Goal: Task Accomplishment & Management: Use online tool/utility

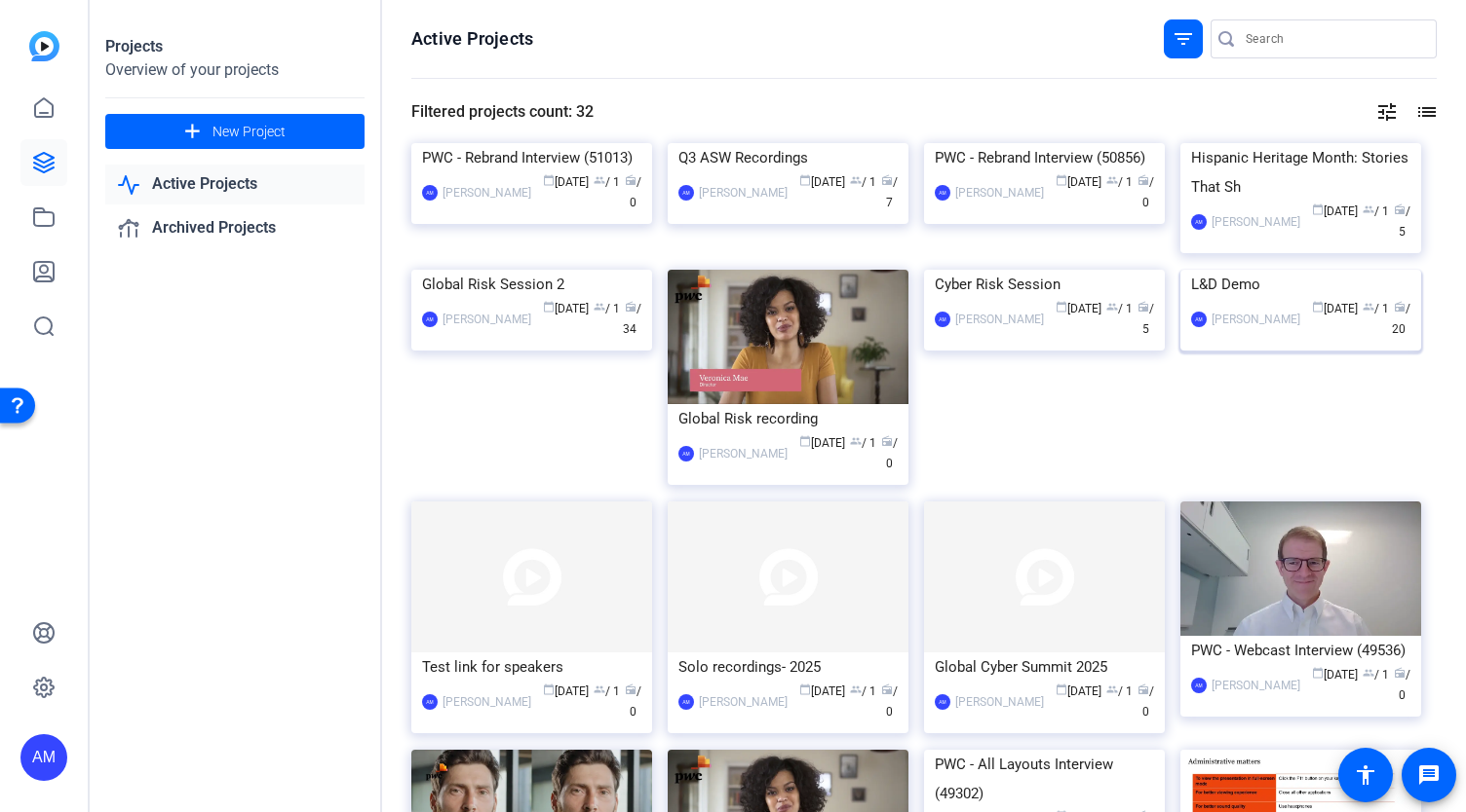
click at [1297, 269] on img at bounding box center [1300, 269] width 241 height 0
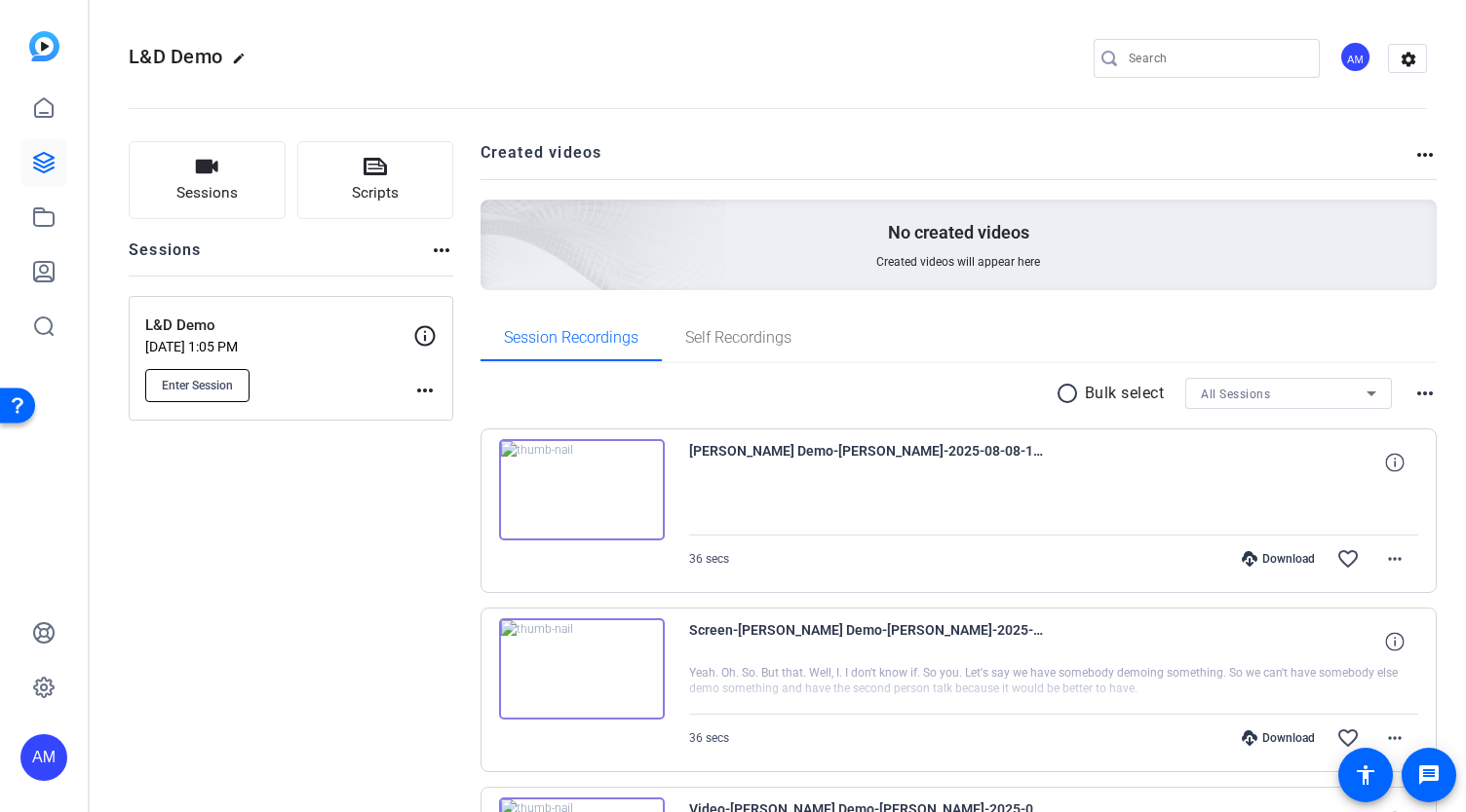
click at [205, 381] on span "Enter Session" at bounding box center [197, 386] width 72 height 16
click at [40, 155] on icon at bounding box center [44, 163] width 20 height 20
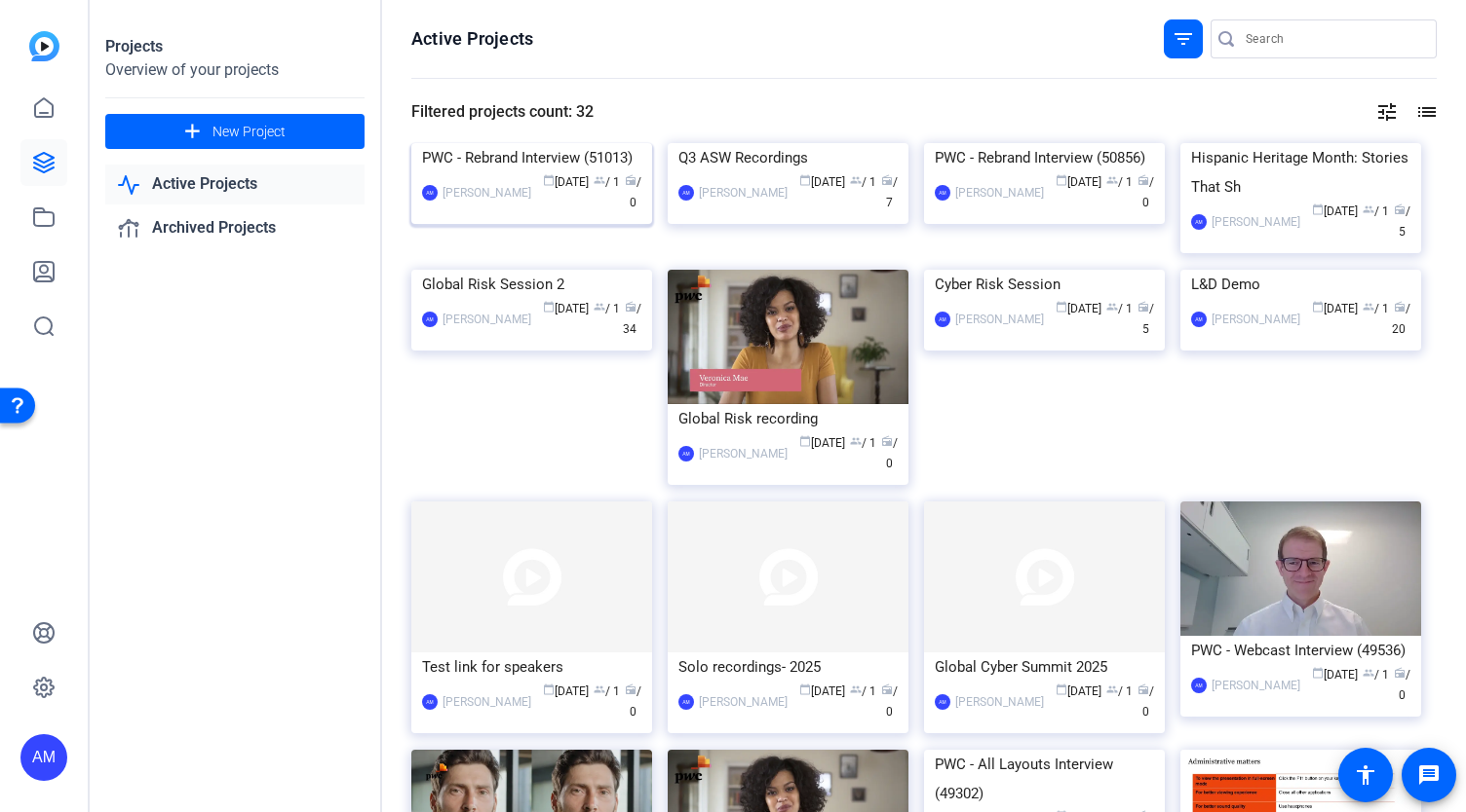
click at [552, 143] on img at bounding box center [532, 143] width 241 height 0
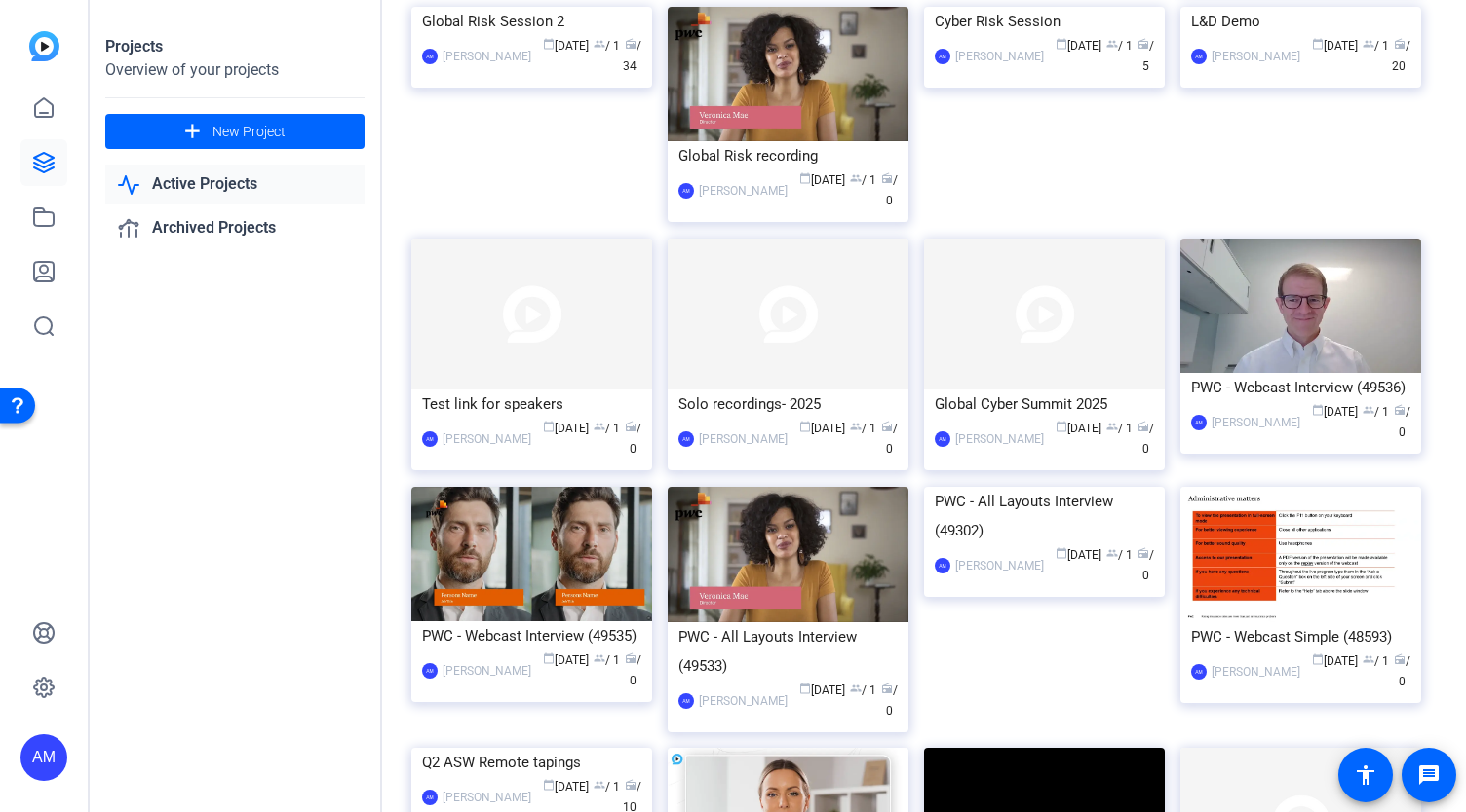
scroll to position [358, 0]
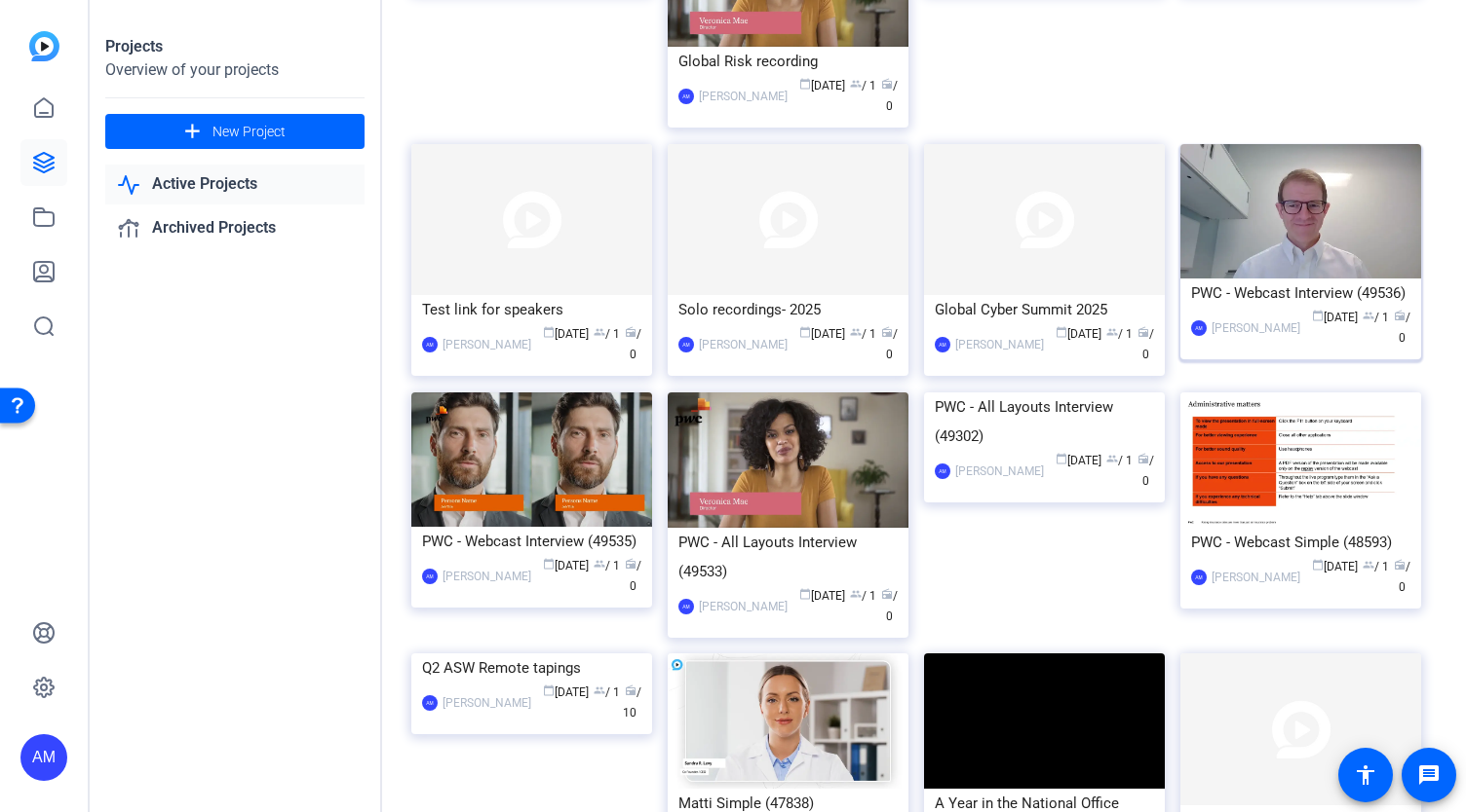
click at [1296, 279] on img at bounding box center [1300, 212] width 241 height 135
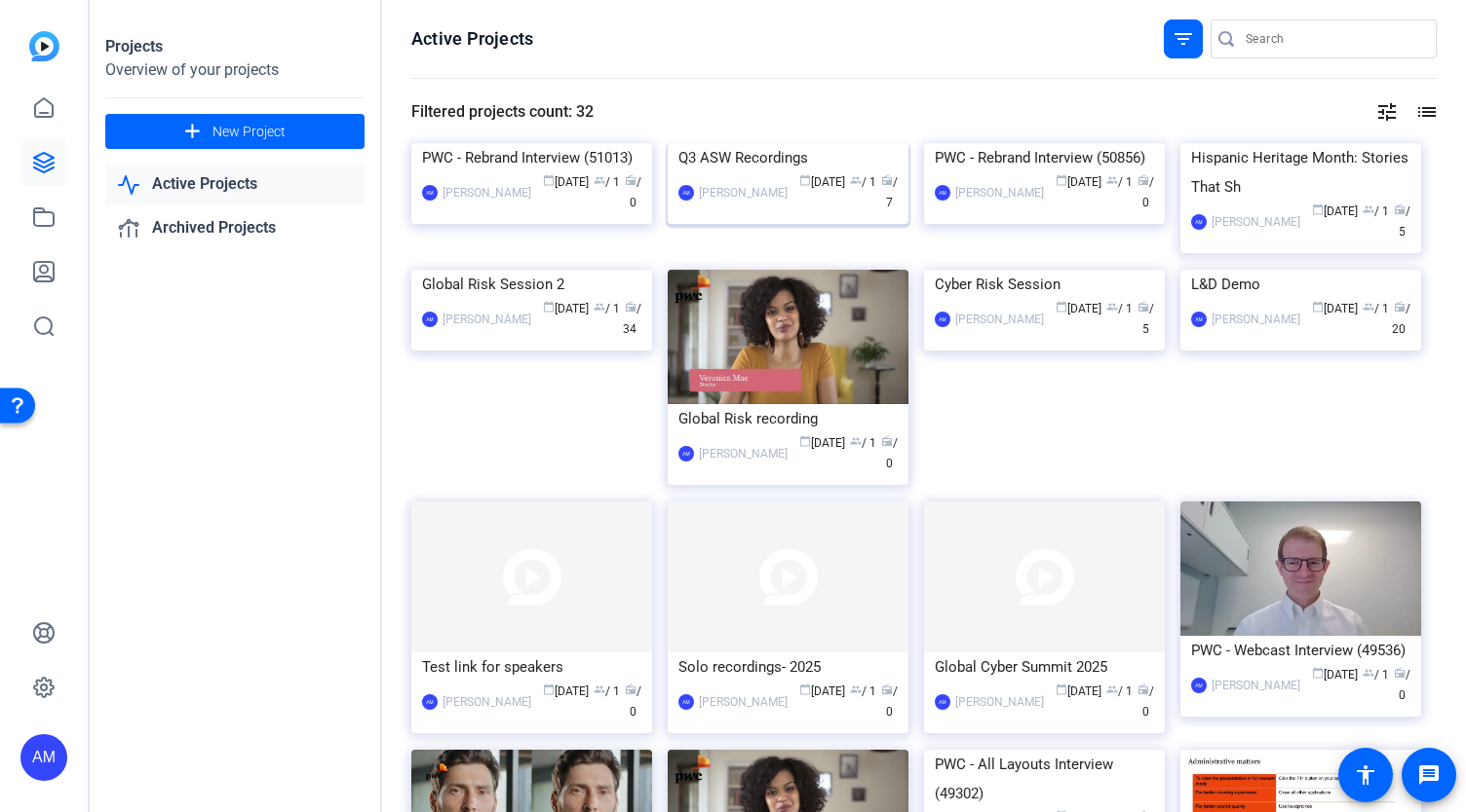
click at [806, 143] on img at bounding box center [788, 143] width 241 height 0
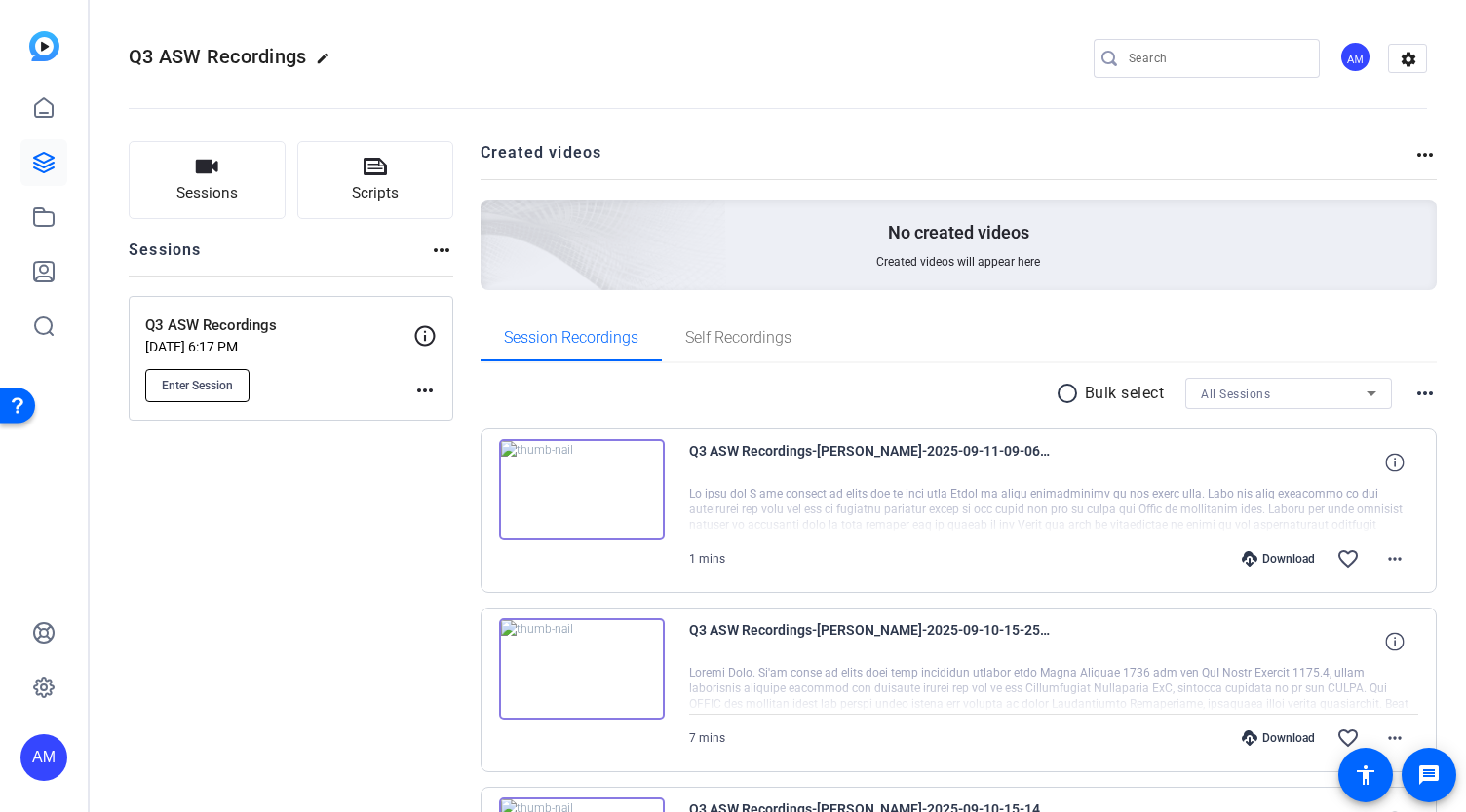
click at [195, 386] on span "Enter Session" at bounding box center [197, 386] width 72 height 16
click at [49, 157] on icon at bounding box center [44, 163] width 24 height 24
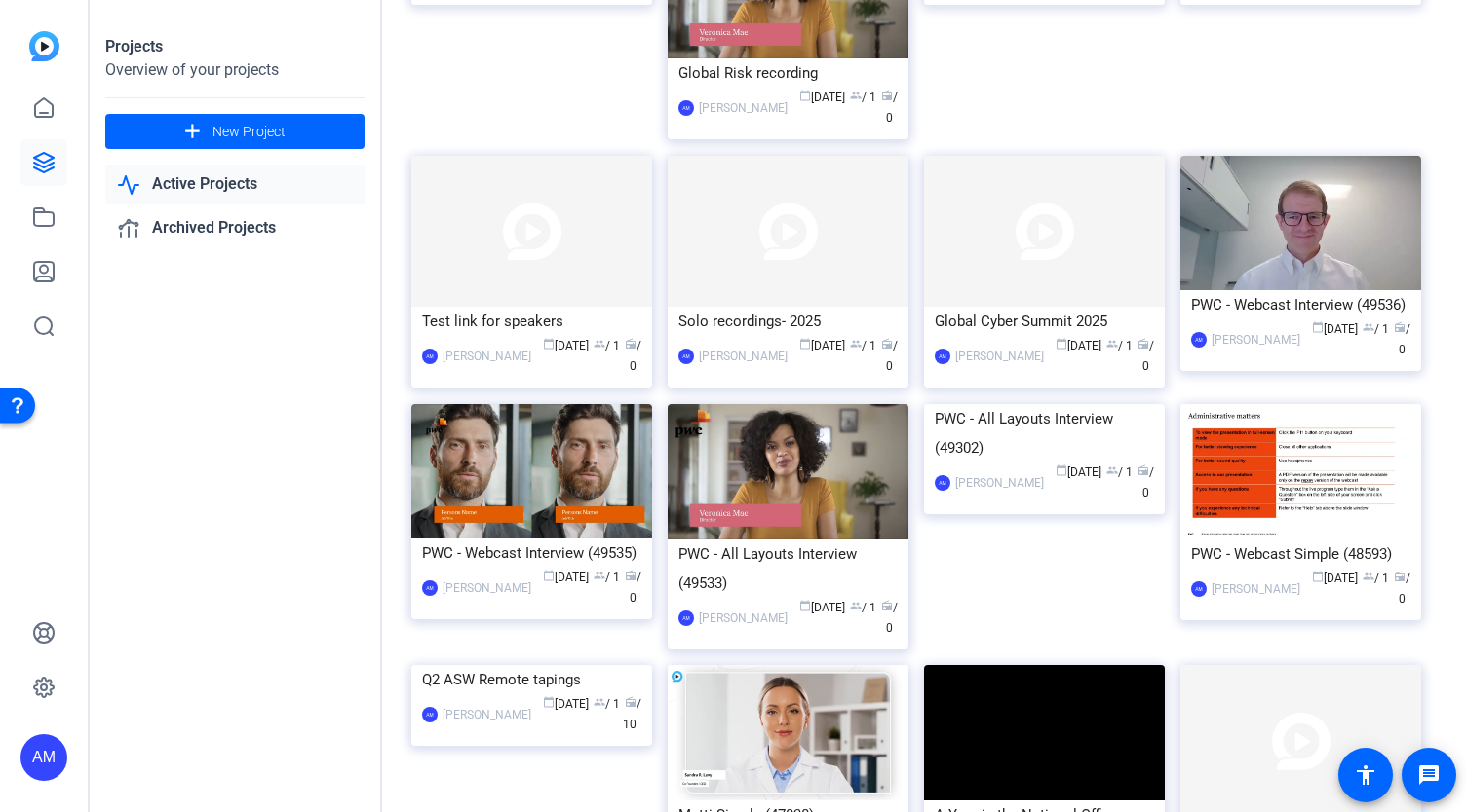
scroll to position [349, 0]
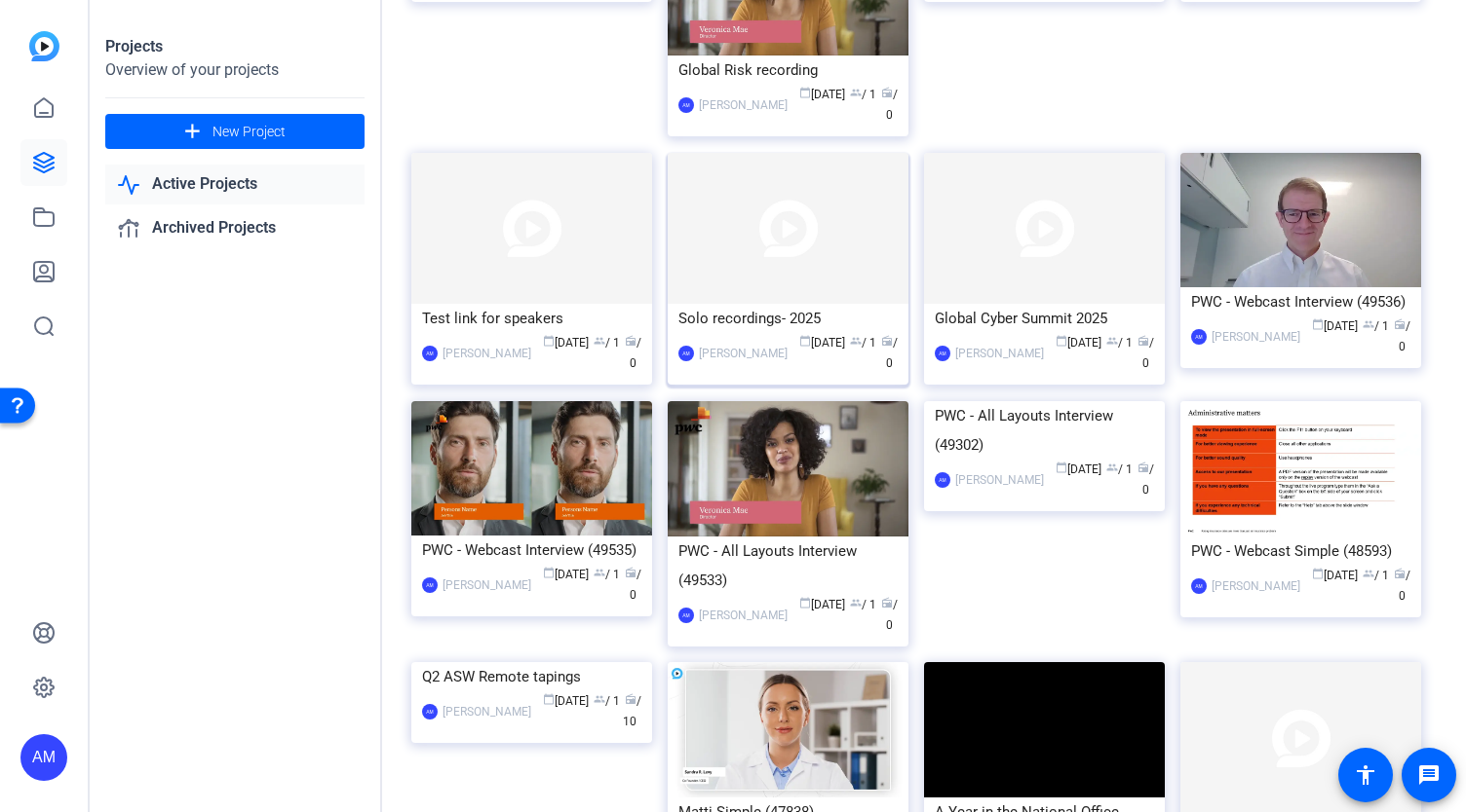
click at [772, 305] on img at bounding box center [788, 228] width 241 height 152
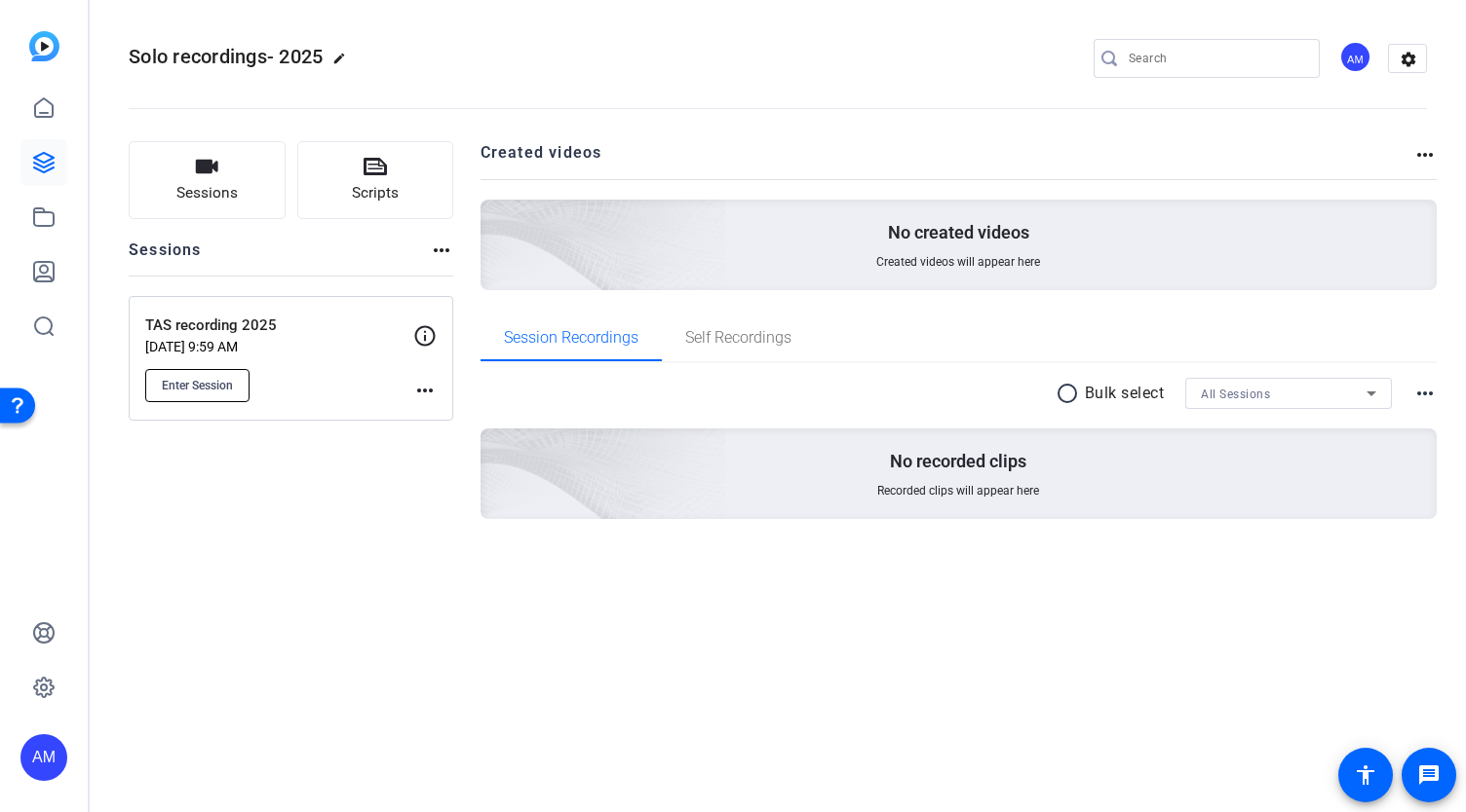
click at [152, 399] on button "Enter Session" at bounding box center [197, 386] width 104 height 33
click at [44, 160] on icon at bounding box center [44, 163] width 24 height 24
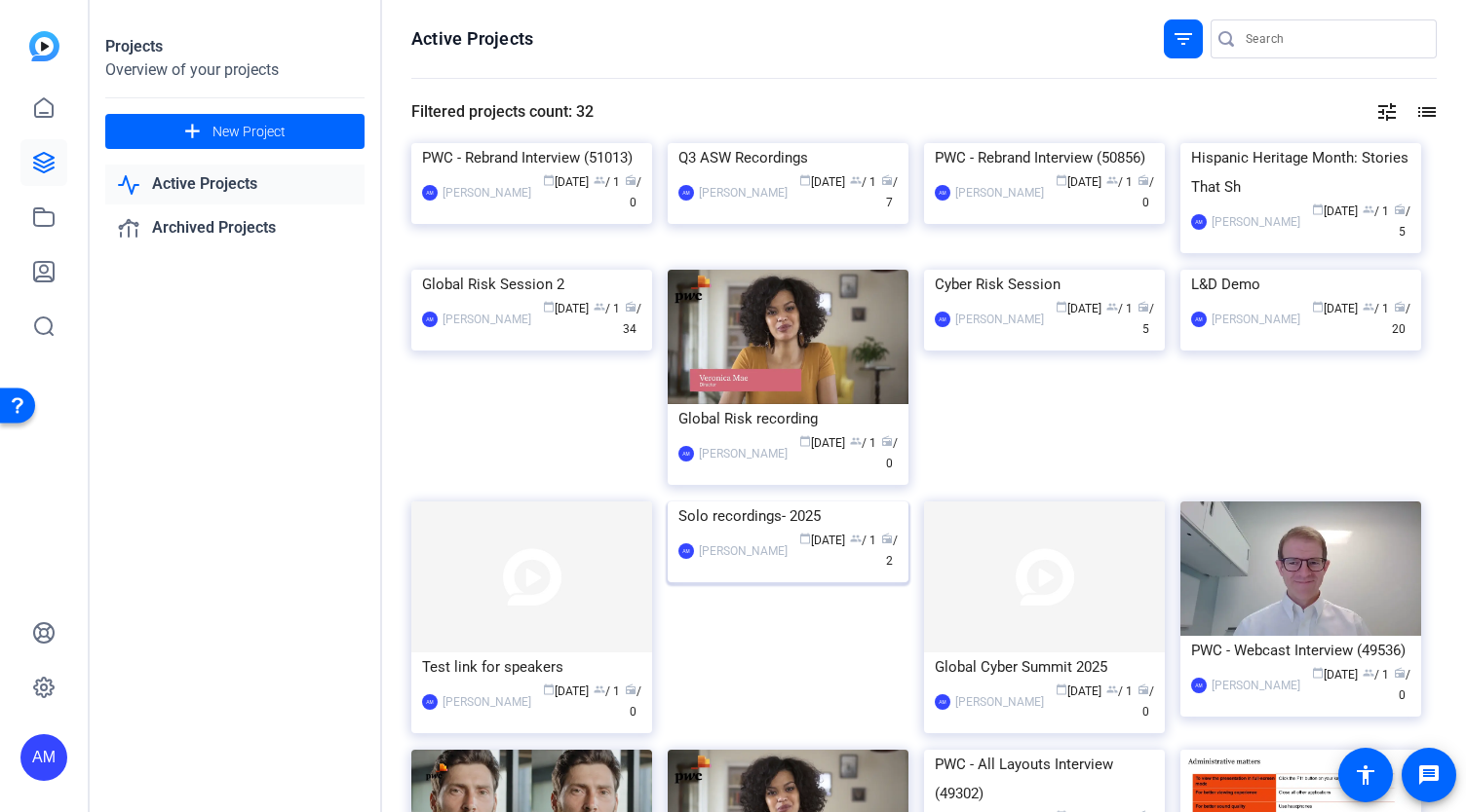
click at [826, 502] on img at bounding box center [788, 502] width 241 height 0
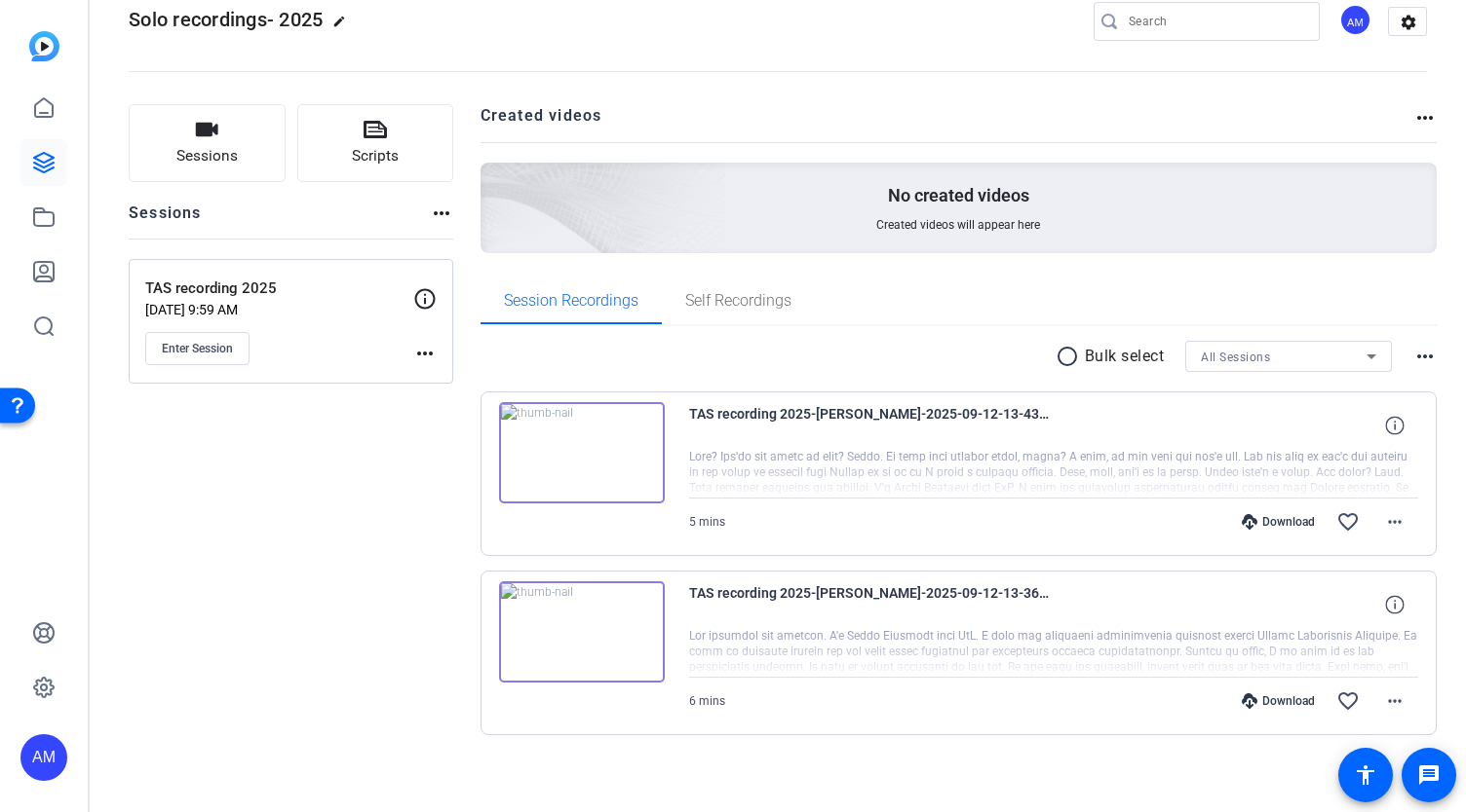
scroll to position [35, 0]
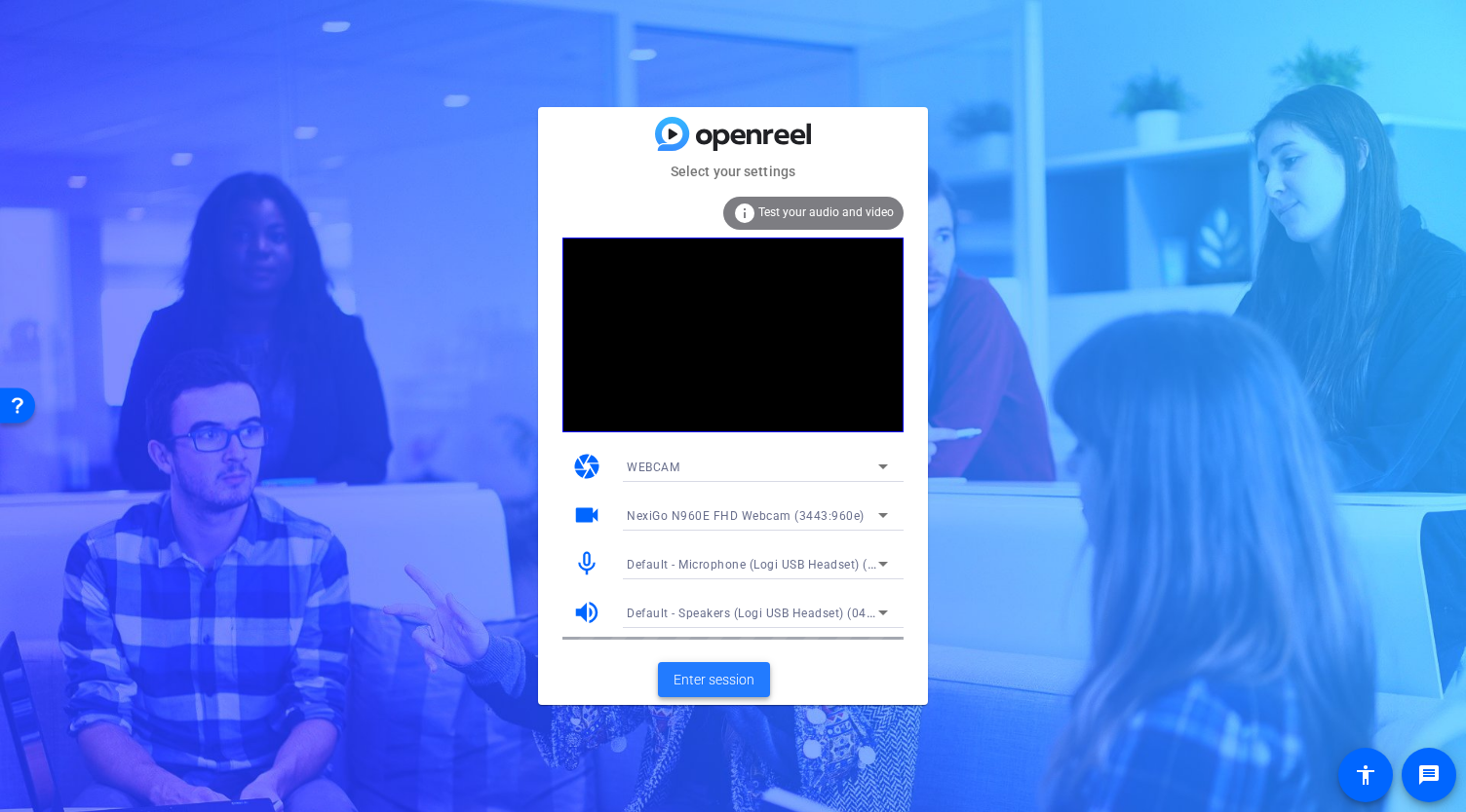
click at [715, 680] on span "Enter session" at bounding box center [713, 680] width 81 height 21
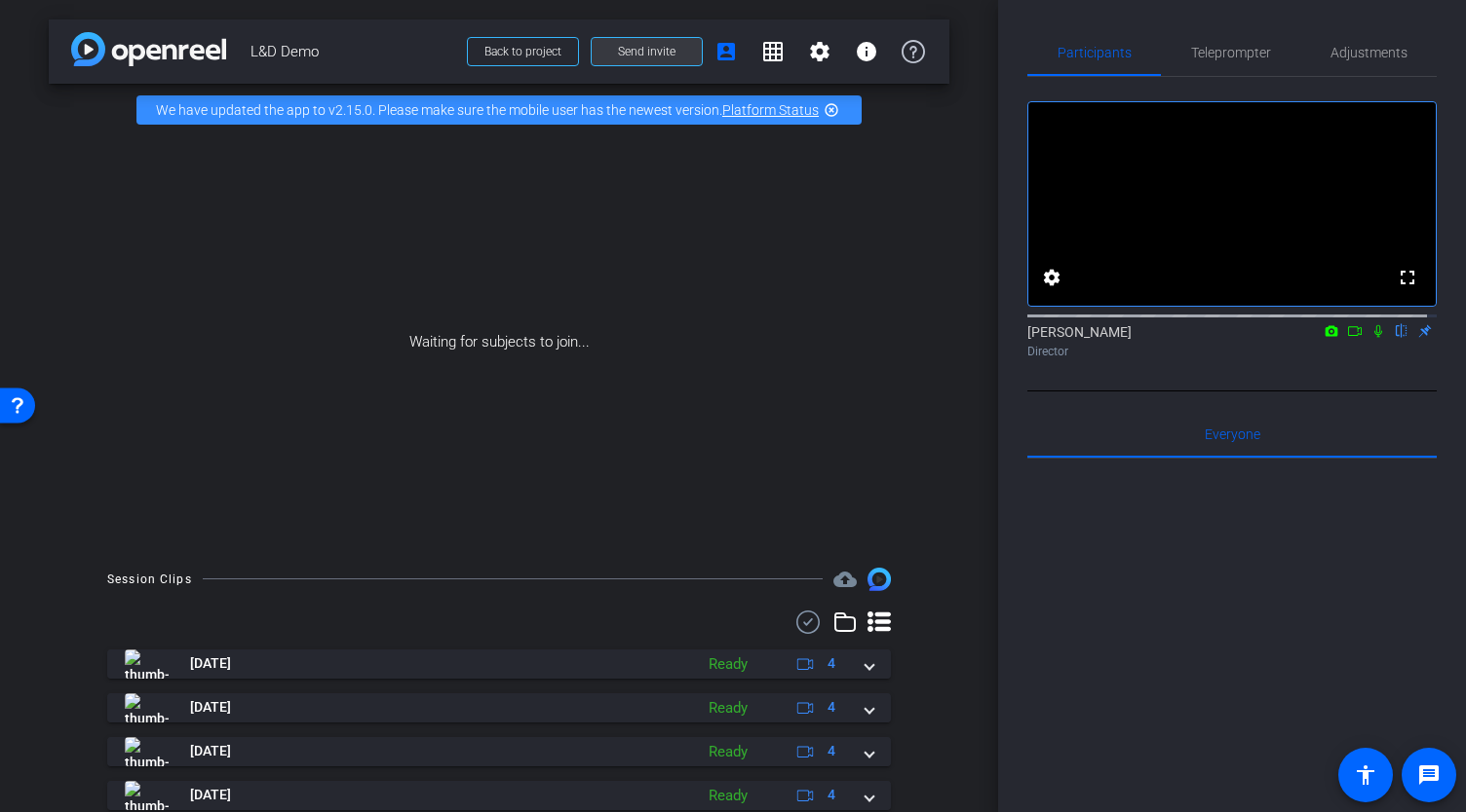
click at [663, 62] on span at bounding box center [647, 52] width 110 height 47
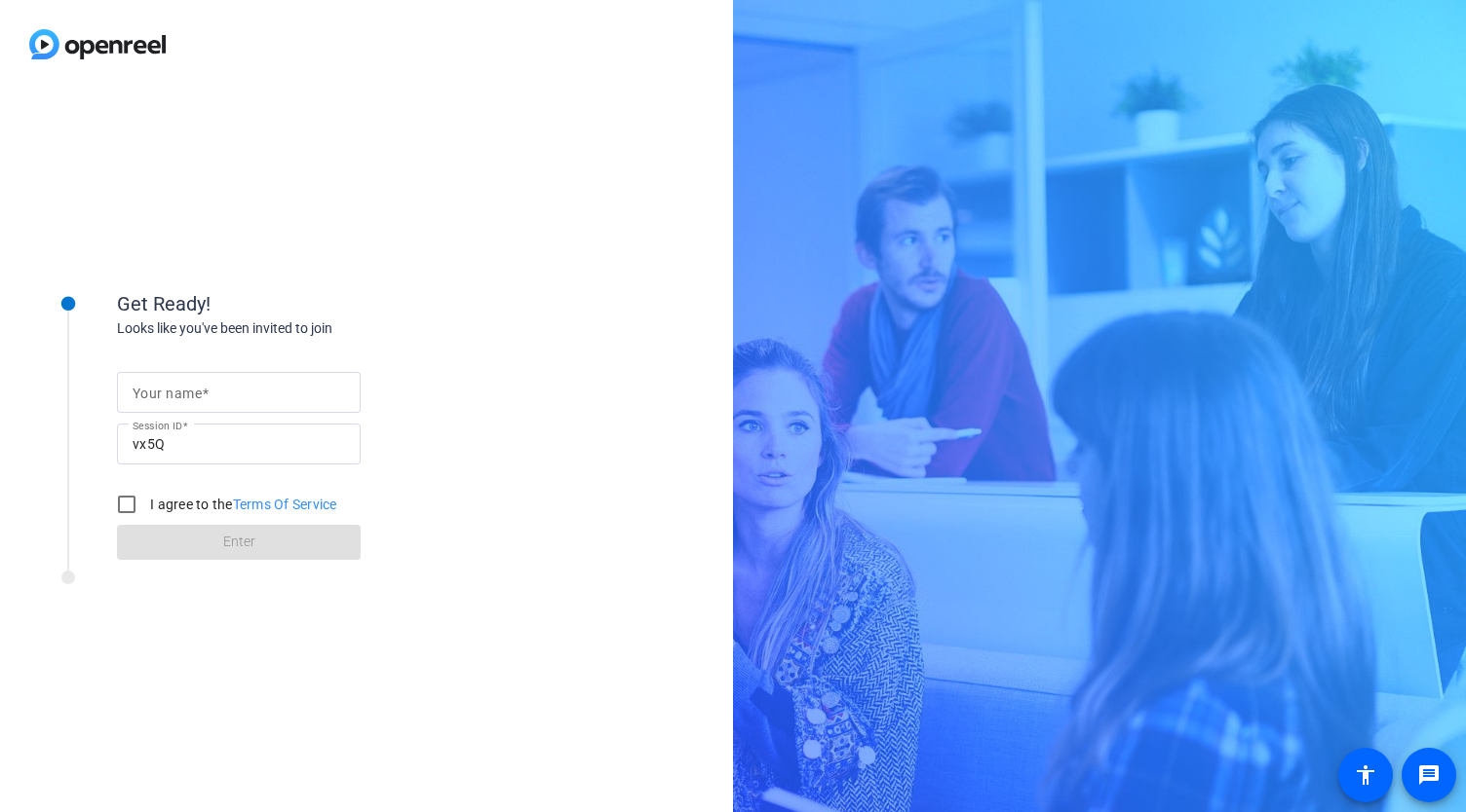
click at [203, 389] on span at bounding box center [205, 394] width 7 height 16
click at [203, 389] on input "Your name" at bounding box center [238, 393] width 213 height 24
type input "Abe"
click at [130, 504] on input "I agree to the Terms Of Service" at bounding box center [126, 504] width 39 height 39
checkbox input "true"
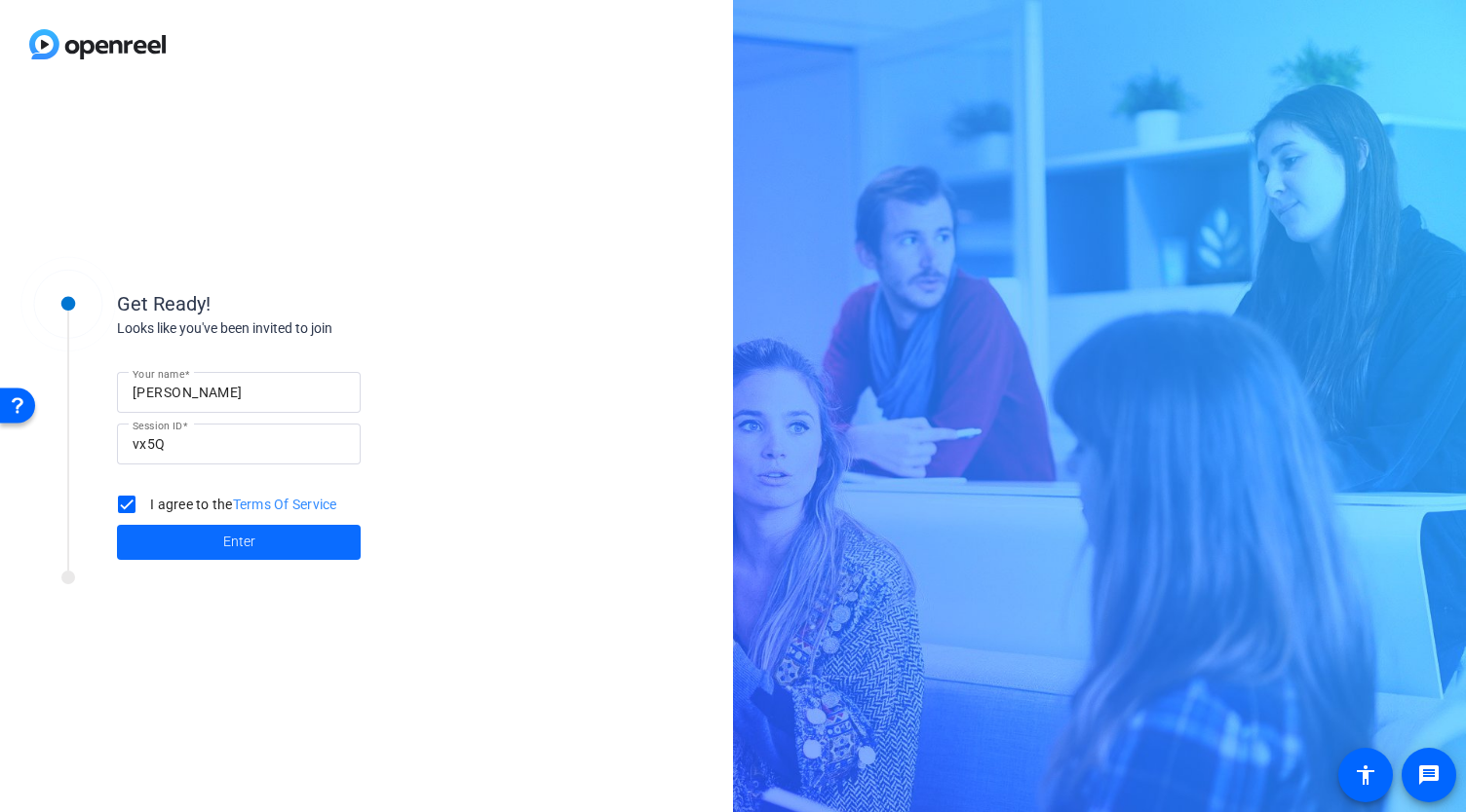
click at [184, 537] on span at bounding box center [238, 543] width 244 height 47
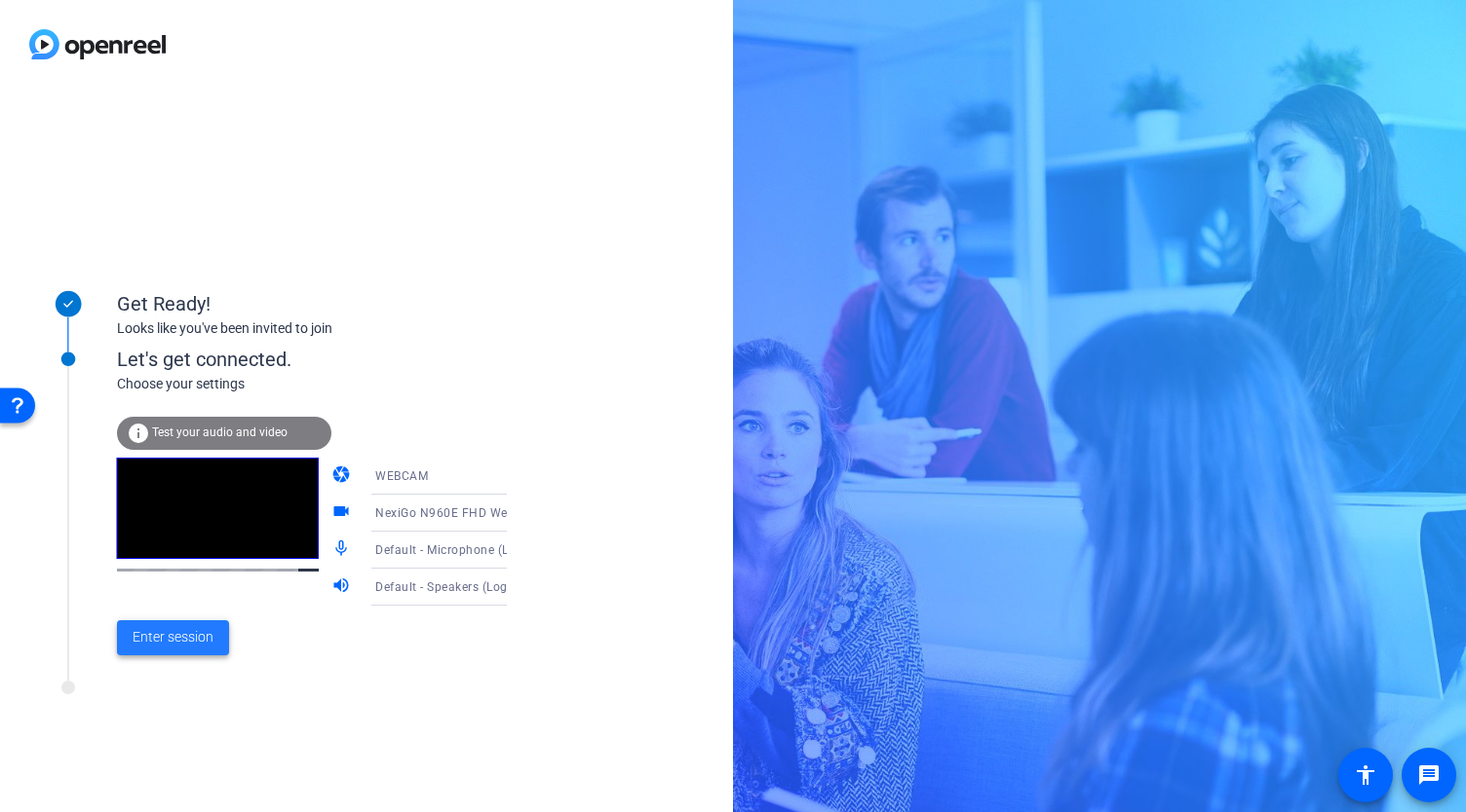
click at [189, 642] on span "Enter session" at bounding box center [172, 637] width 81 height 21
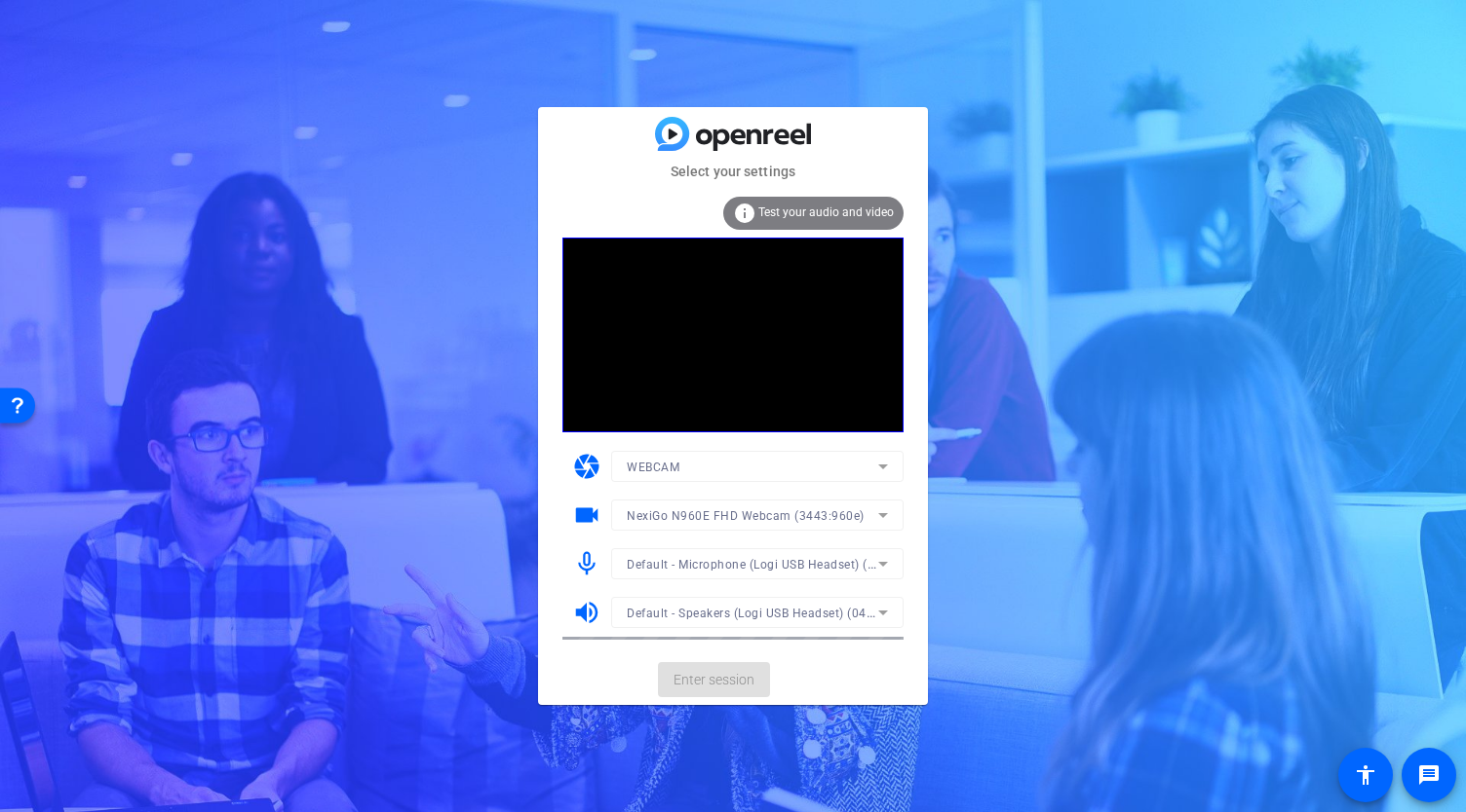
click at [715, 680] on mat-card-actions "Enter session" at bounding box center [733, 680] width 390 height 51
click at [701, 672] on span "Enter session" at bounding box center [713, 680] width 81 height 21
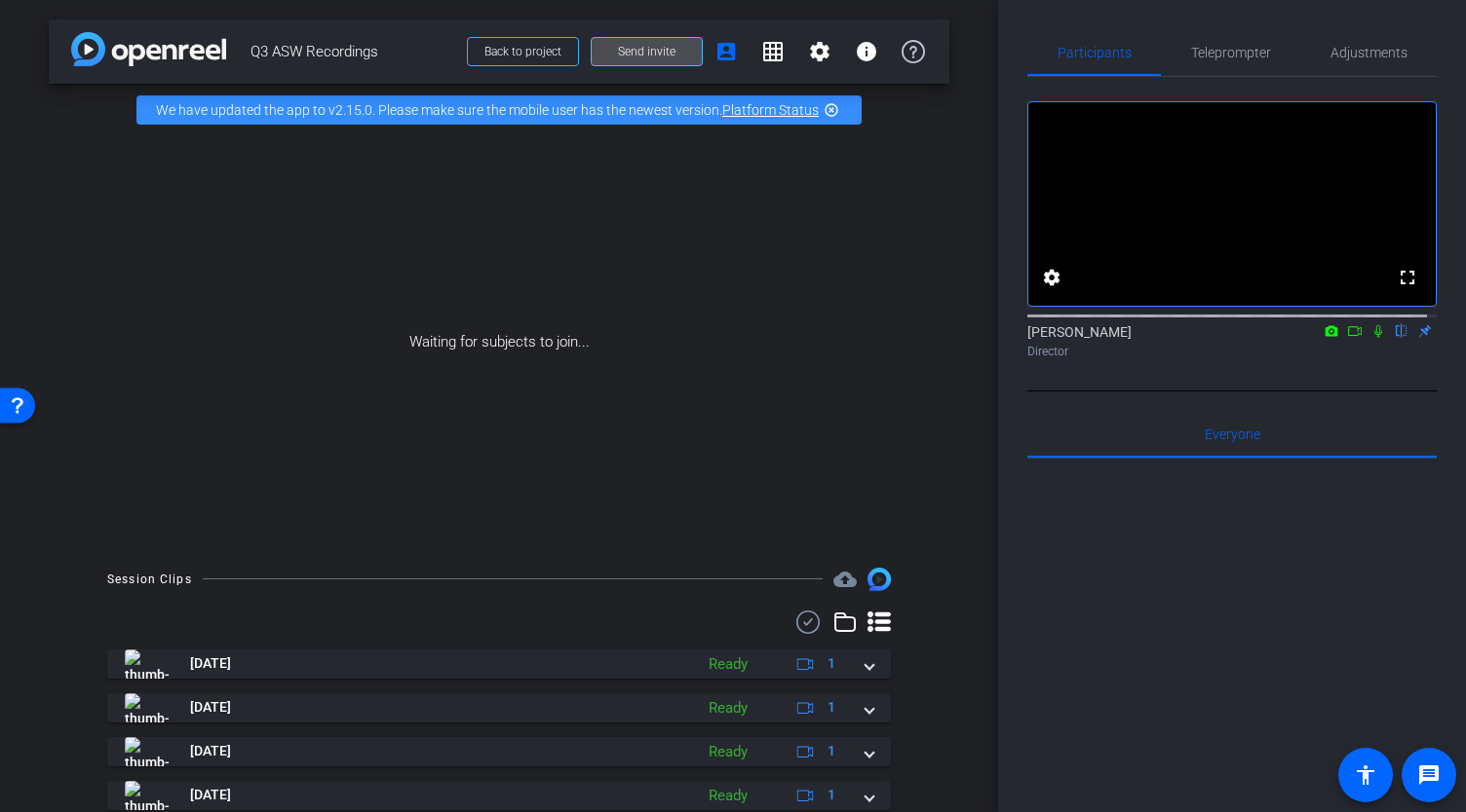
click at [674, 49] on span at bounding box center [647, 52] width 110 height 47
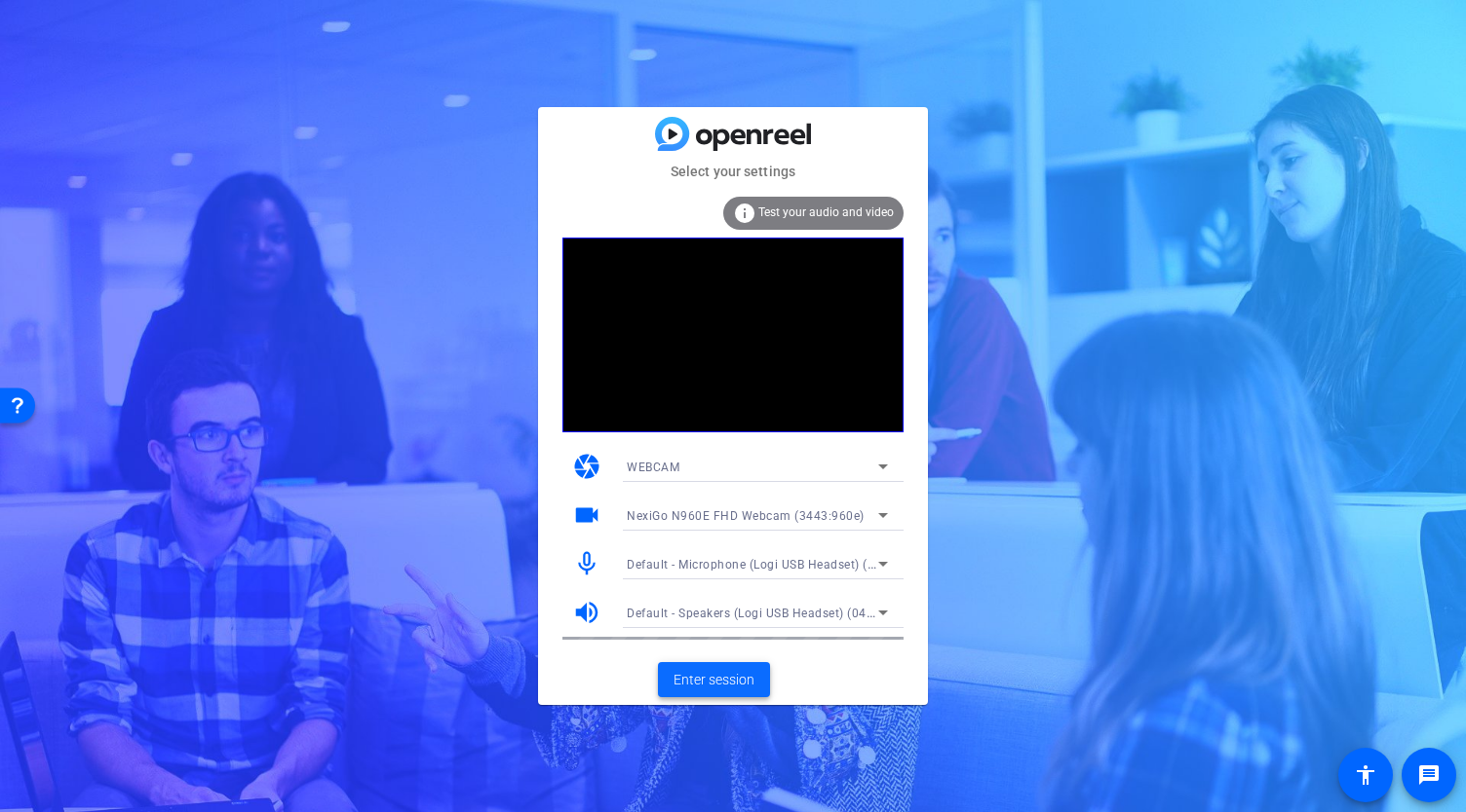
click at [724, 674] on span "Enter session" at bounding box center [713, 680] width 81 height 21
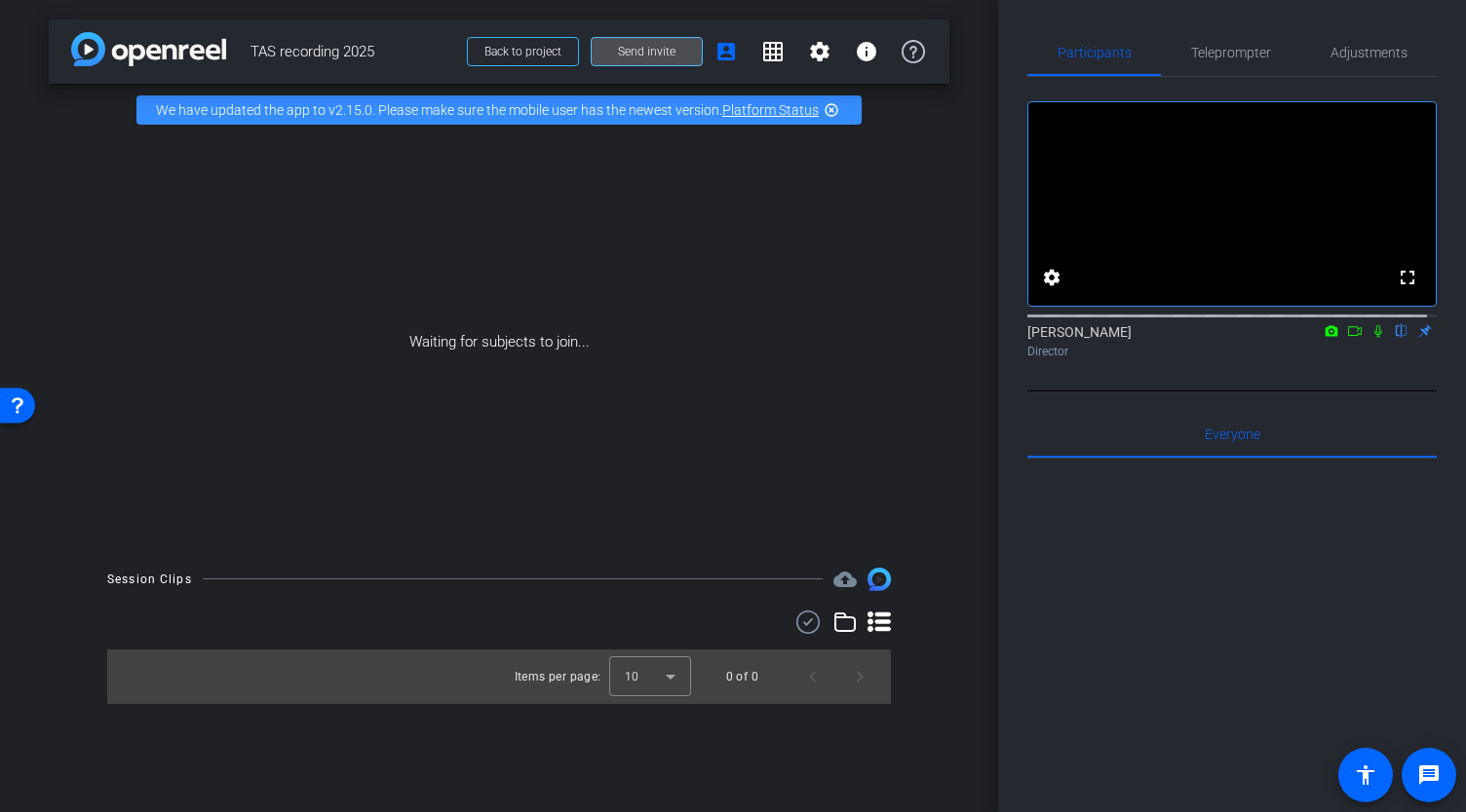
click at [678, 54] on span at bounding box center [647, 52] width 110 height 47
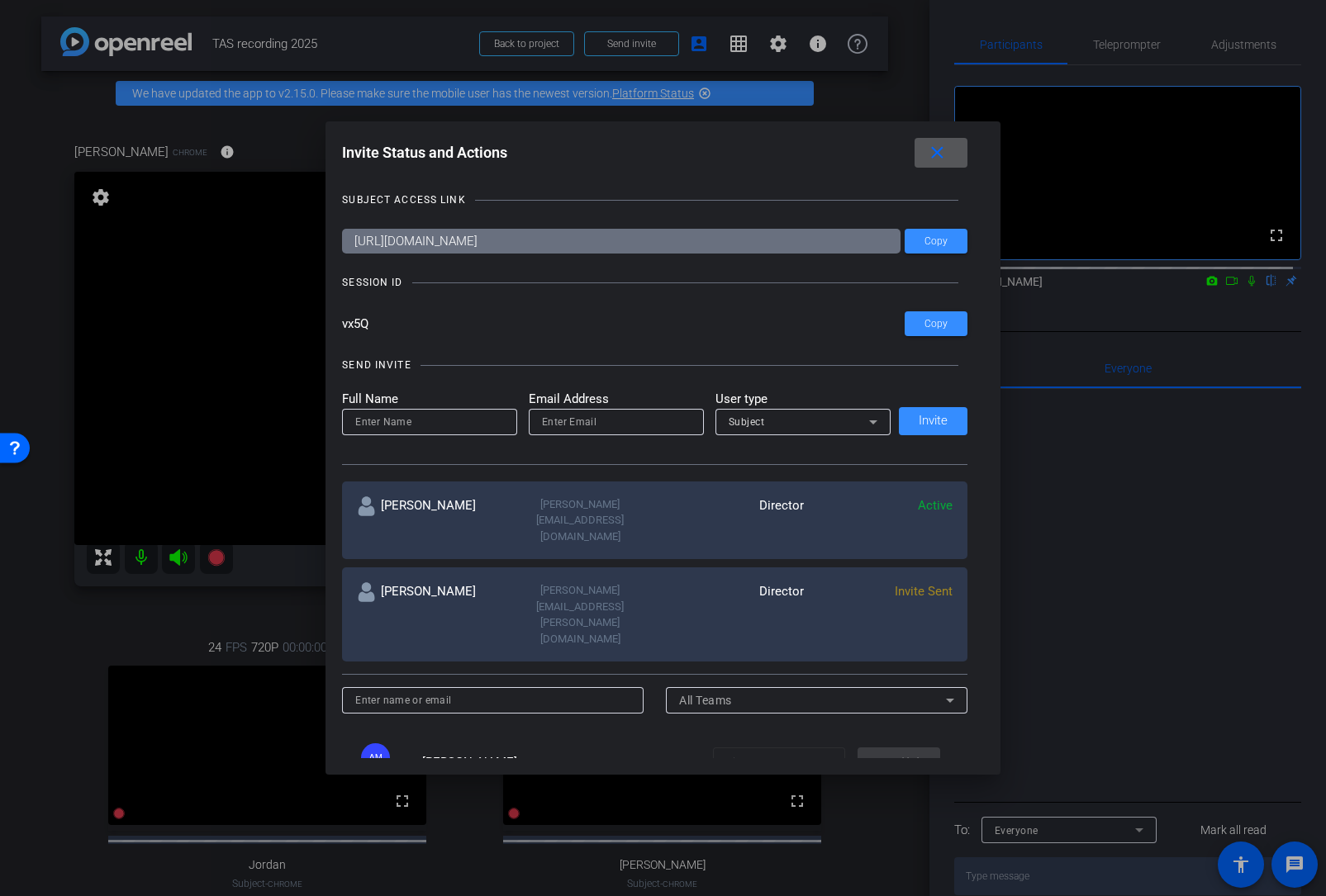
click at [941, 157] on mat-icon "close" at bounding box center [937, 153] width 21 height 21
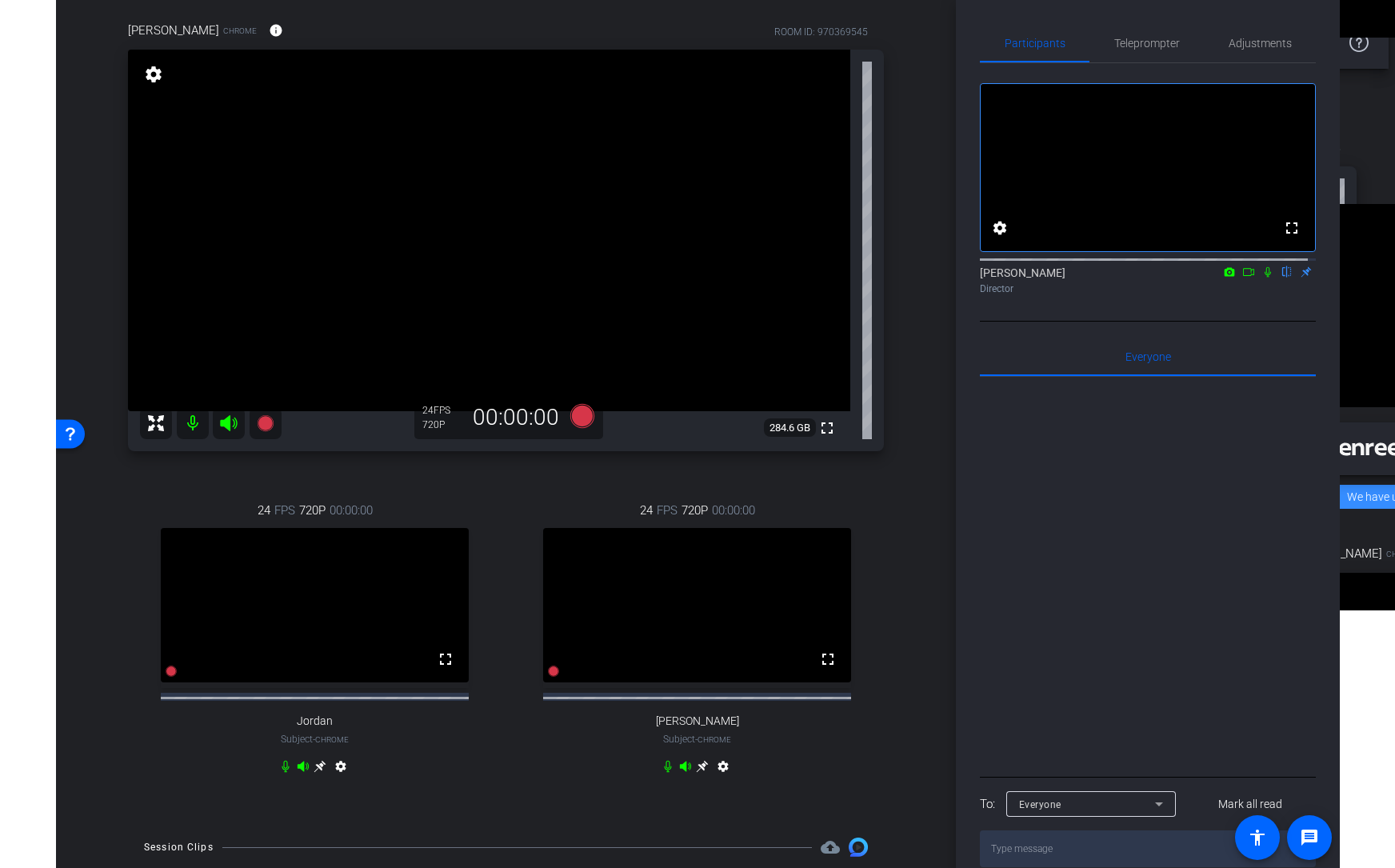
scroll to position [109, 0]
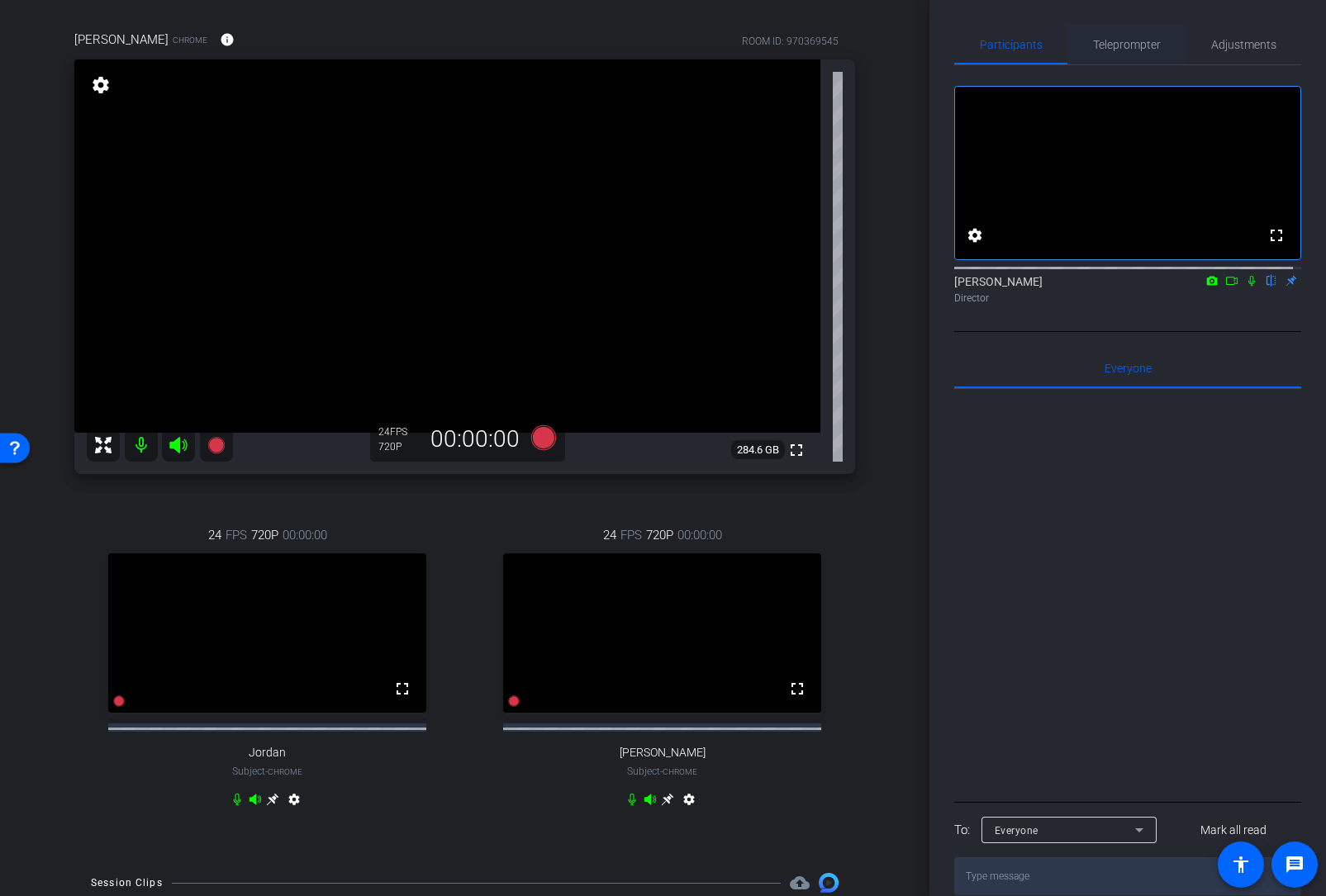
click at [1120, 47] on span "Teleprompter" at bounding box center [1127, 45] width 68 height 12
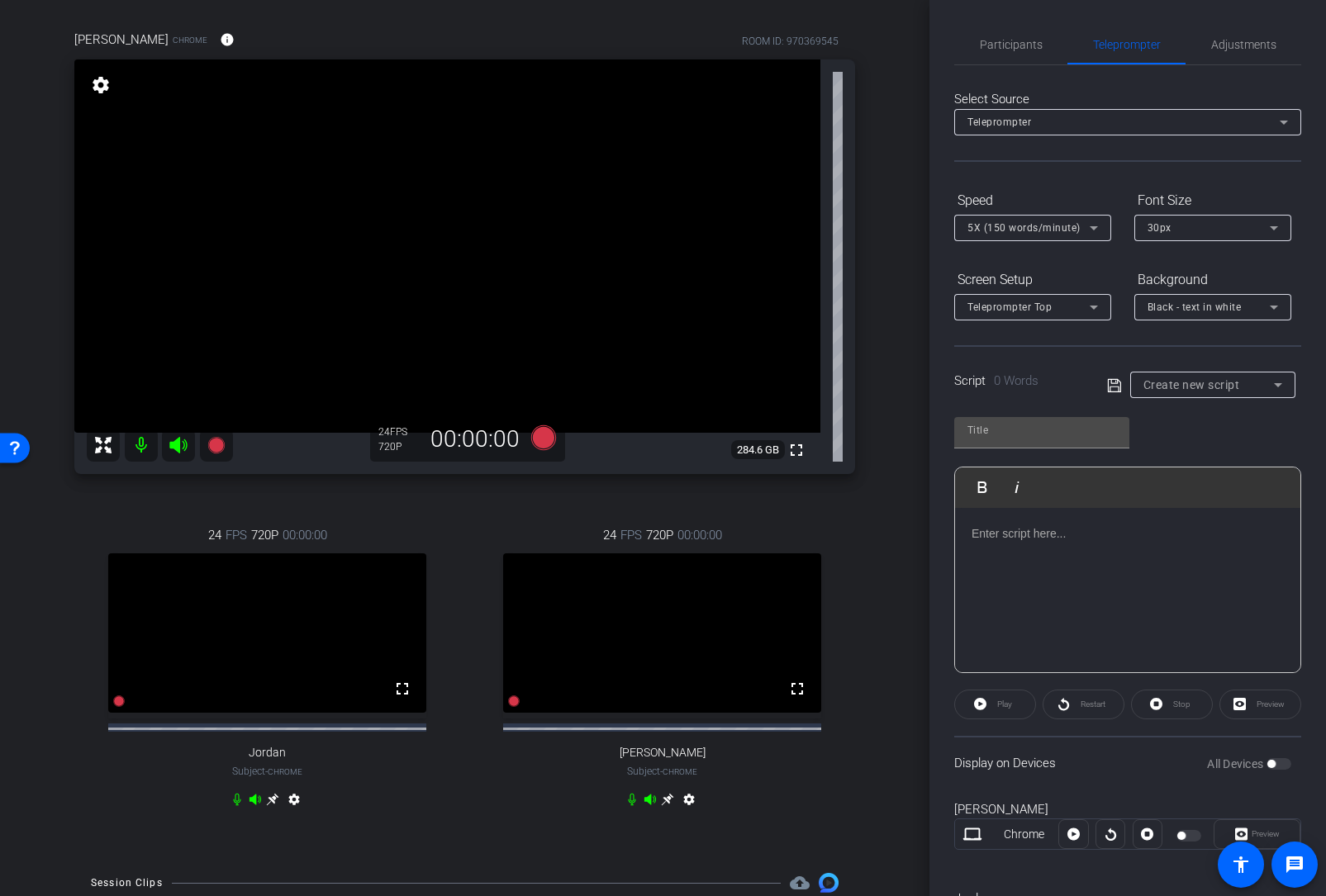
click at [1092, 532] on p at bounding box center [1127, 533] width 312 height 18
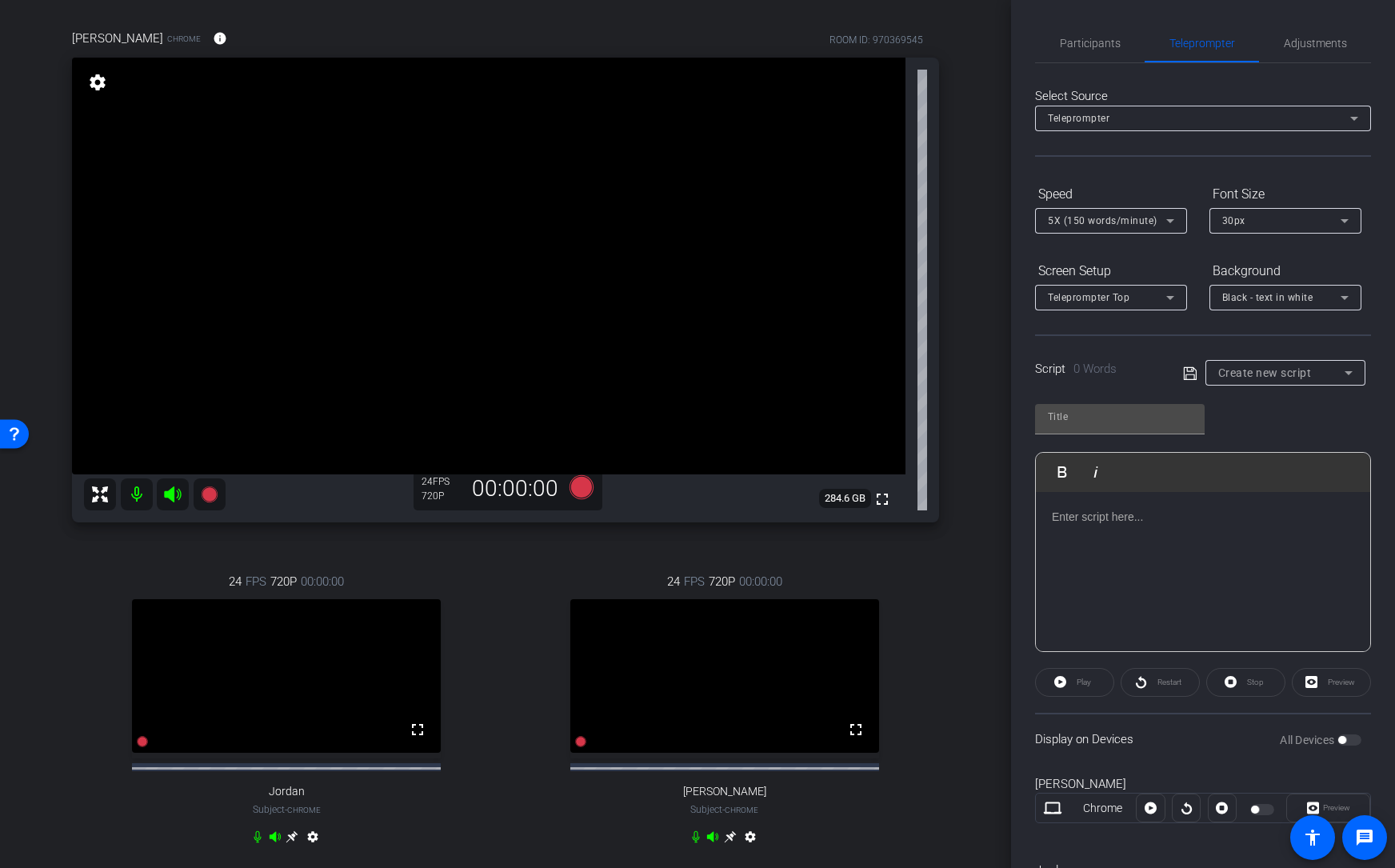
click at [724, 666] on icon at bounding box center [730, 837] width 12 height 12
click at [98, 81] on mat-icon "settings" at bounding box center [97, 82] width 23 height 19
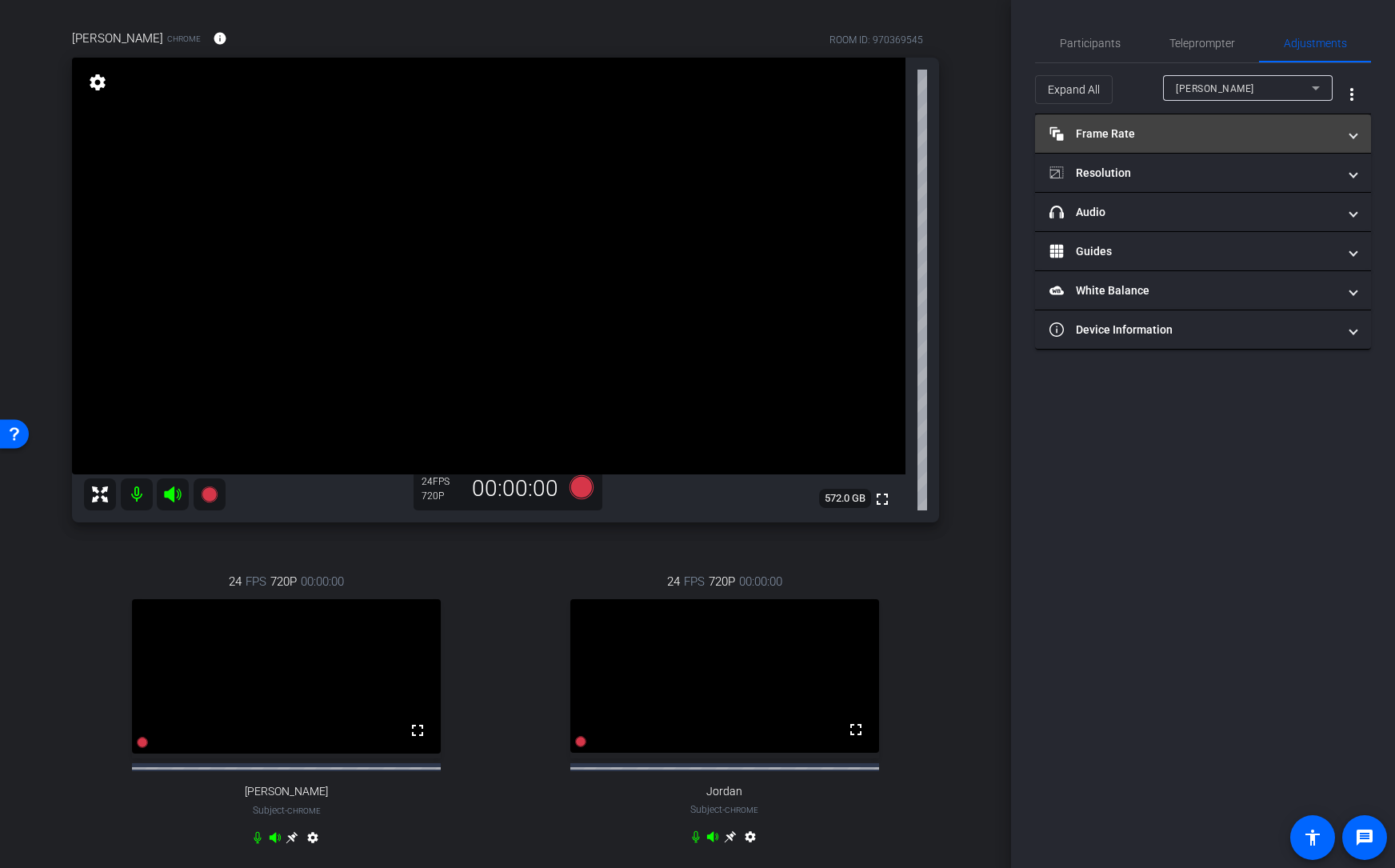
click at [1136, 131] on mat-panel-title "Frame Rate Frame Rate" at bounding box center [1194, 134] width 288 height 17
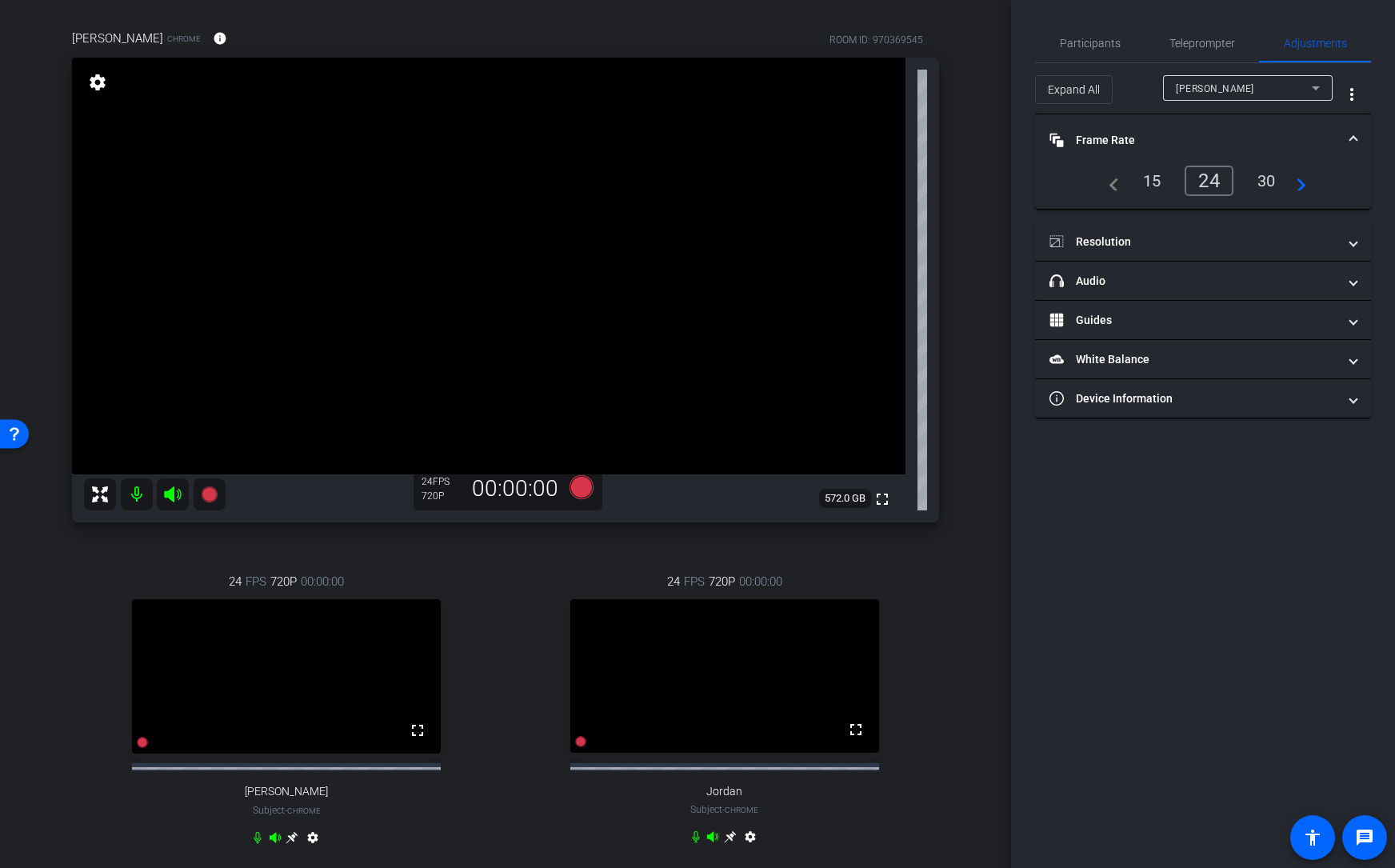
click at [1203, 174] on div "30" at bounding box center [1266, 181] width 43 height 27
click at [1124, 240] on mat-panel-title "Resolution" at bounding box center [1194, 241] width 288 height 17
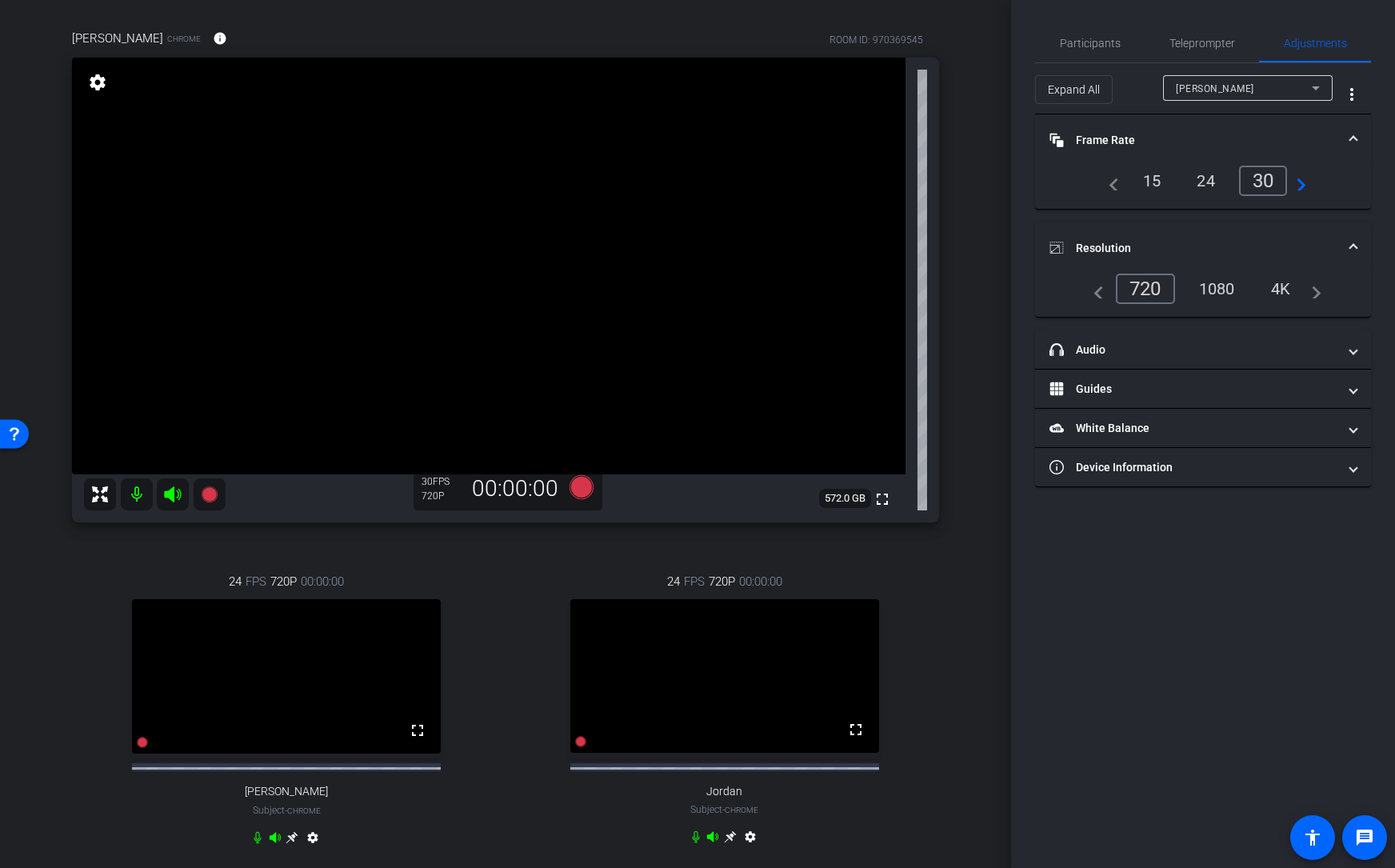
click at [1203, 286] on div "1080" at bounding box center [1217, 289] width 60 height 27
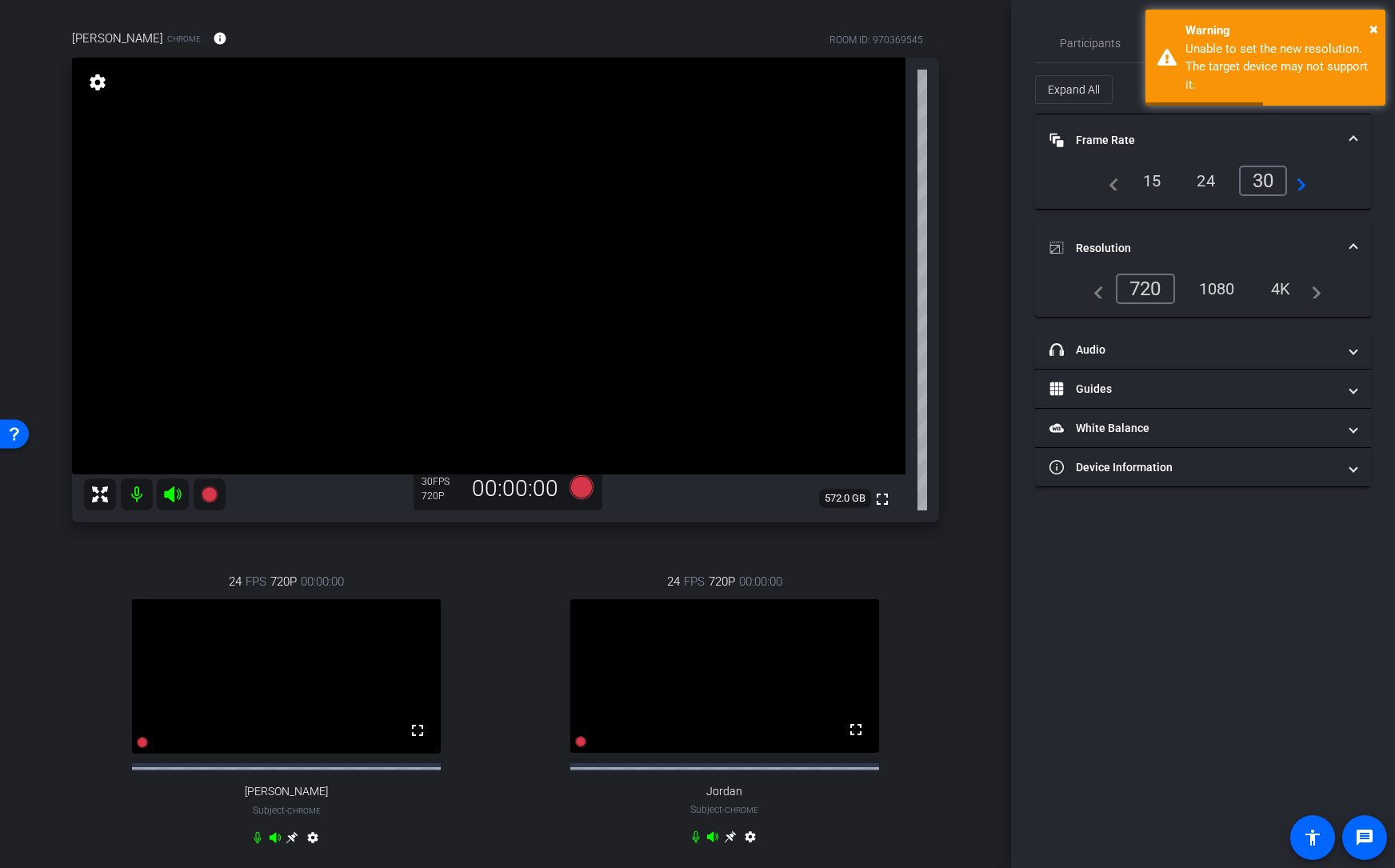
click at [1138, 282] on div "720" at bounding box center [1146, 289] width 60 height 31
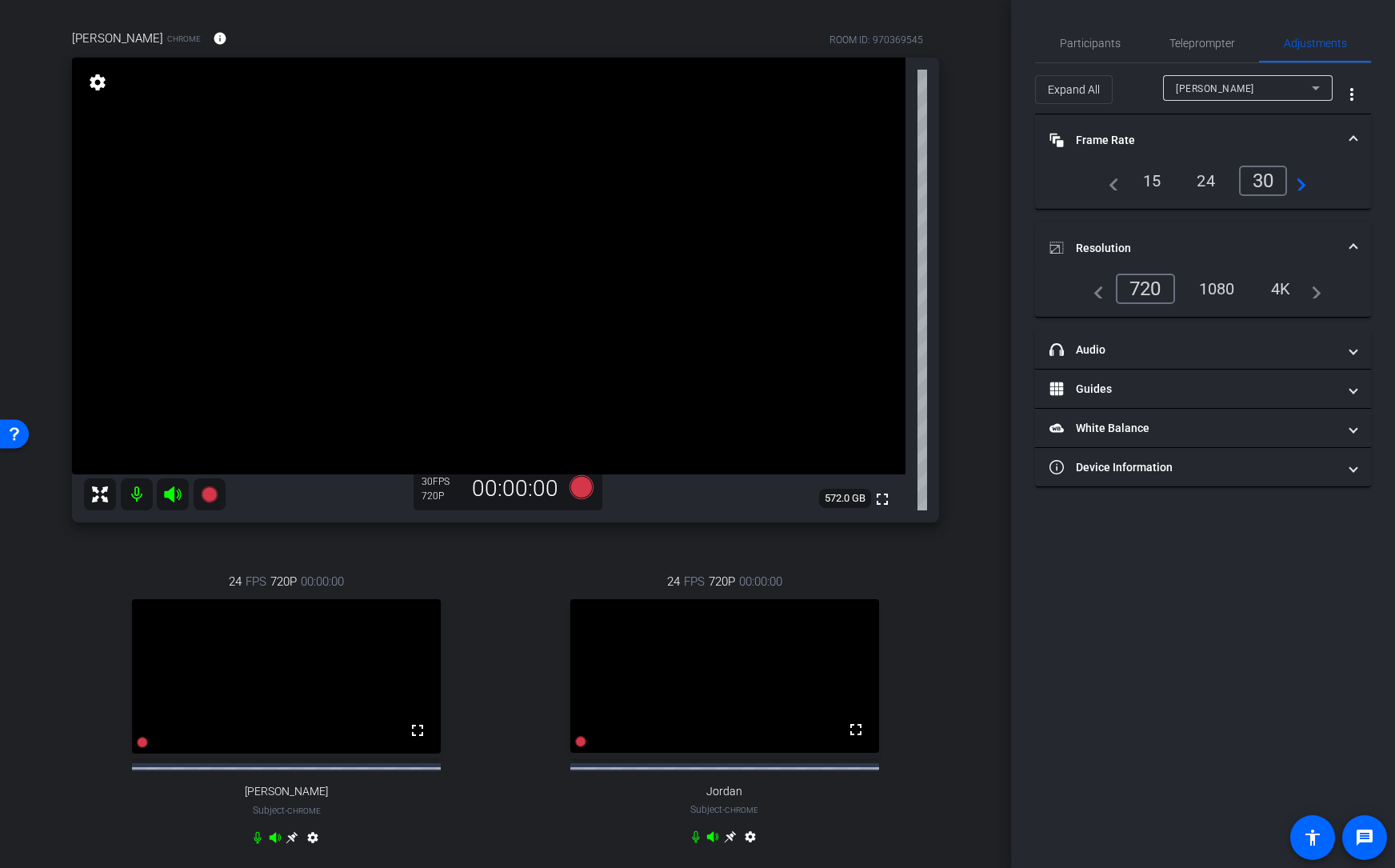
click at [1091, 139] on mat-panel-title "Frame Rate Frame Rate" at bounding box center [1194, 140] width 288 height 17
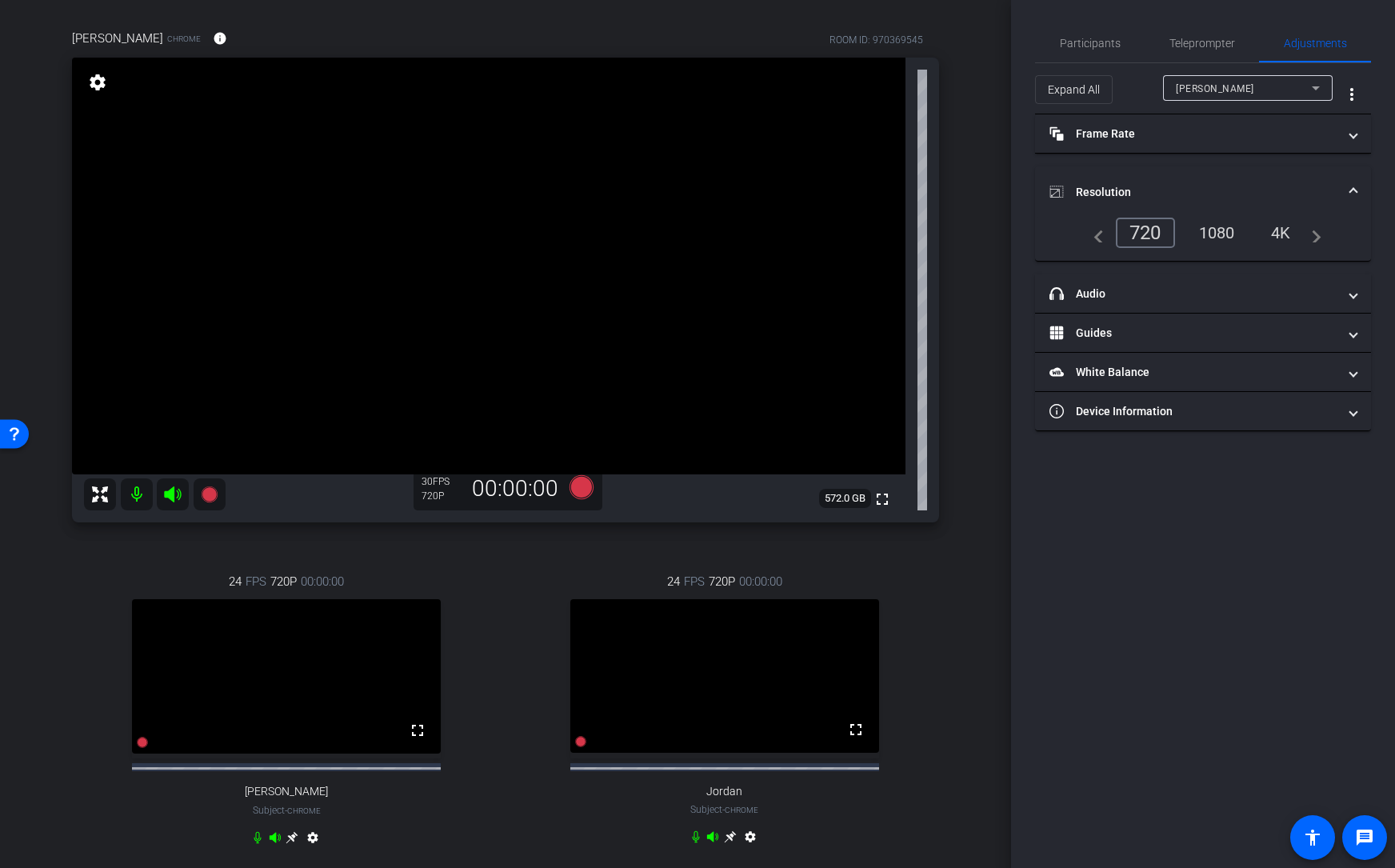
click at [1084, 186] on mat-panel-title "Resolution" at bounding box center [1194, 192] width 288 height 17
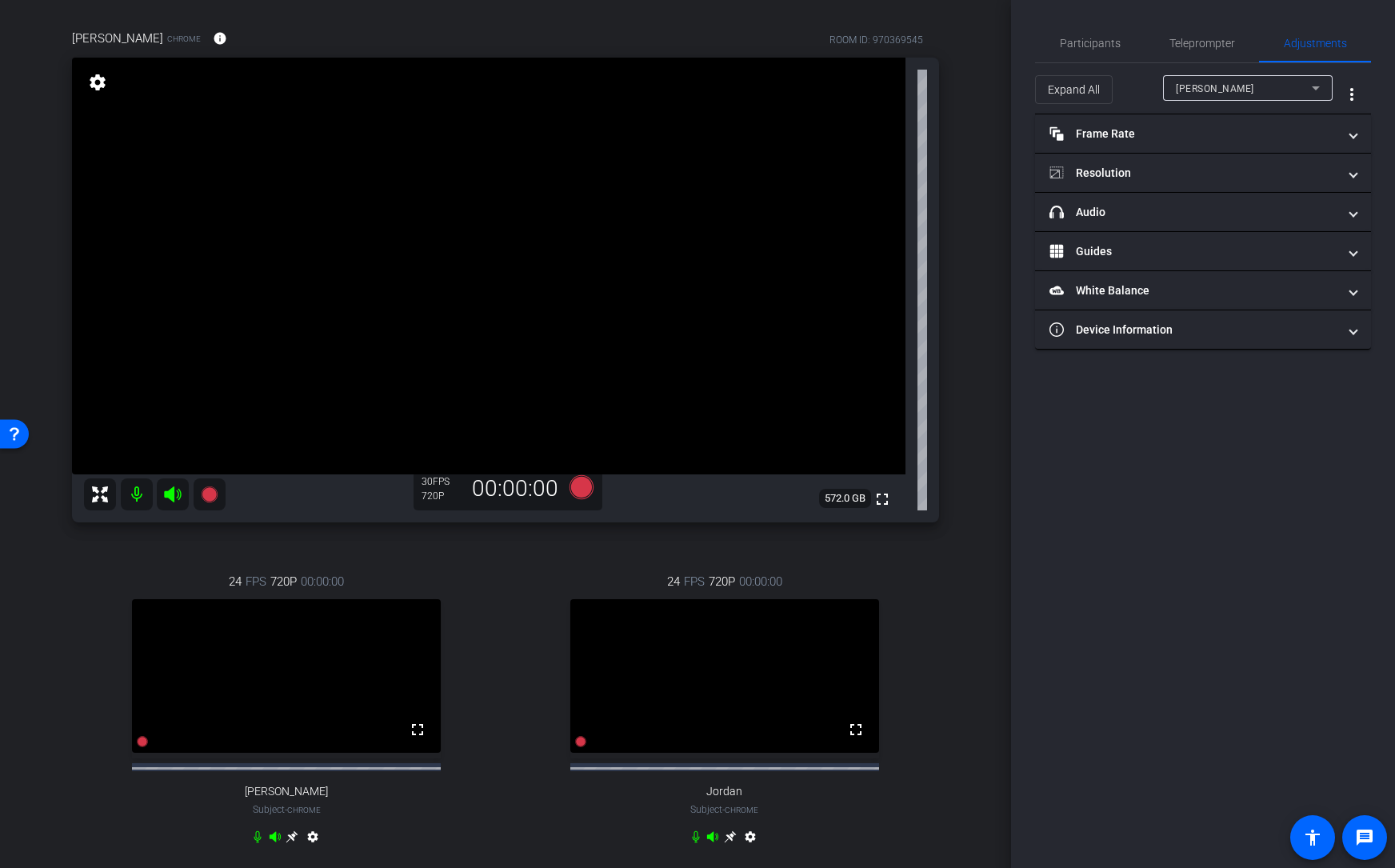
click at [335, 227] on video at bounding box center [488, 266] width 833 height 417
click at [1093, 38] on span "Participants" at bounding box center [1091, 43] width 61 height 11
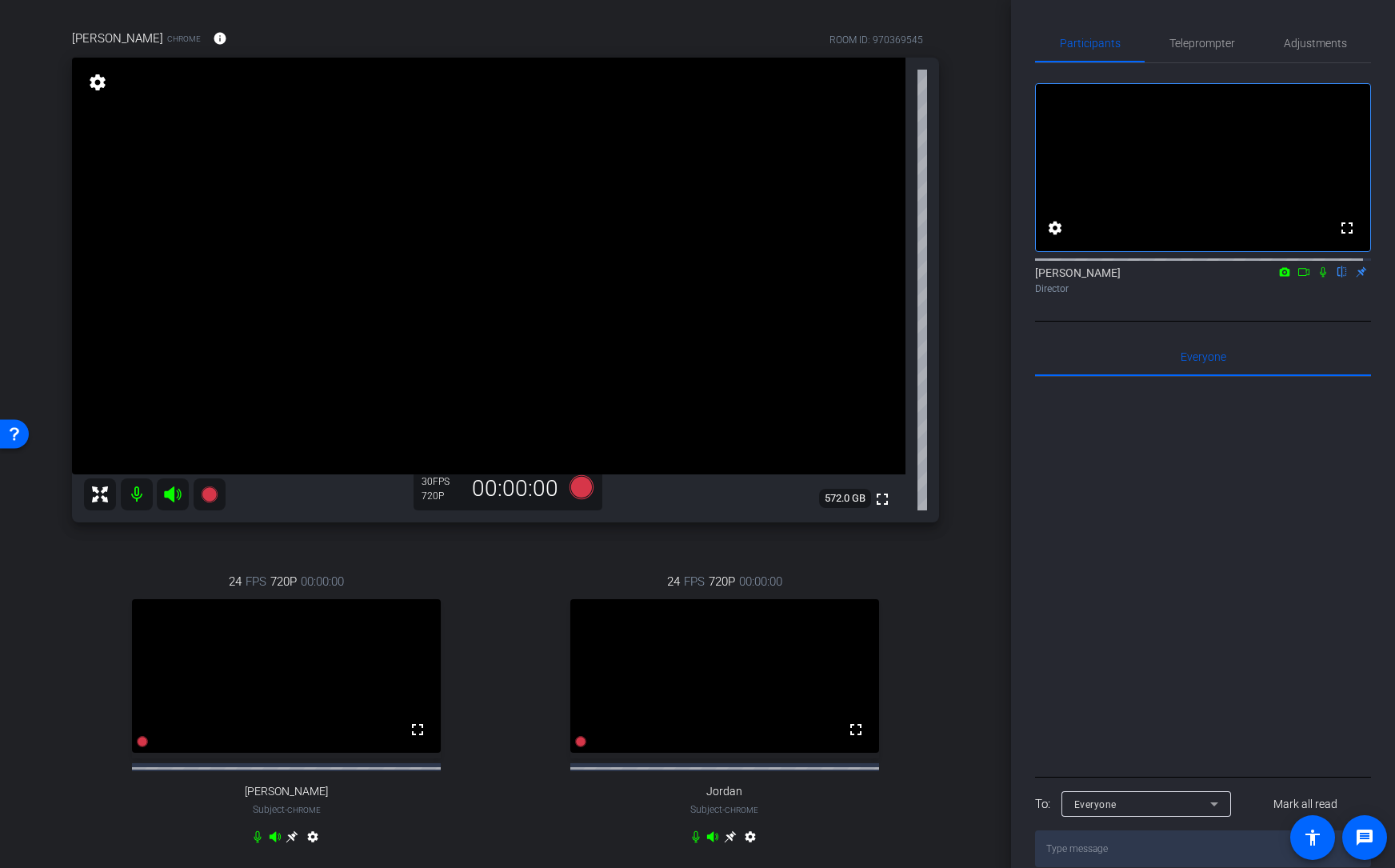
click at [1185, 666] on div at bounding box center [1204, 574] width 336 height 396
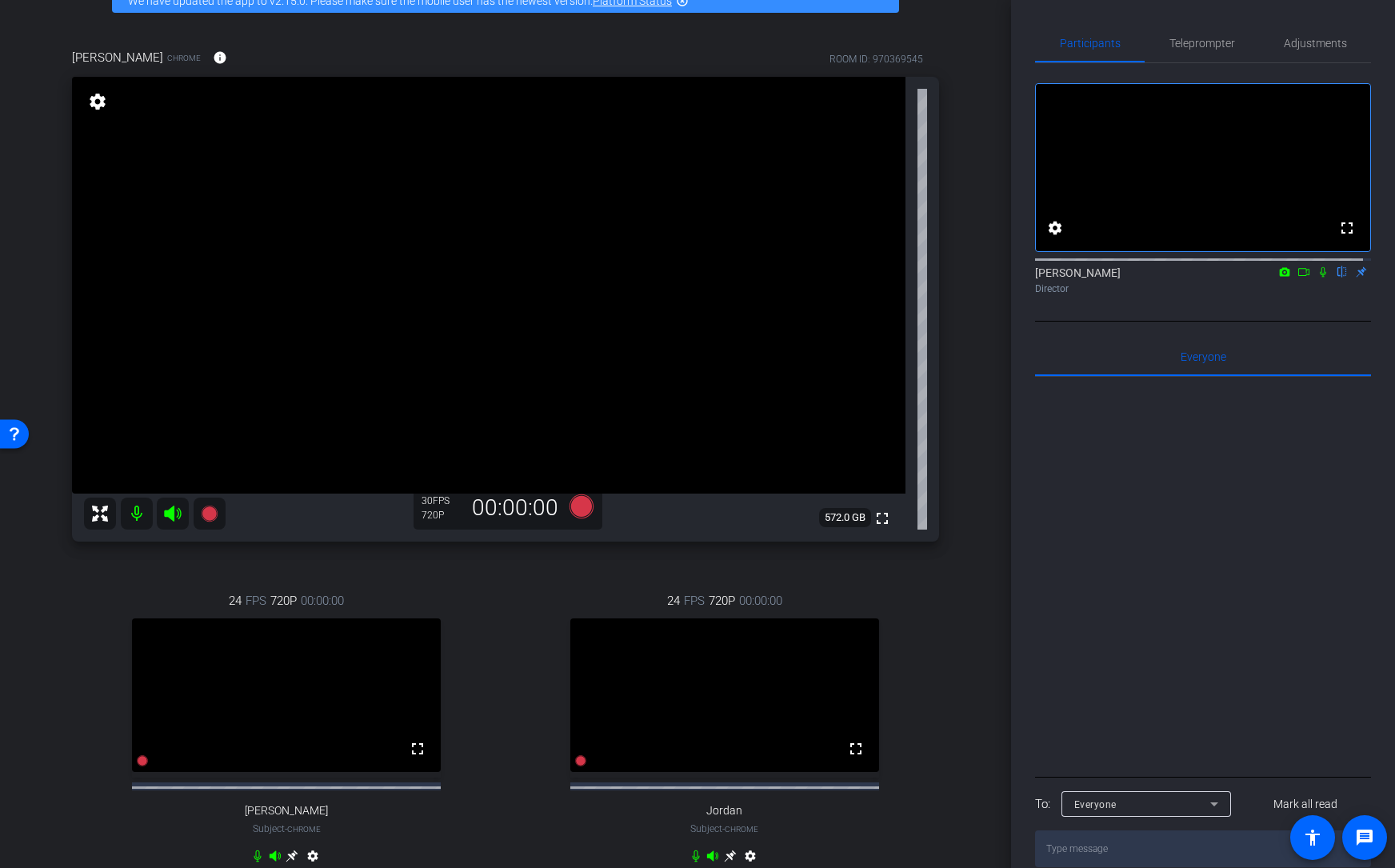
scroll to position [117, 0]
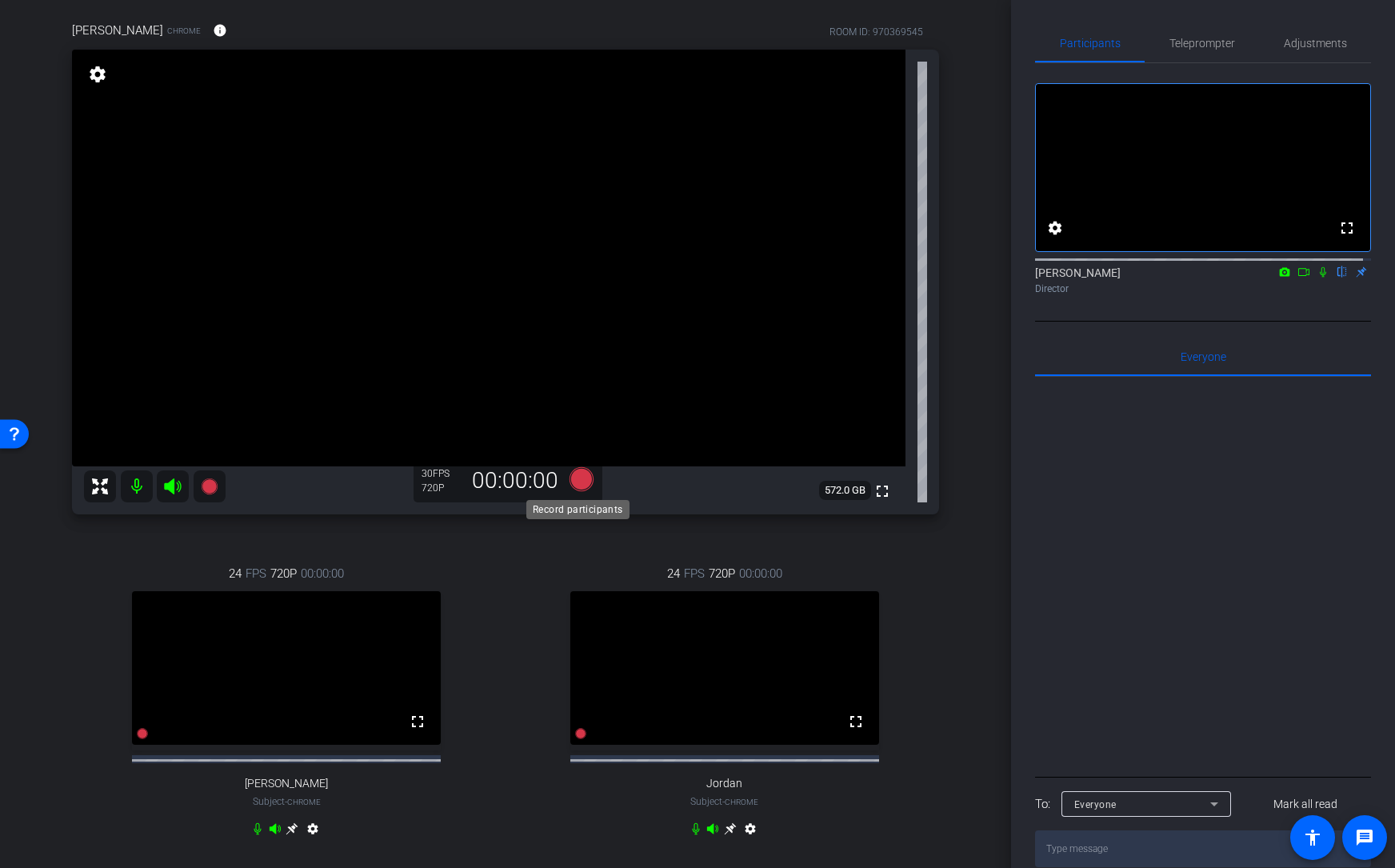
click at [581, 480] on icon at bounding box center [582, 479] width 24 height 24
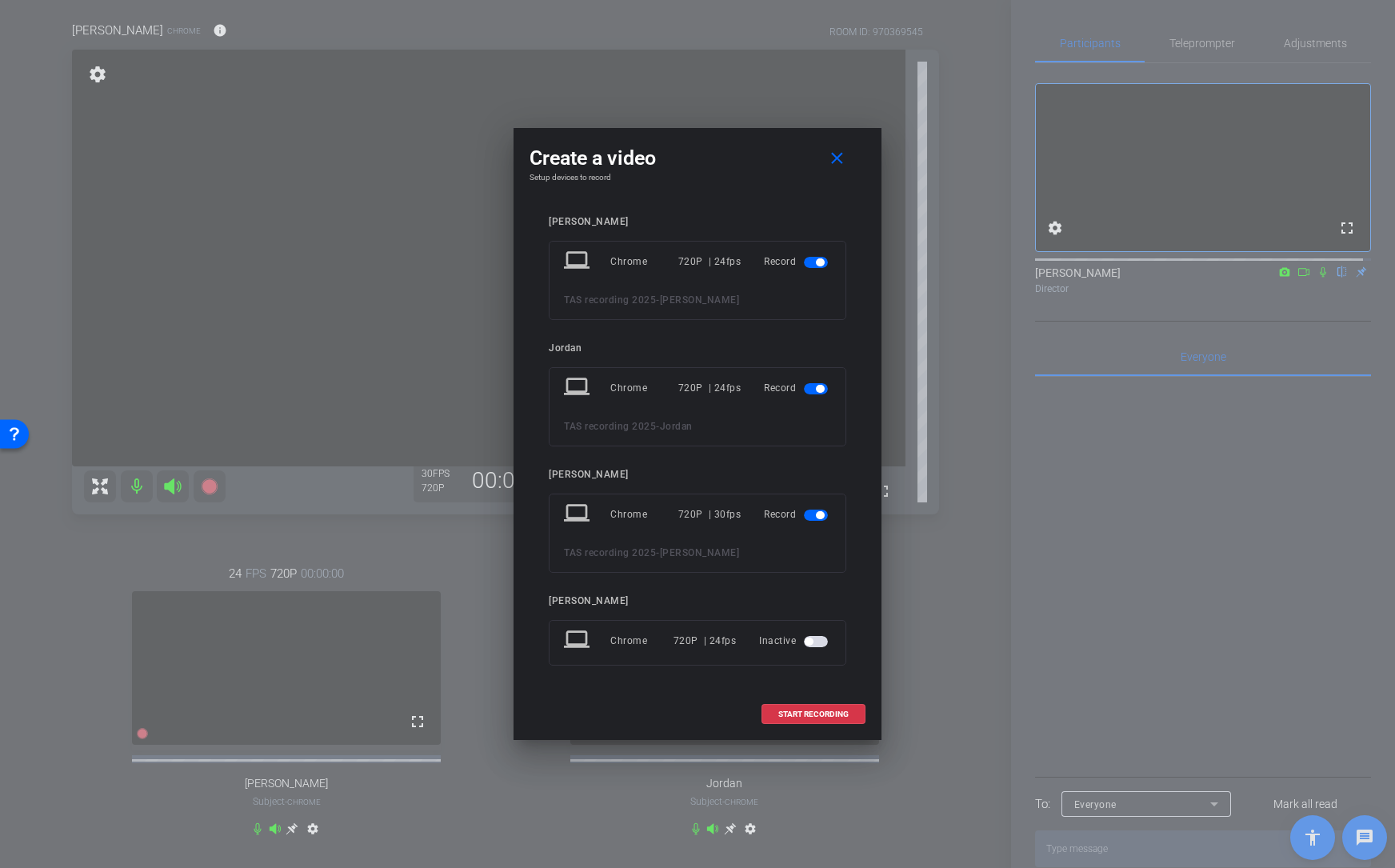
click at [808, 389] on span "button" at bounding box center [816, 389] width 24 height 11
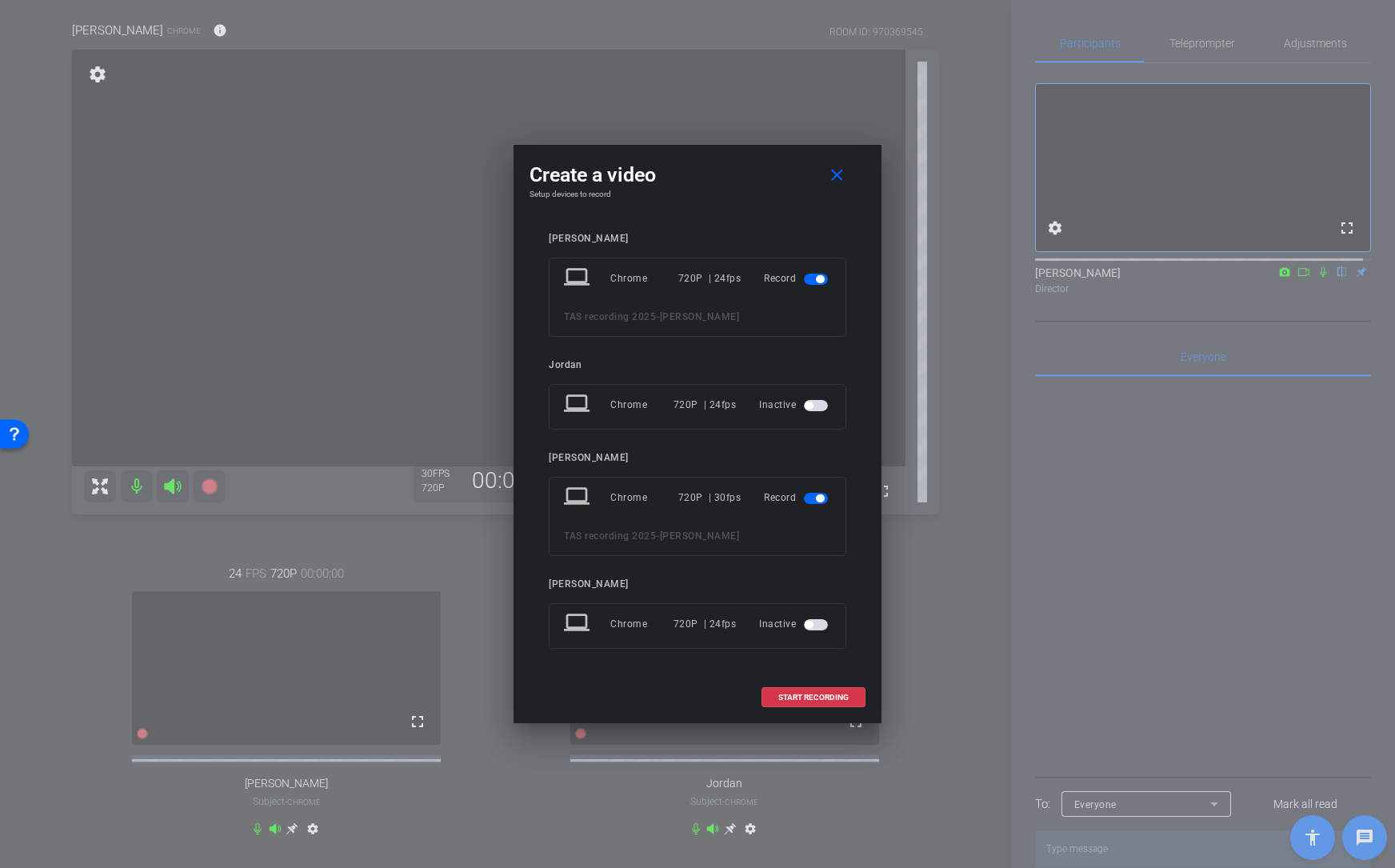
click at [818, 277] on span "button" at bounding box center [820, 279] width 8 height 8
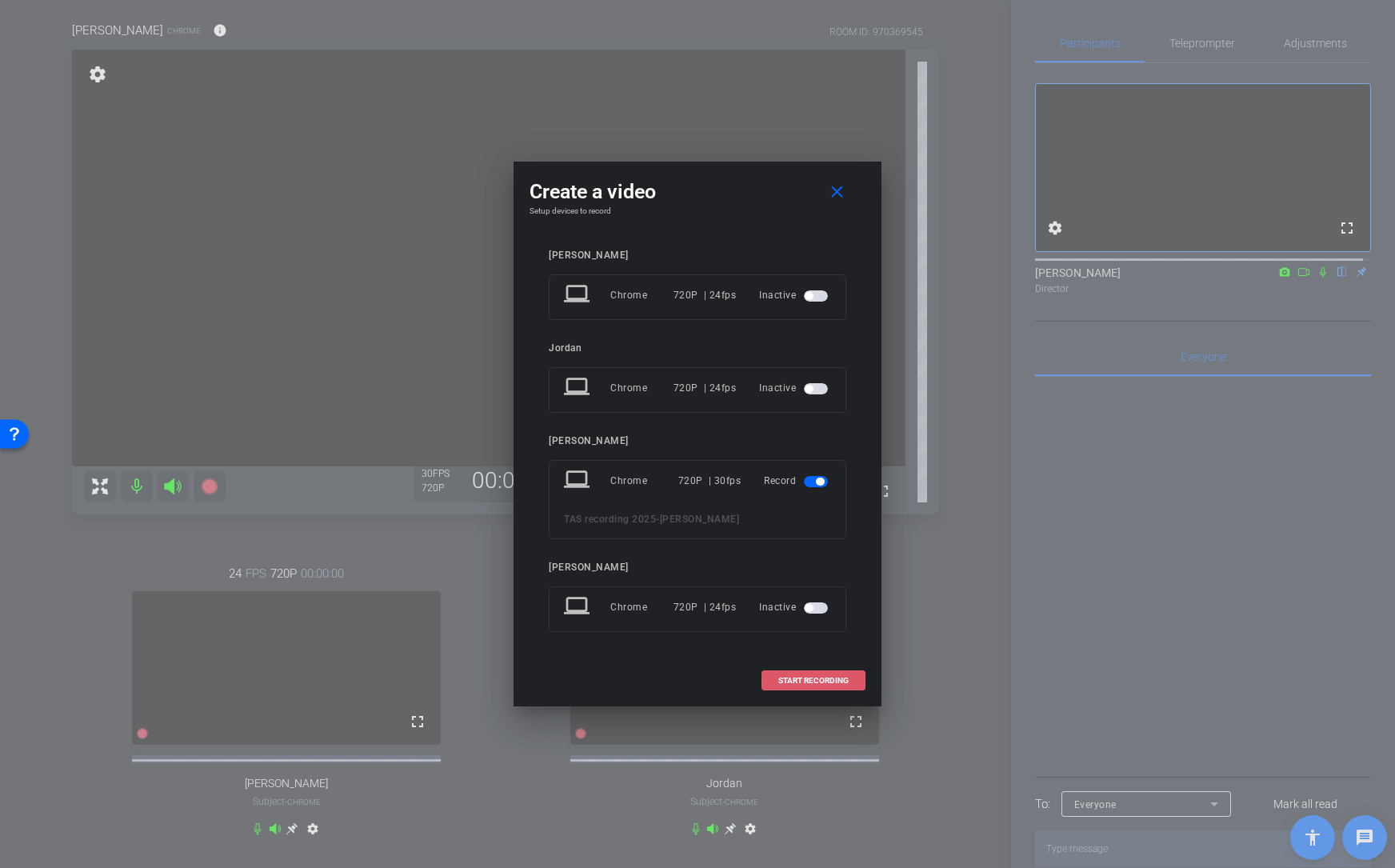
click at [811, 666] on span "START RECORDING" at bounding box center [814, 681] width 71 height 8
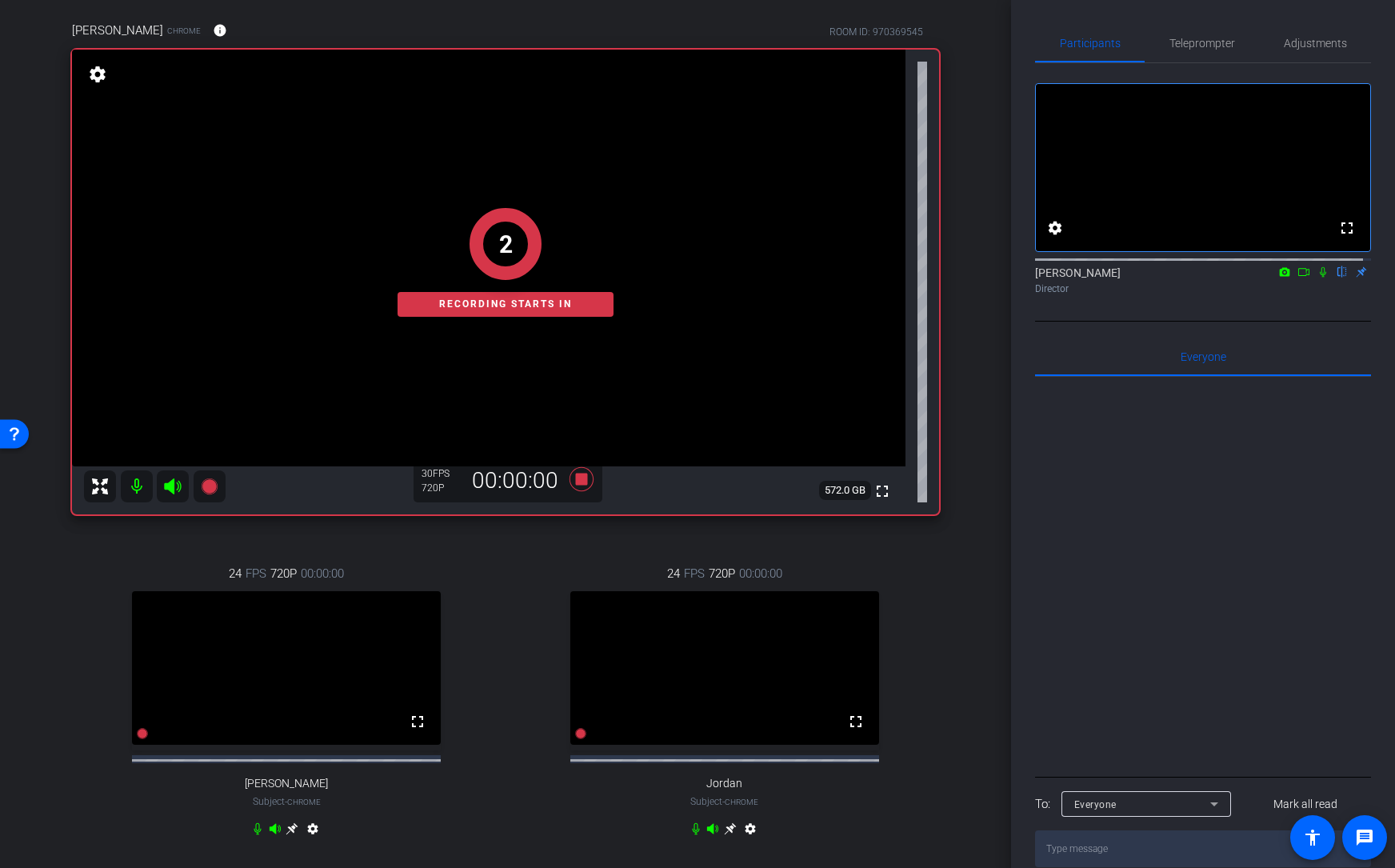
scroll to position [0, 0]
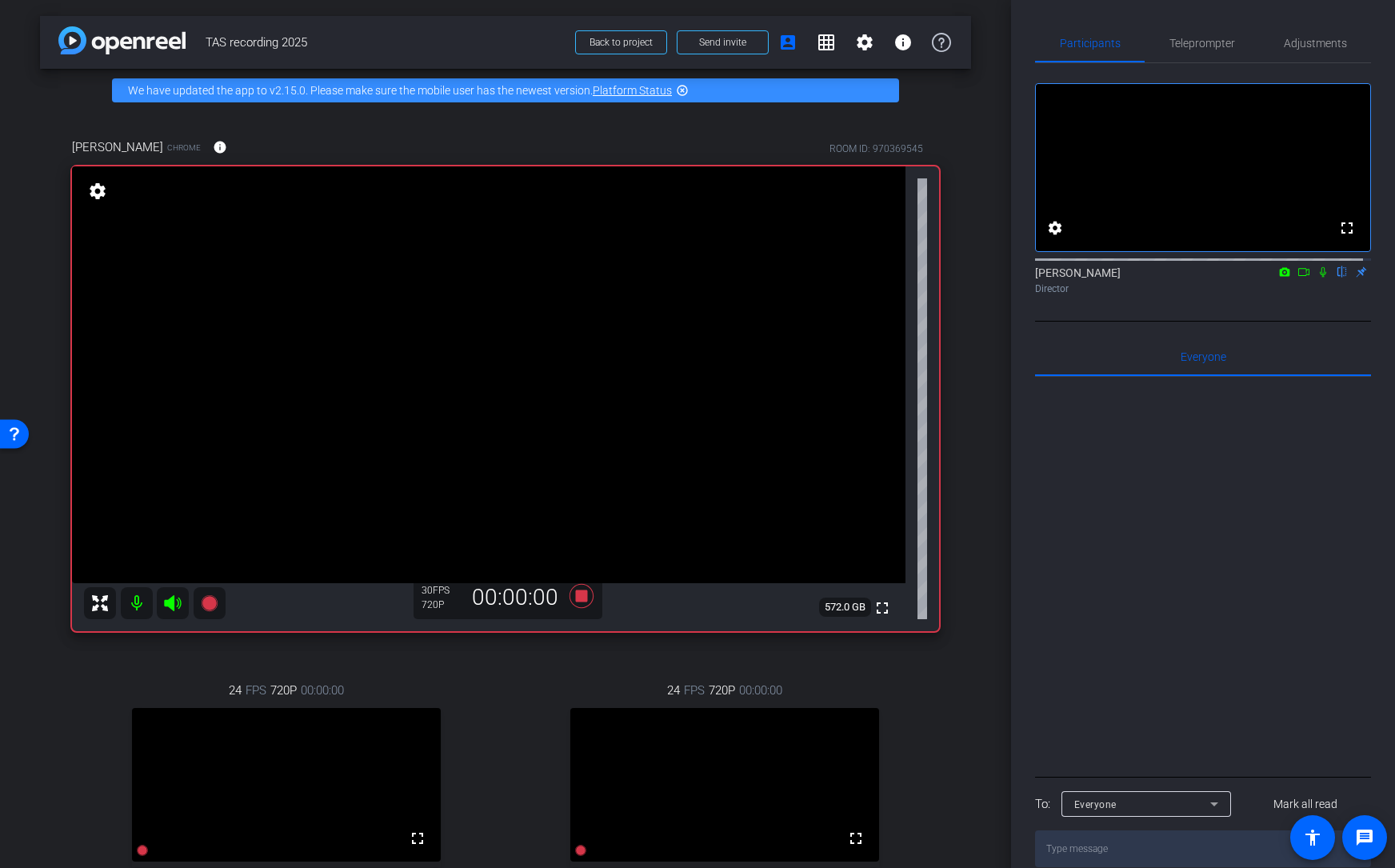
click at [1203, 278] on icon at bounding box center [1304, 272] width 13 height 11
click at [1203, 278] on icon at bounding box center [1343, 272] width 13 height 11
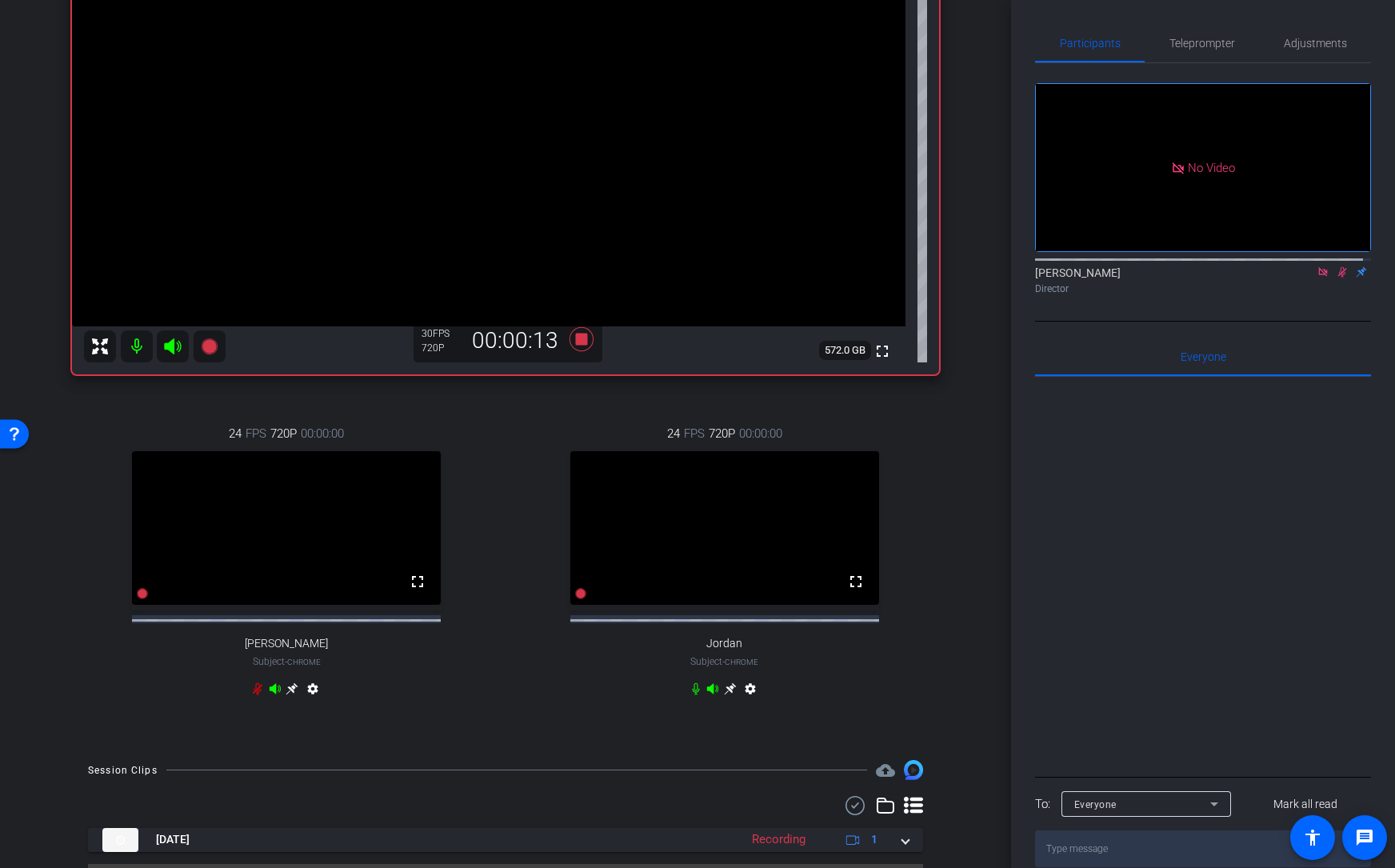
scroll to position [261, 0]
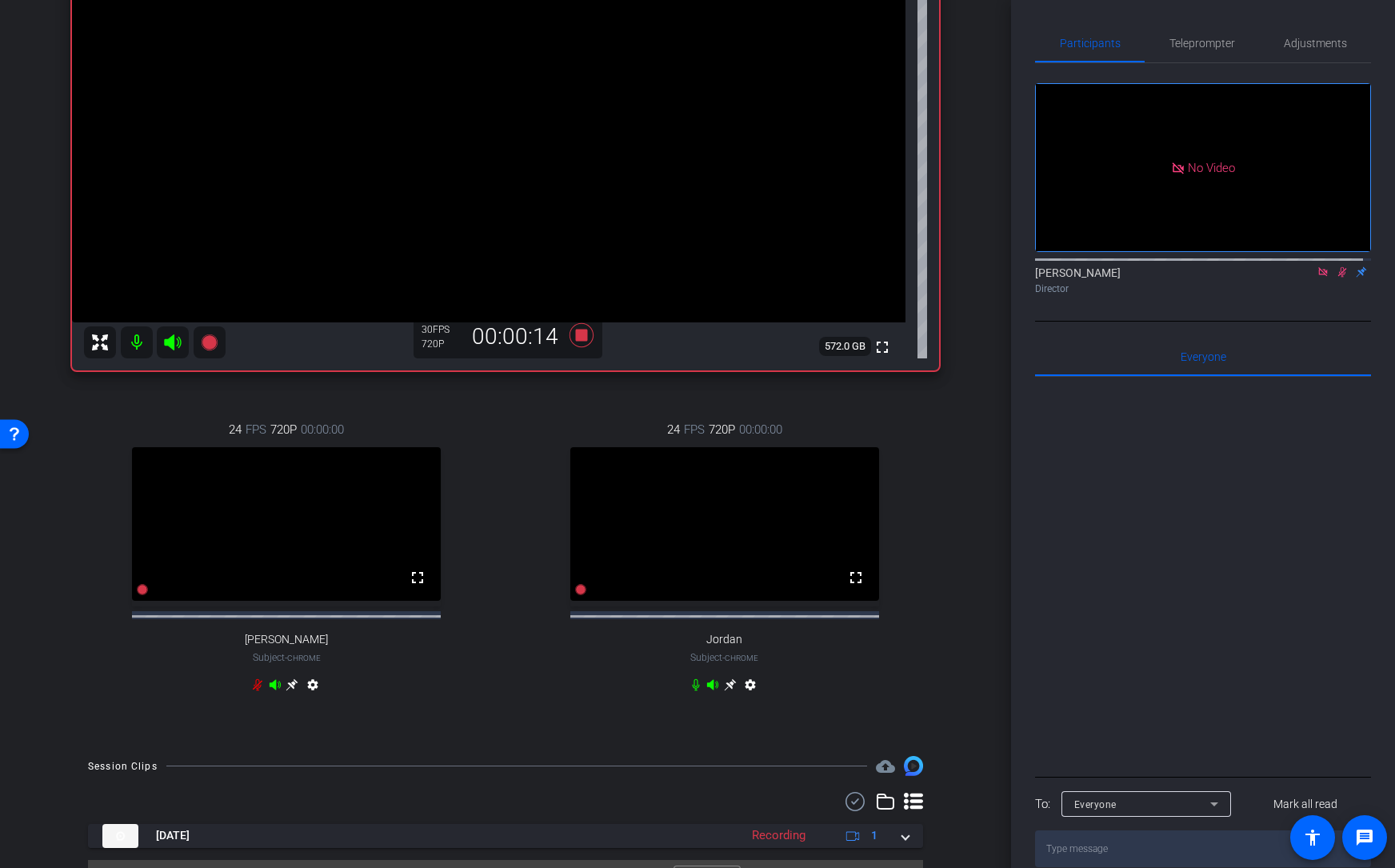
click at [692, 666] on icon at bounding box center [695, 685] width 7 height 12
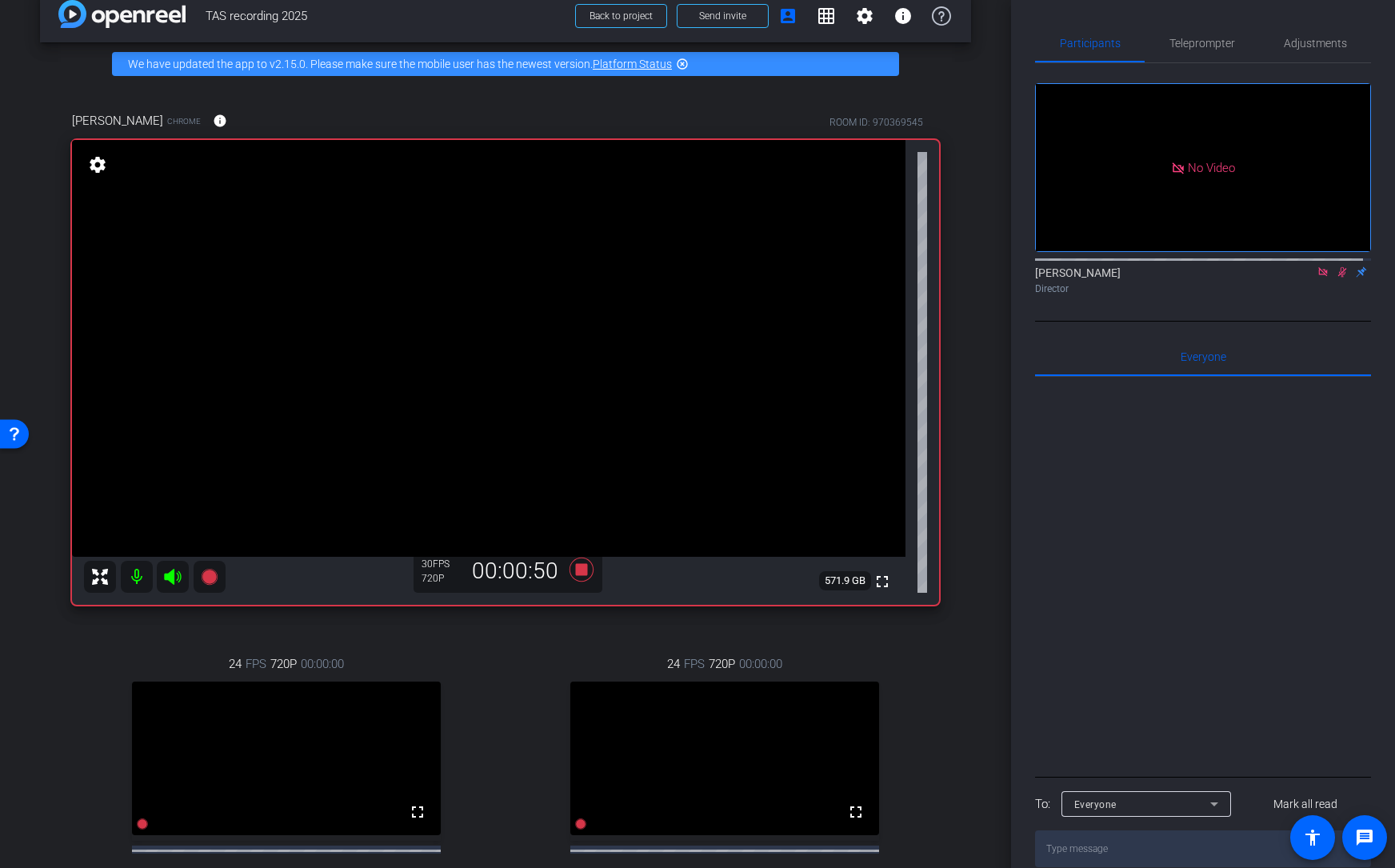
scroll to position [27, 0]
click at [1203, 278] on icon at bounding box center [1343, 272] width 13 height 11
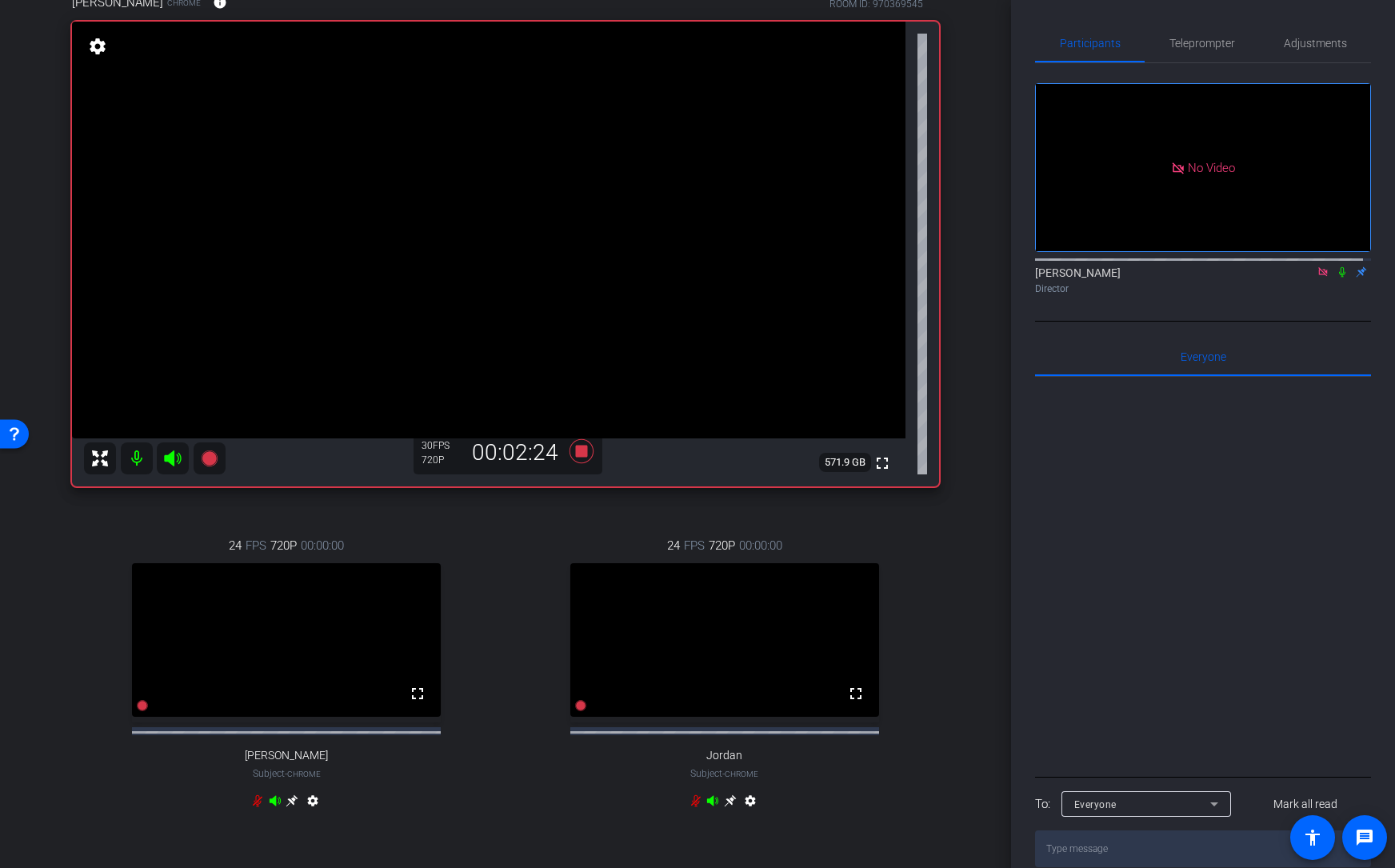
scroll to position [148, 0]
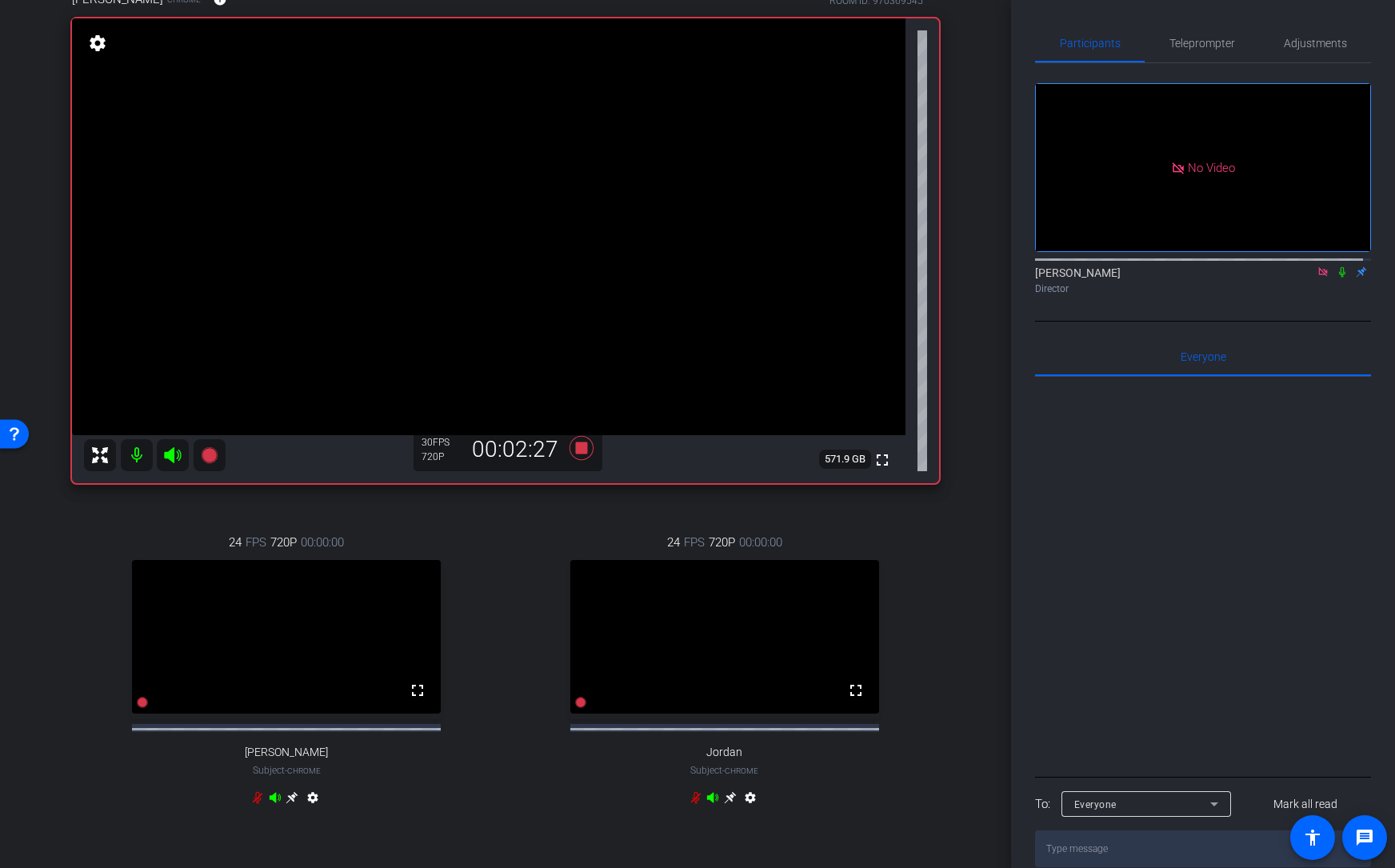
click at [689, 666] on icon at bounding box center [696, 797] width 13 height 13
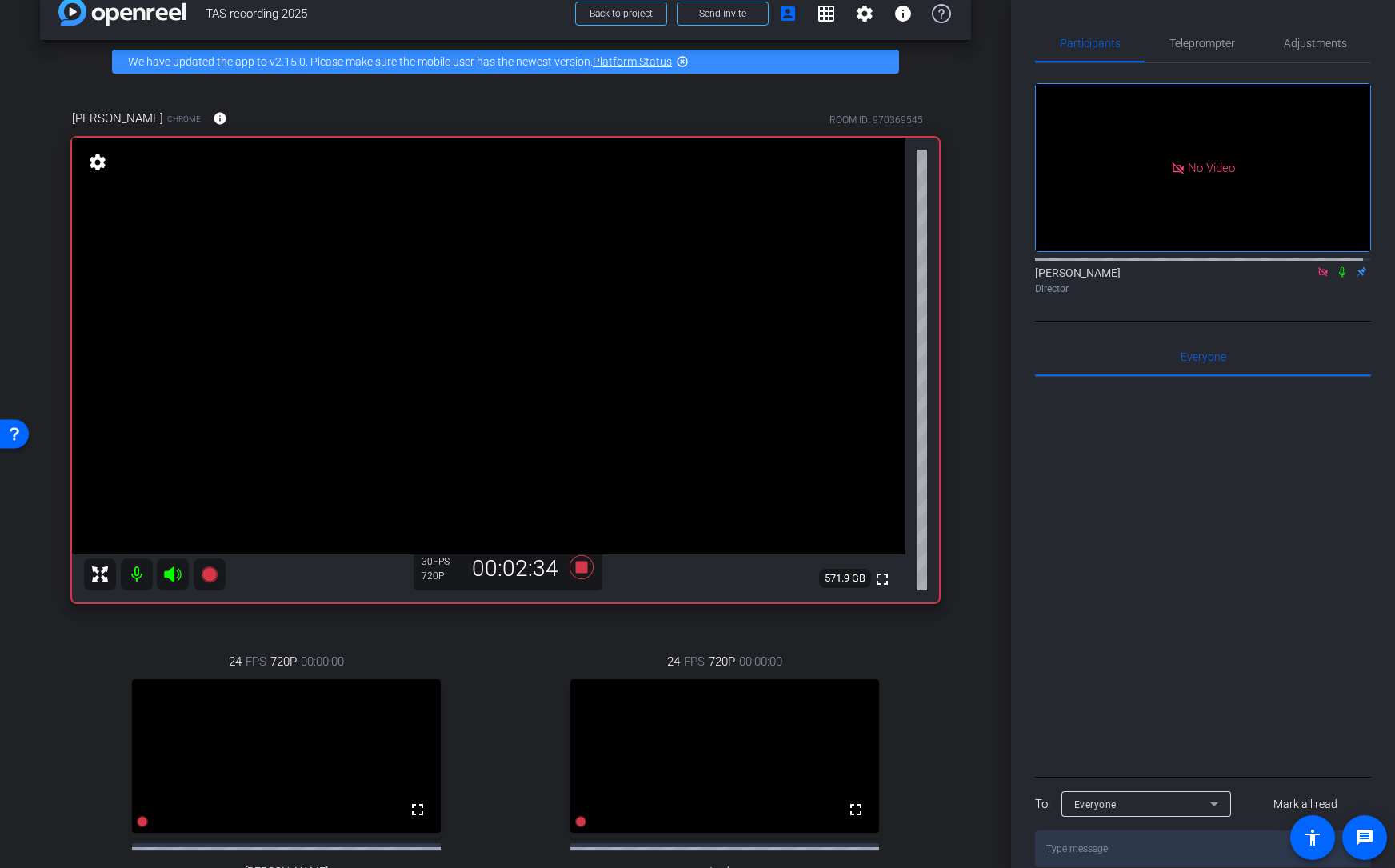
scroll to position [33, 0]
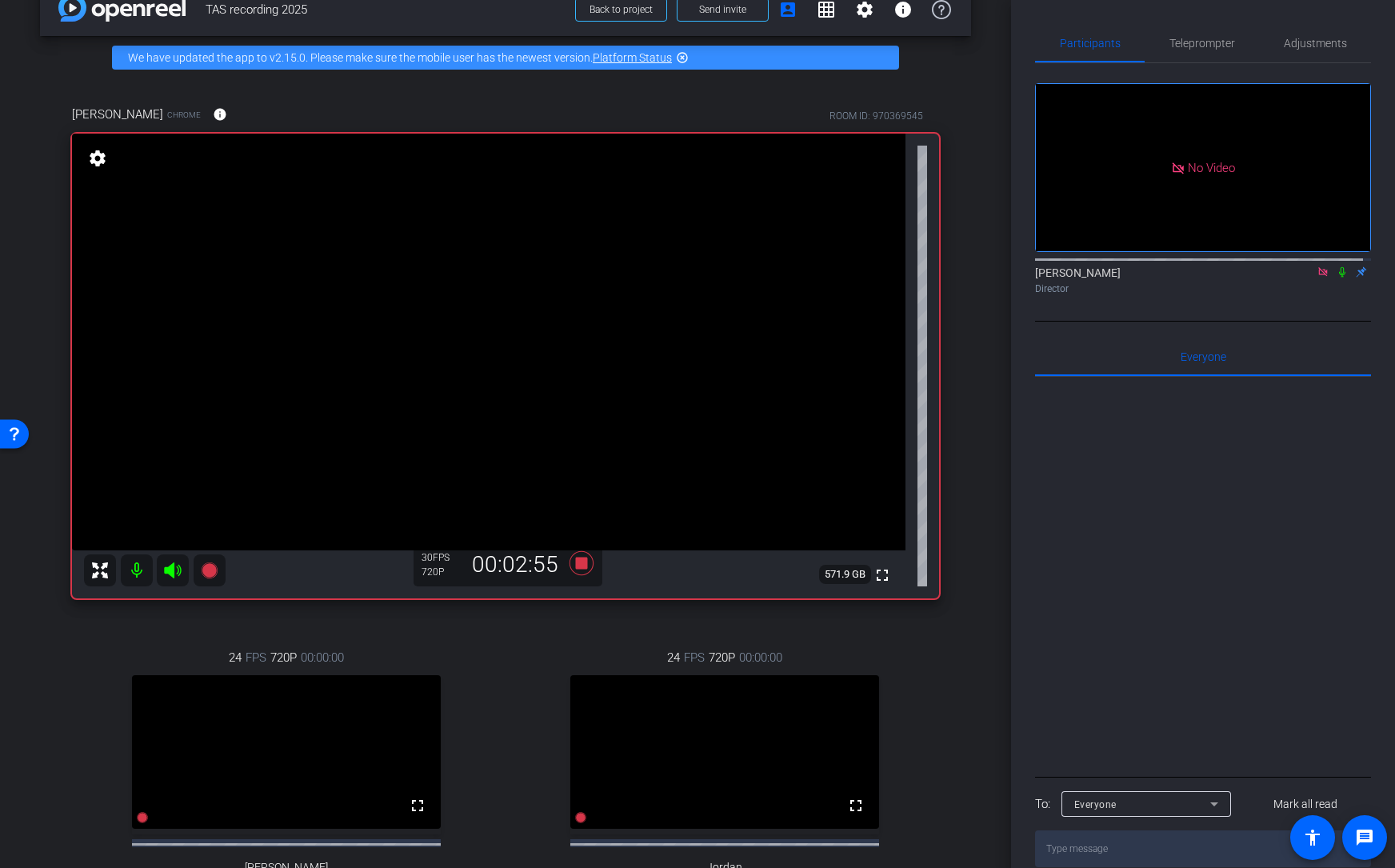
click at [1203, 276] on icon at bounding box center [1323, 271] width 9 height 9
click at [1203, 278] on icon at bounding box center [1323, 272] width 6 height 10
click at [1203, 278] on icon at bounding box center [1323, 272] width 9 height 10
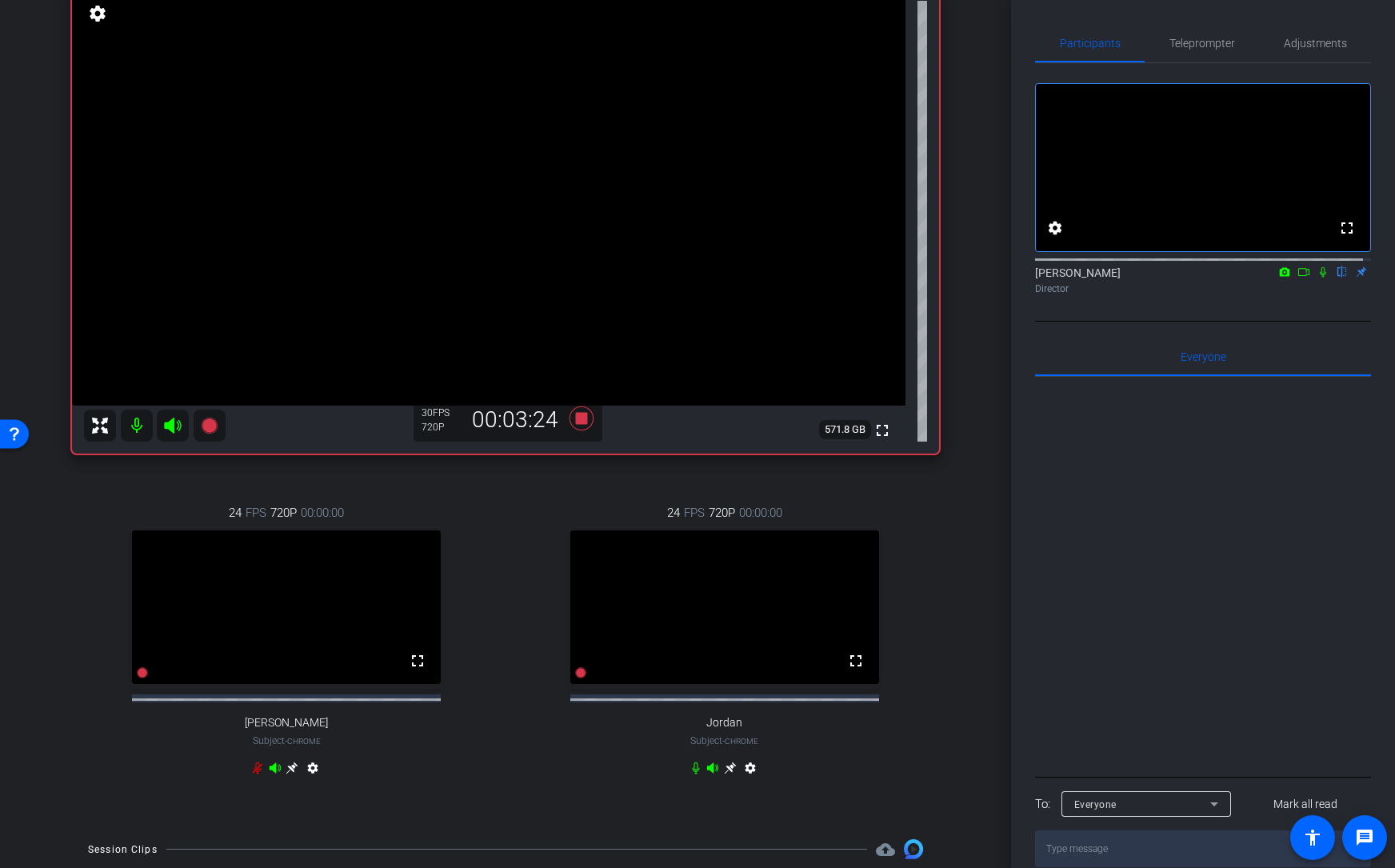
scroll to position [179, 0]
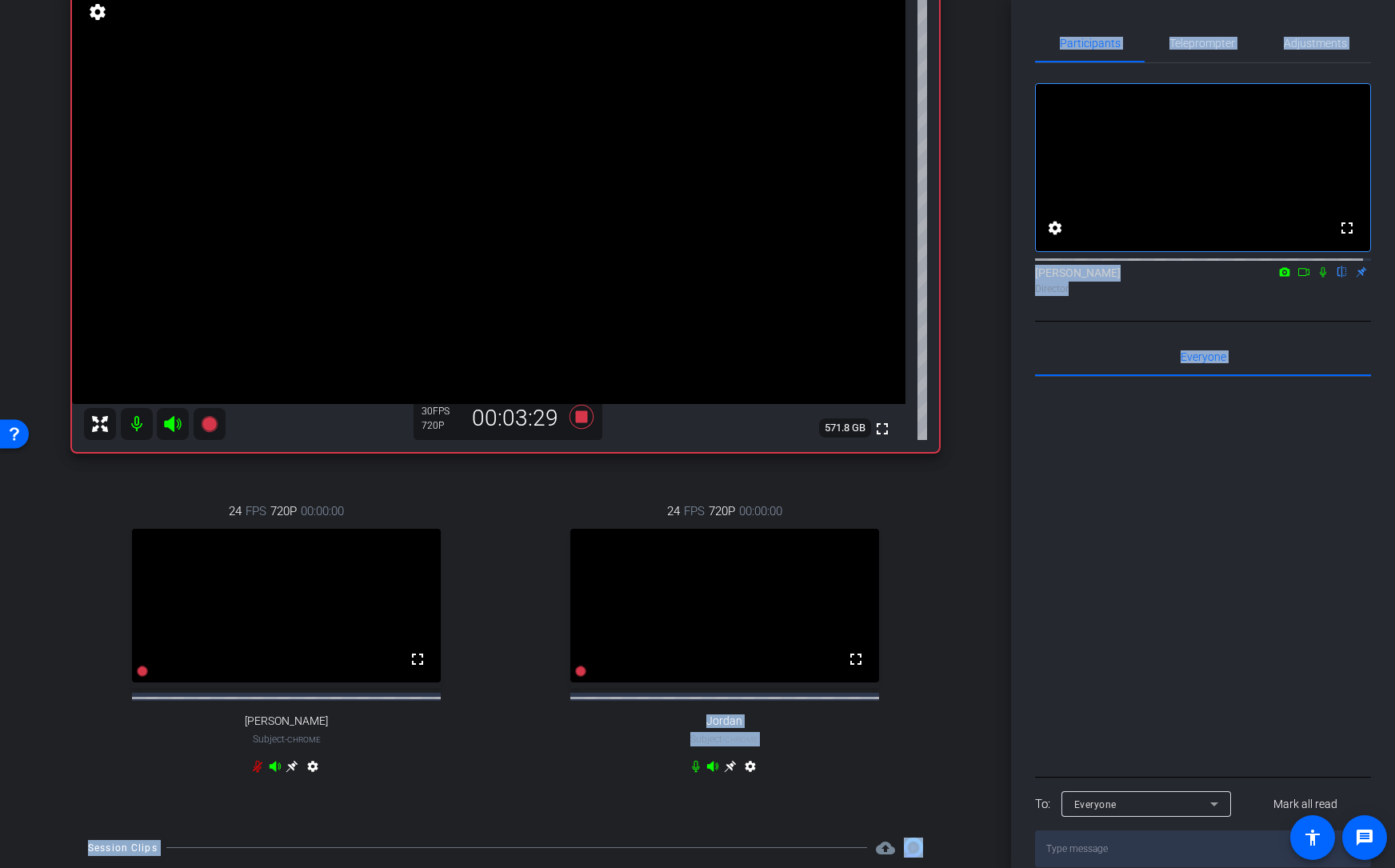
drag, startPoint x: 1002, startPoint y: 502, endPoint x: 1017, endPoint y: 420, distance: 83.4
click at [1017, 420] on div "arrow_back TAS recording 2025 Back to project Send invite account_box grid_on s…" at bounding box center [698, 434] width 1395 height 868
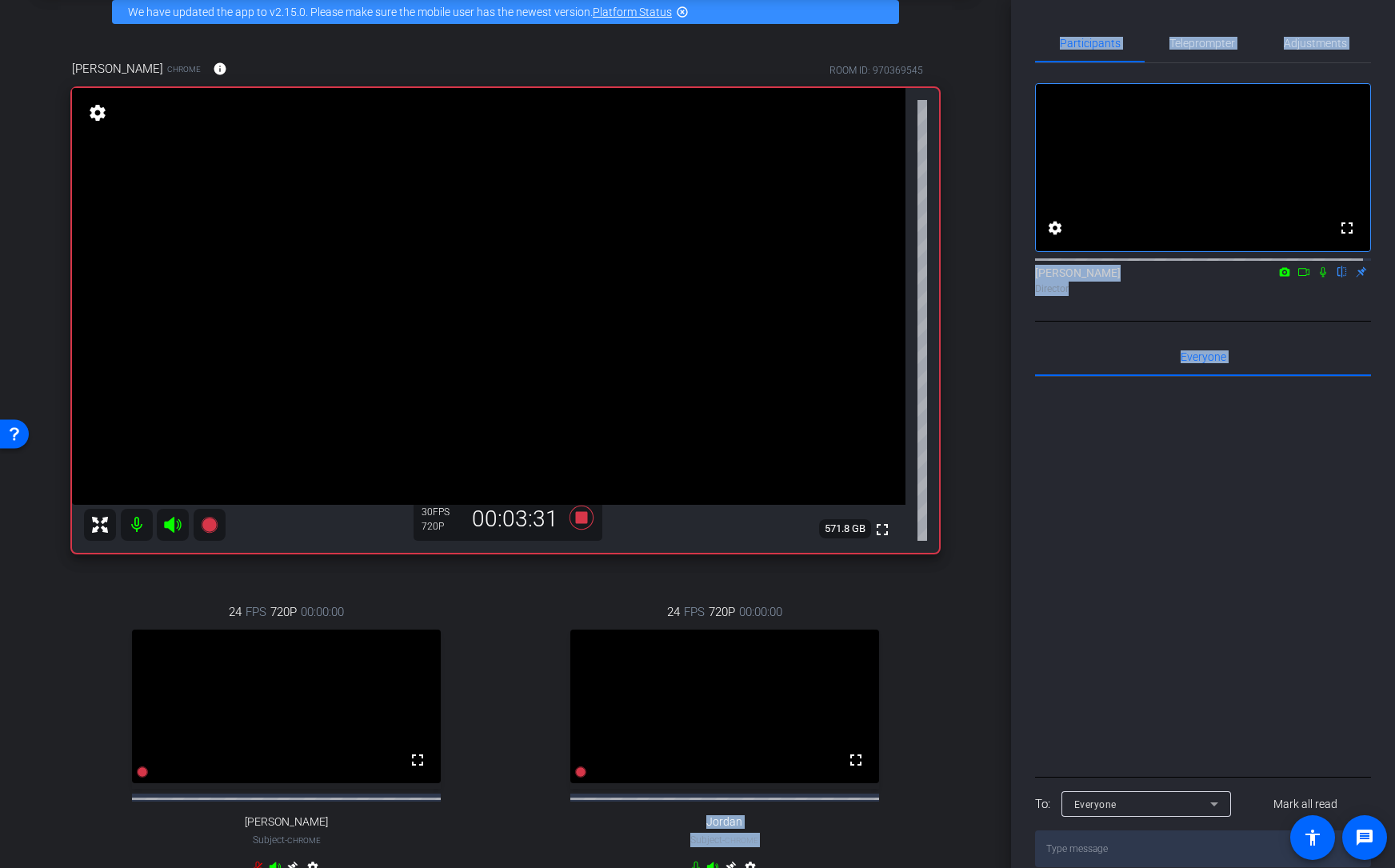
scroll to position [76, 0]
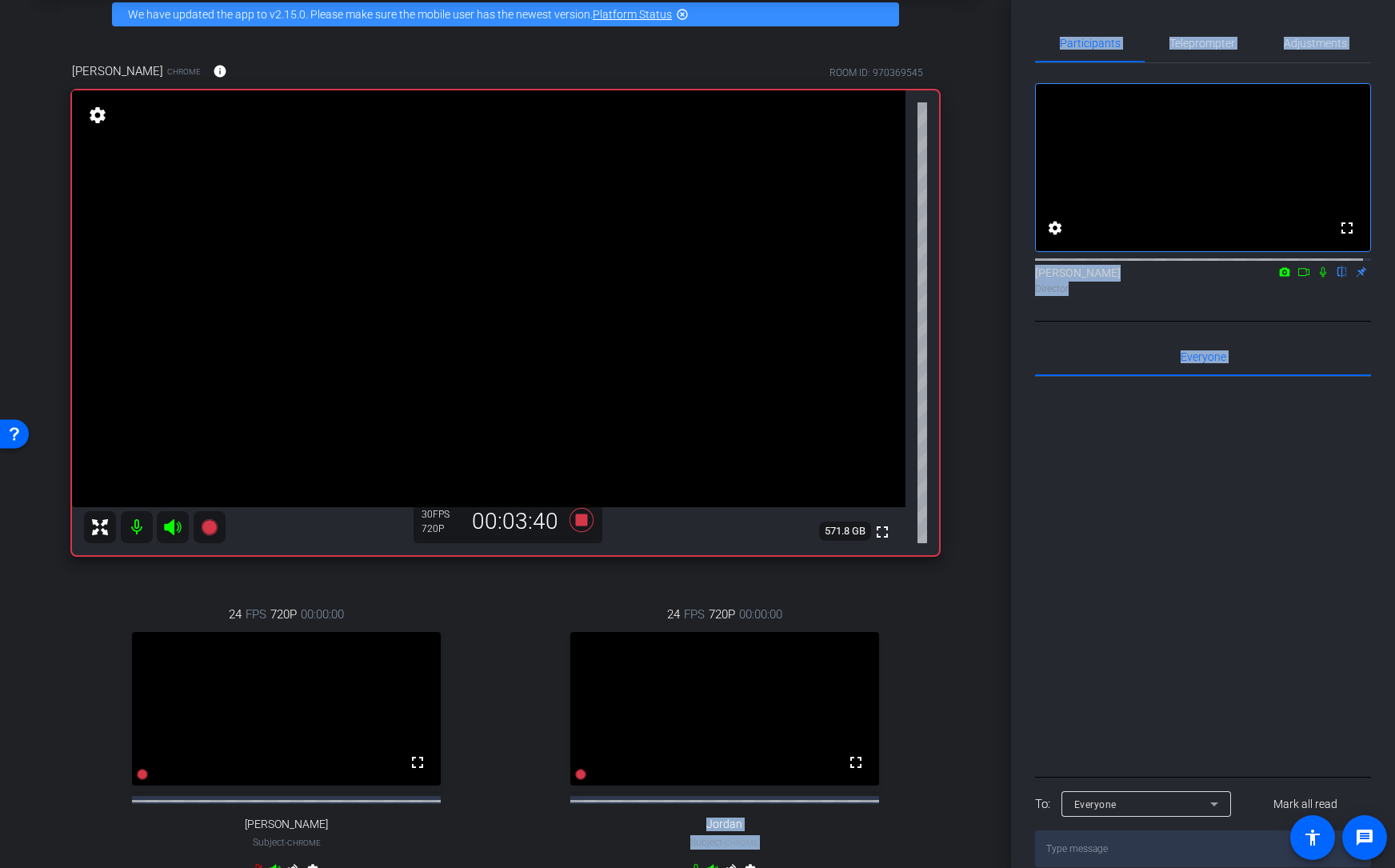
click at [1203, 278] on icon at bounding box center [1304, 272] width 13 height 11
click at [1203, 278] on icon at bounding box center [1343, 272] width 6 height 10
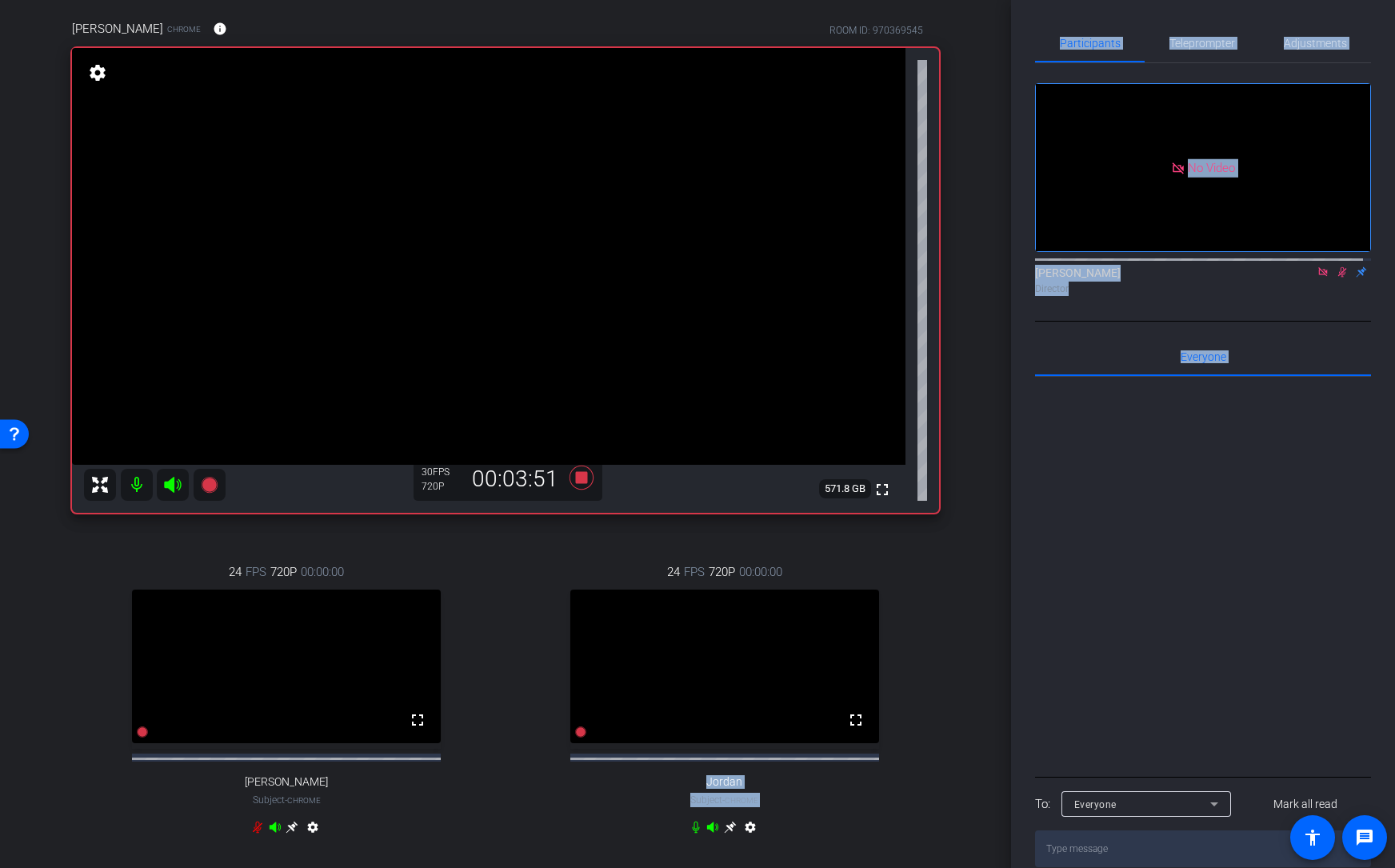
scroll to position [112, 0]
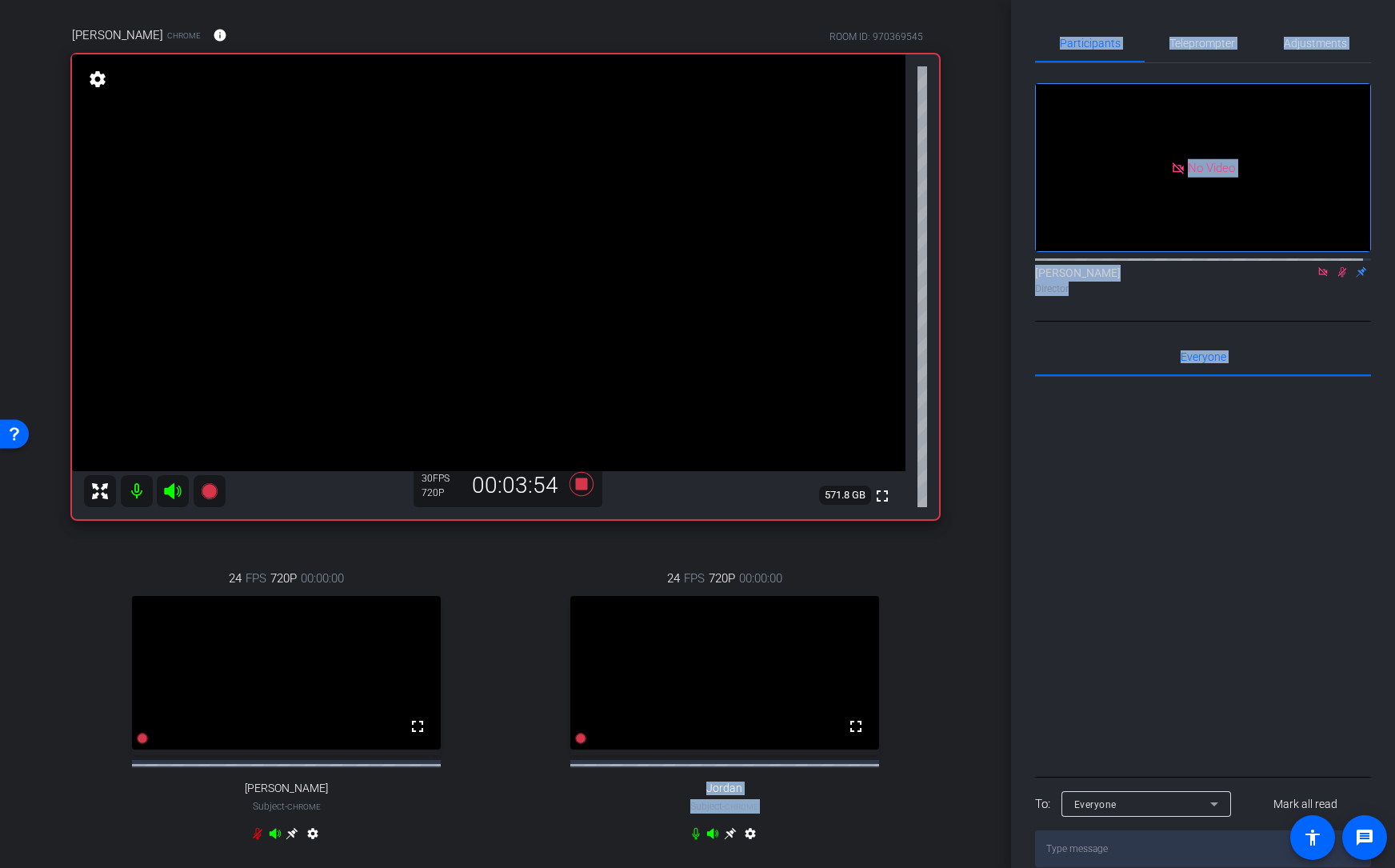
click at [1203, 278] on icon at bounding box center [1343, 272] width 13 height 11
click at [1203, 666] on div at bounding box center [1204, 574] width 336 height 396
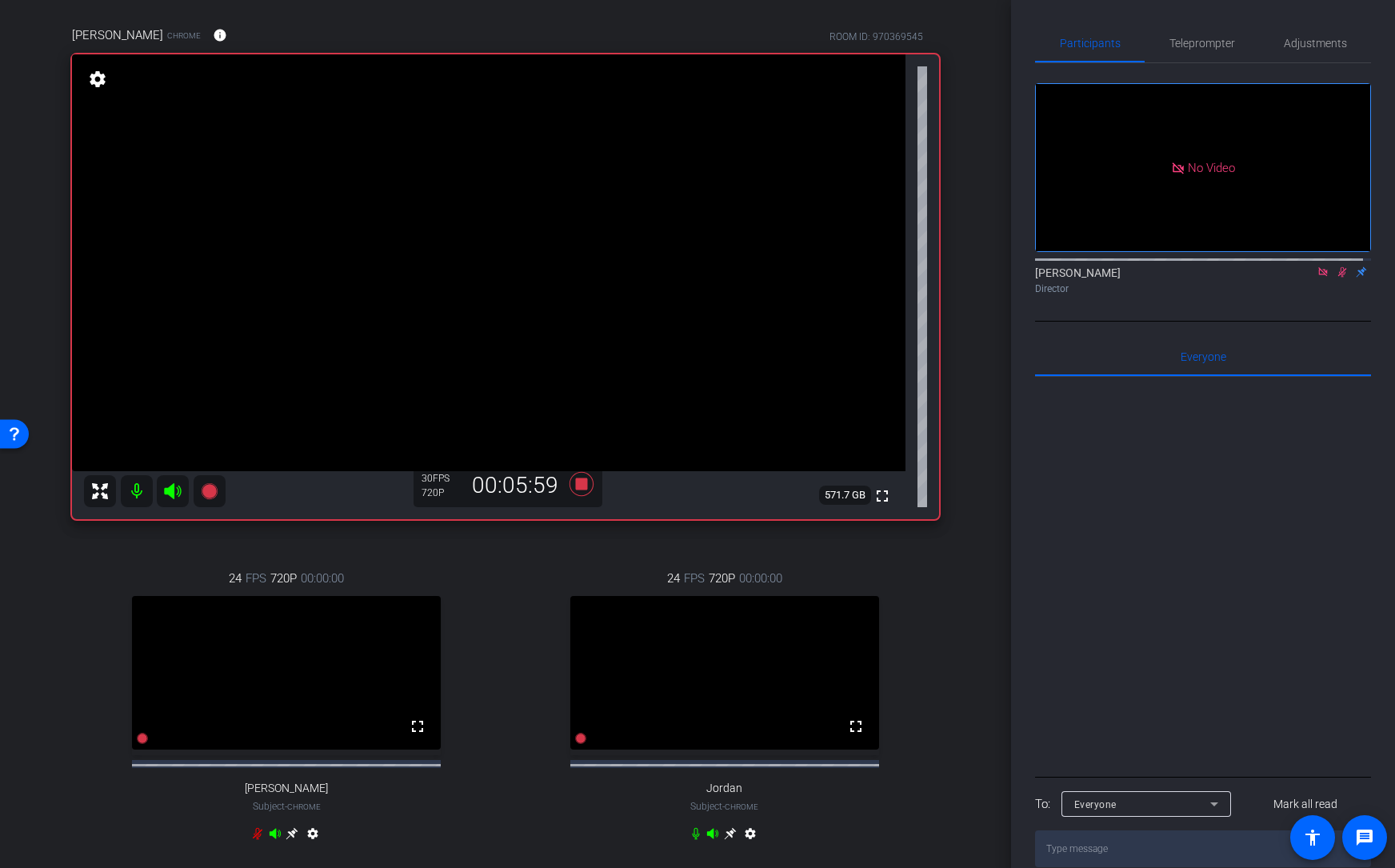
click at [1203, 278] on icon at bounding box center [1343, 272] width 13 height 11
click at [581, 484] on icon at bounding box center [582, 483] width 24 height 24
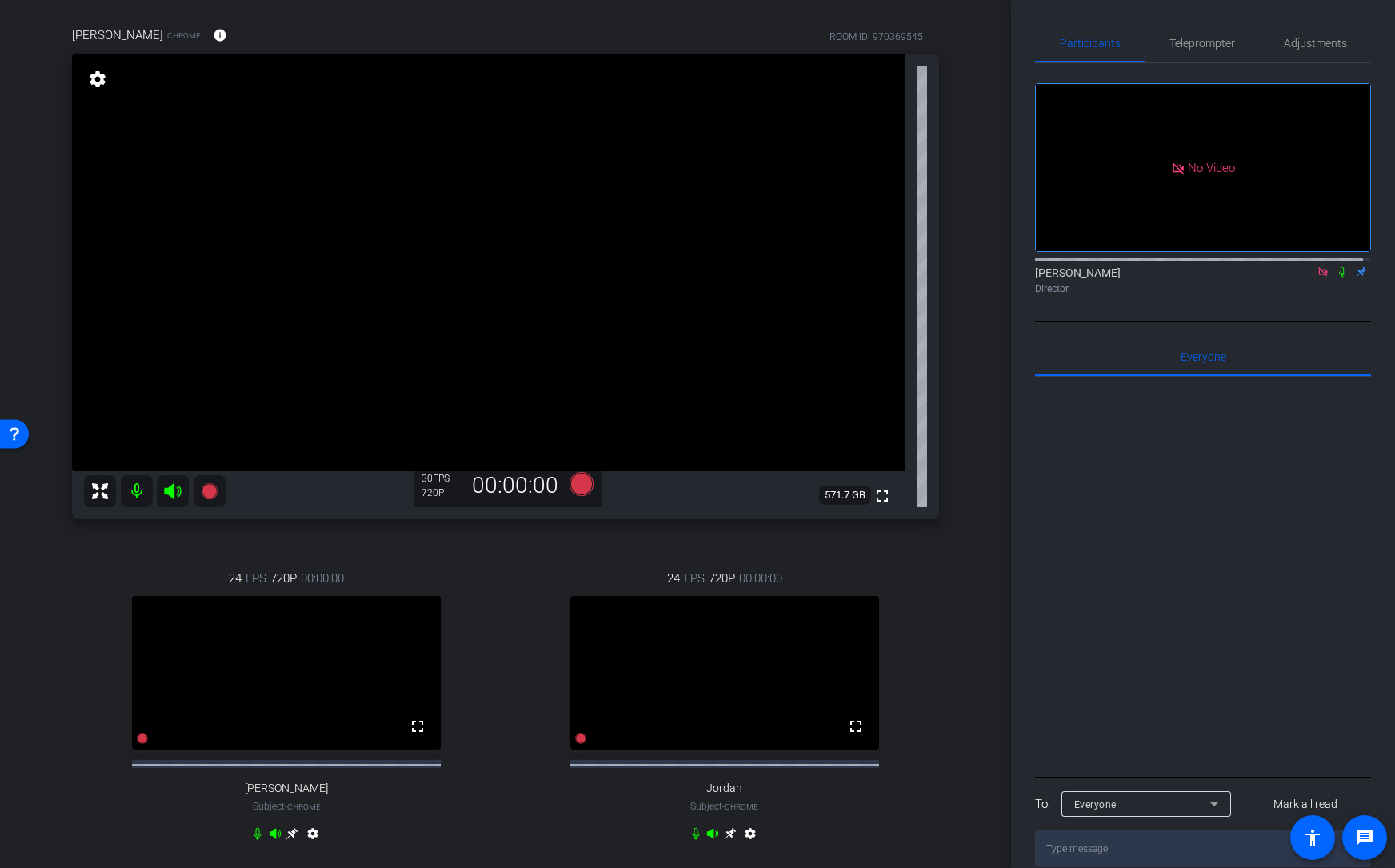
drag, startPoint x: 999, startPoint y: 434, endPoint x: 1007, endPoint y: 383, distance: 51.6
click at [1007, 383] on div "arrow_back TAS recording 2025 Back to project Send invite account_box grid_on s…" at bounding box center [505, 434] width 1011 height 868
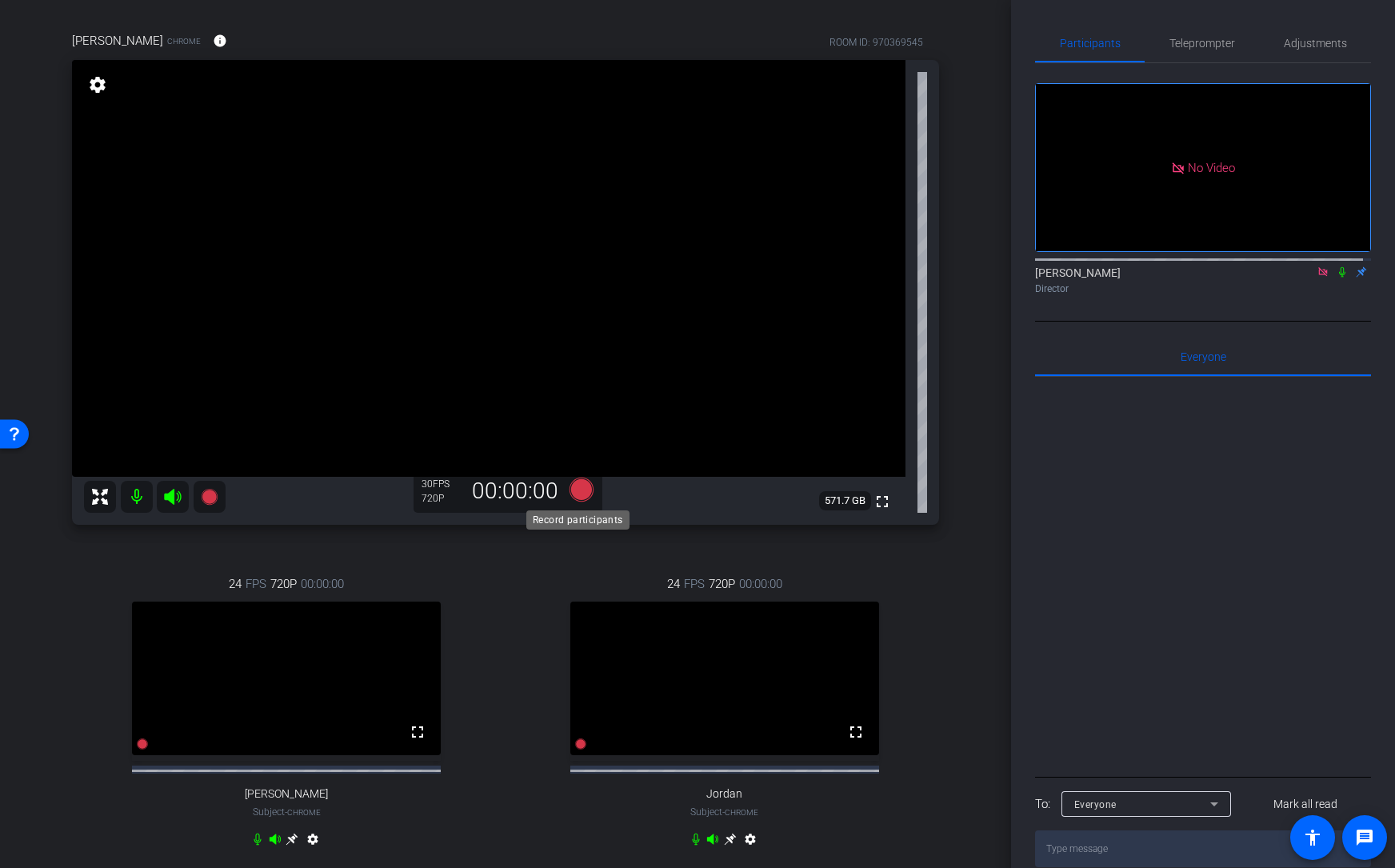
click at [578, 490] on icon at bounding box center [582, 489] width 24 height 24
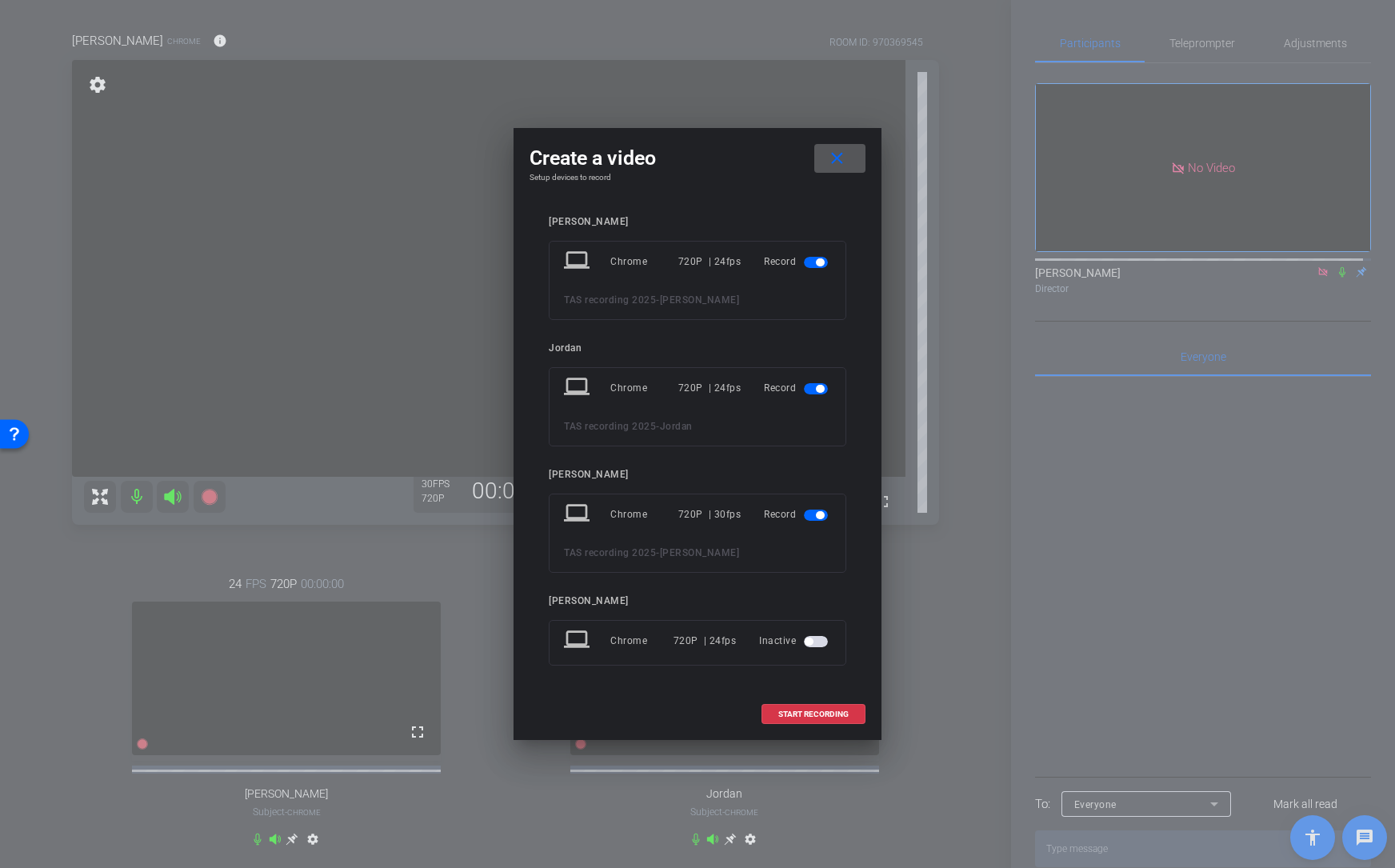
click at [815, 260] on span "button" at bounding box center [816, 262] width 24 height 11
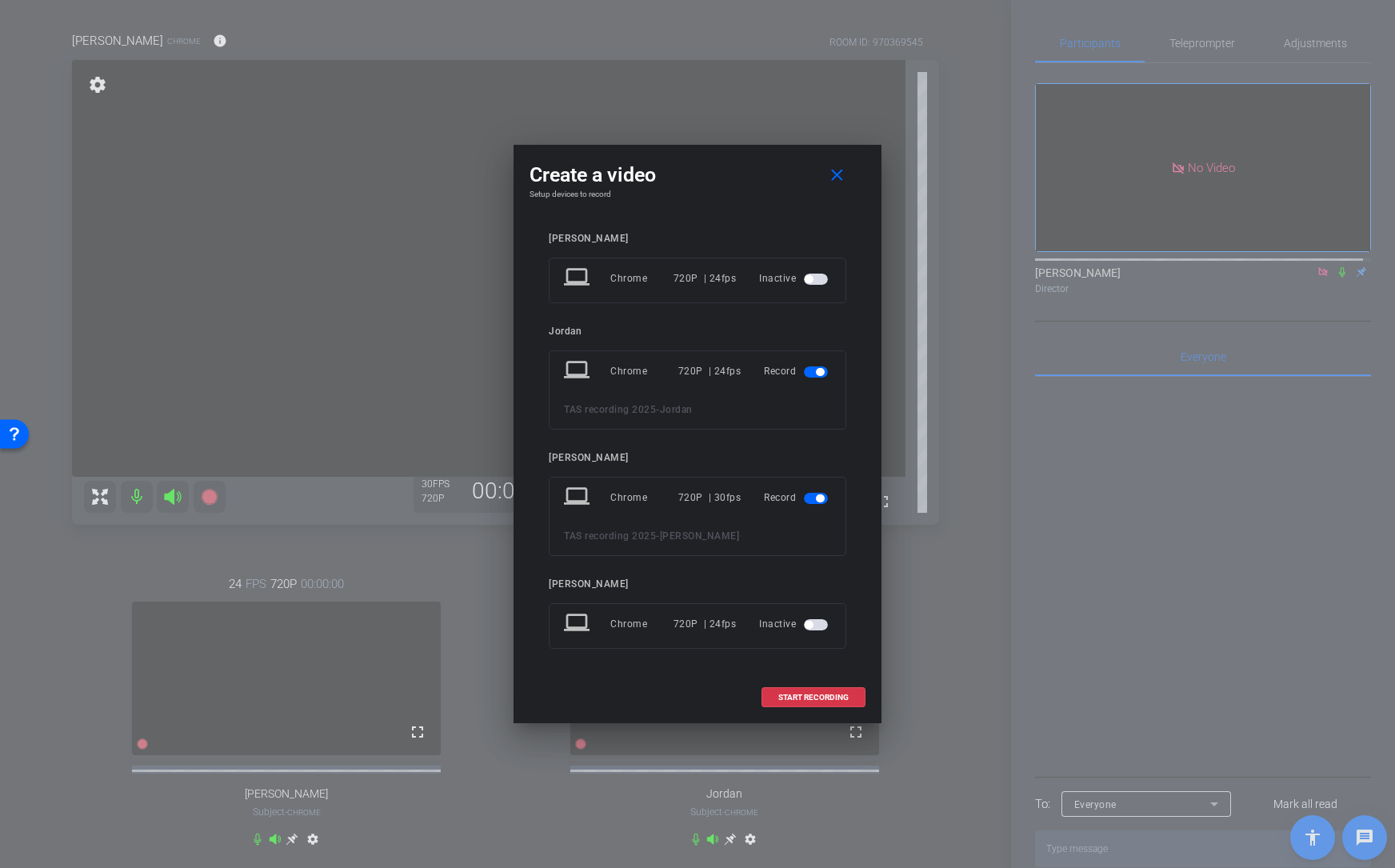
click at [817, 366] on span "button" at bounding box center [816, 372] width 24 height 11
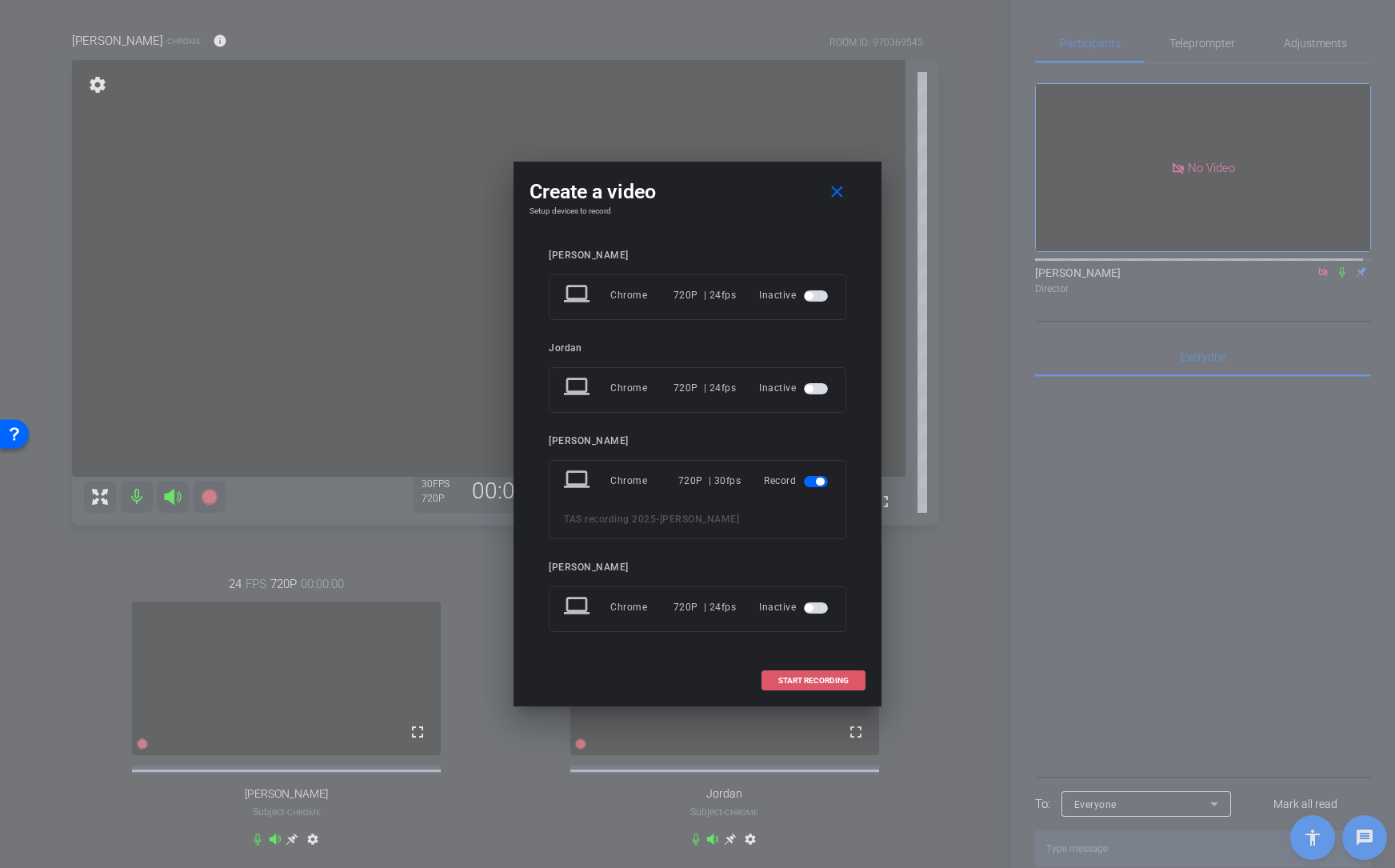
click at [808, 666] on span "START RECORDING" at bounding box center [814, 681] width 71 height 8
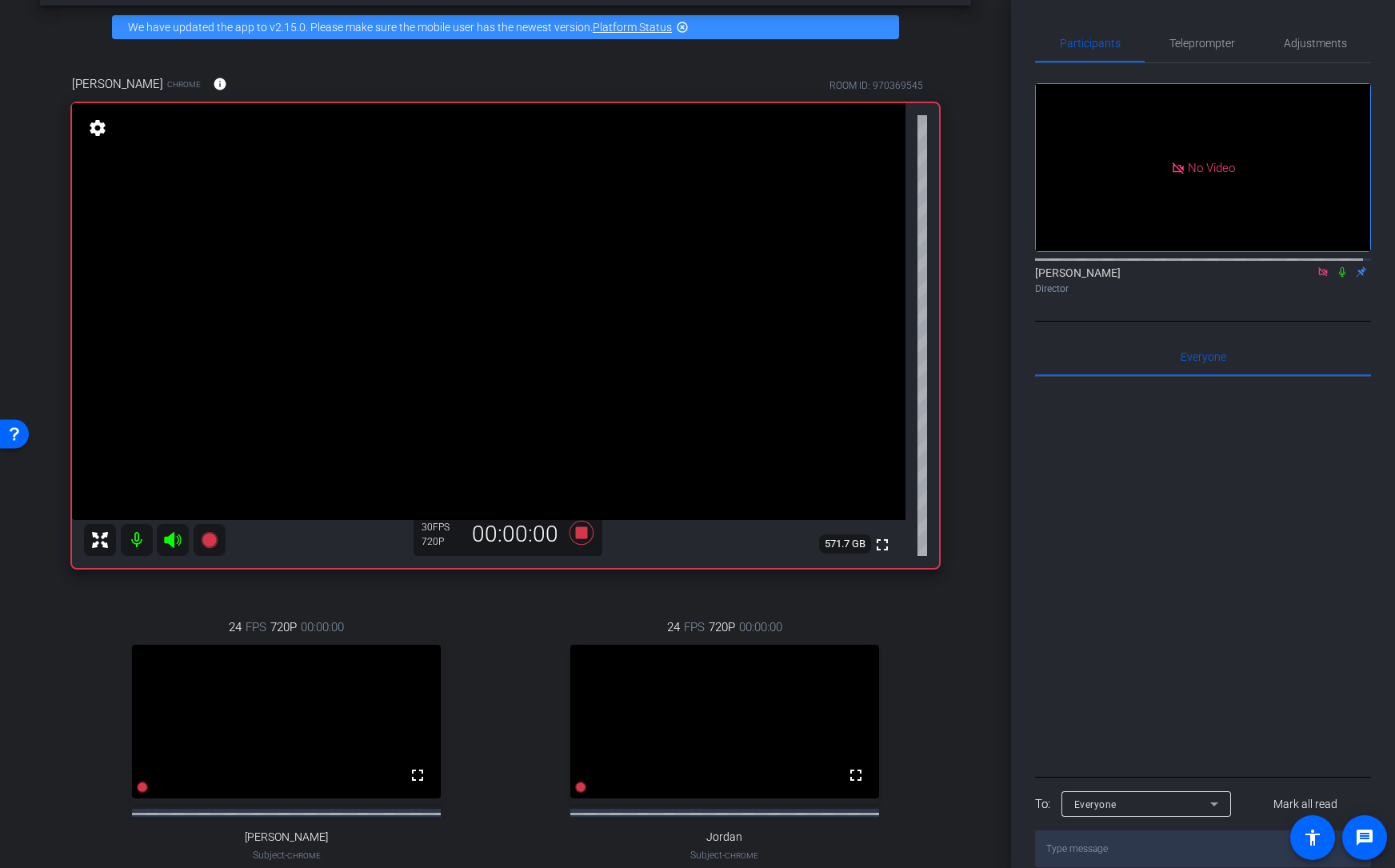
scroll to position [81, 0]
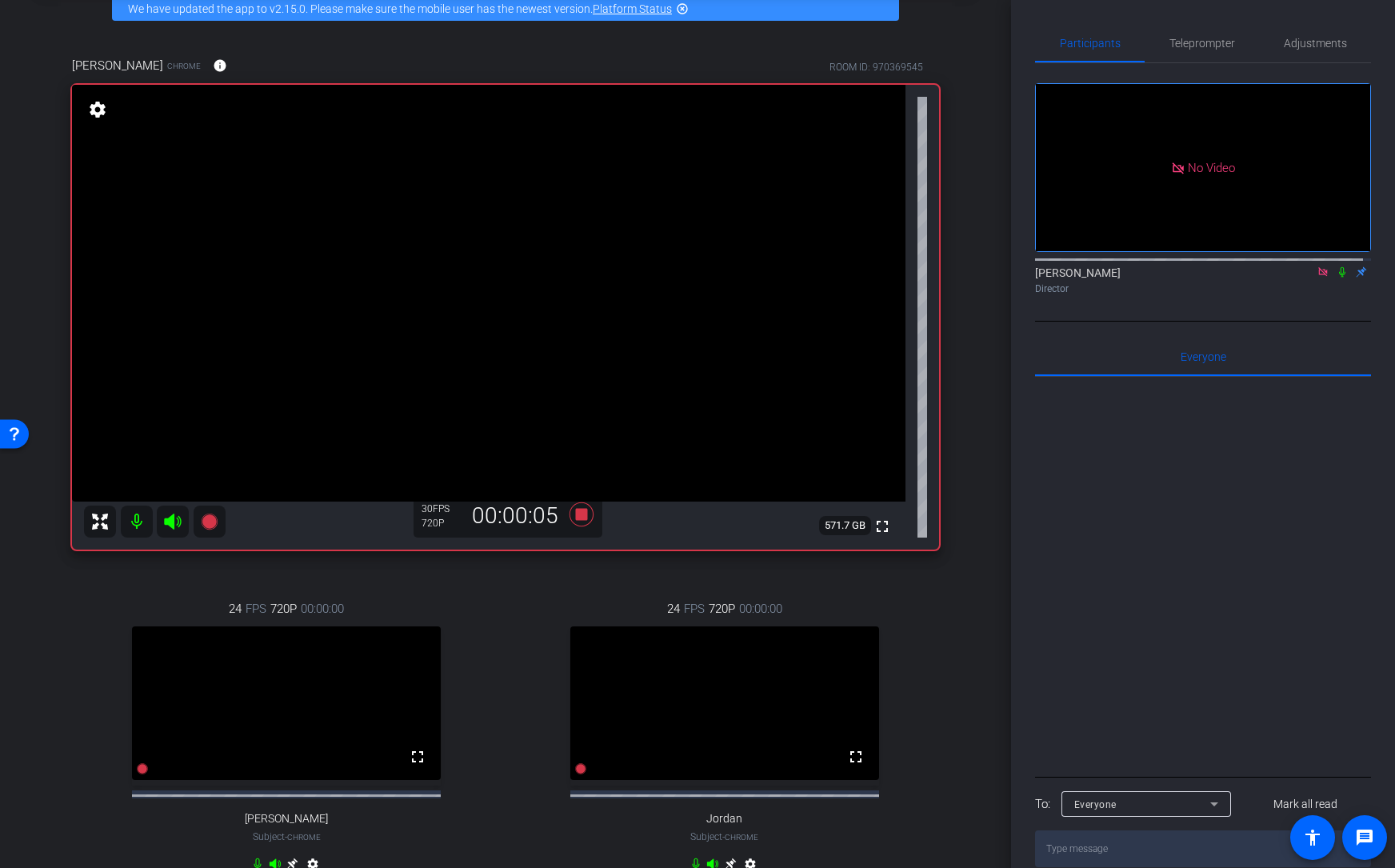
click at [1203, 276] on icon at bounding box center [1323, 271] width 9 height 9
click at [1203, 279] on mat-icon at bounding box center [1304, 272] width 19 height 14
click at [1203, 278] on icon at bounding box center [1343, 272] width 13 height 11
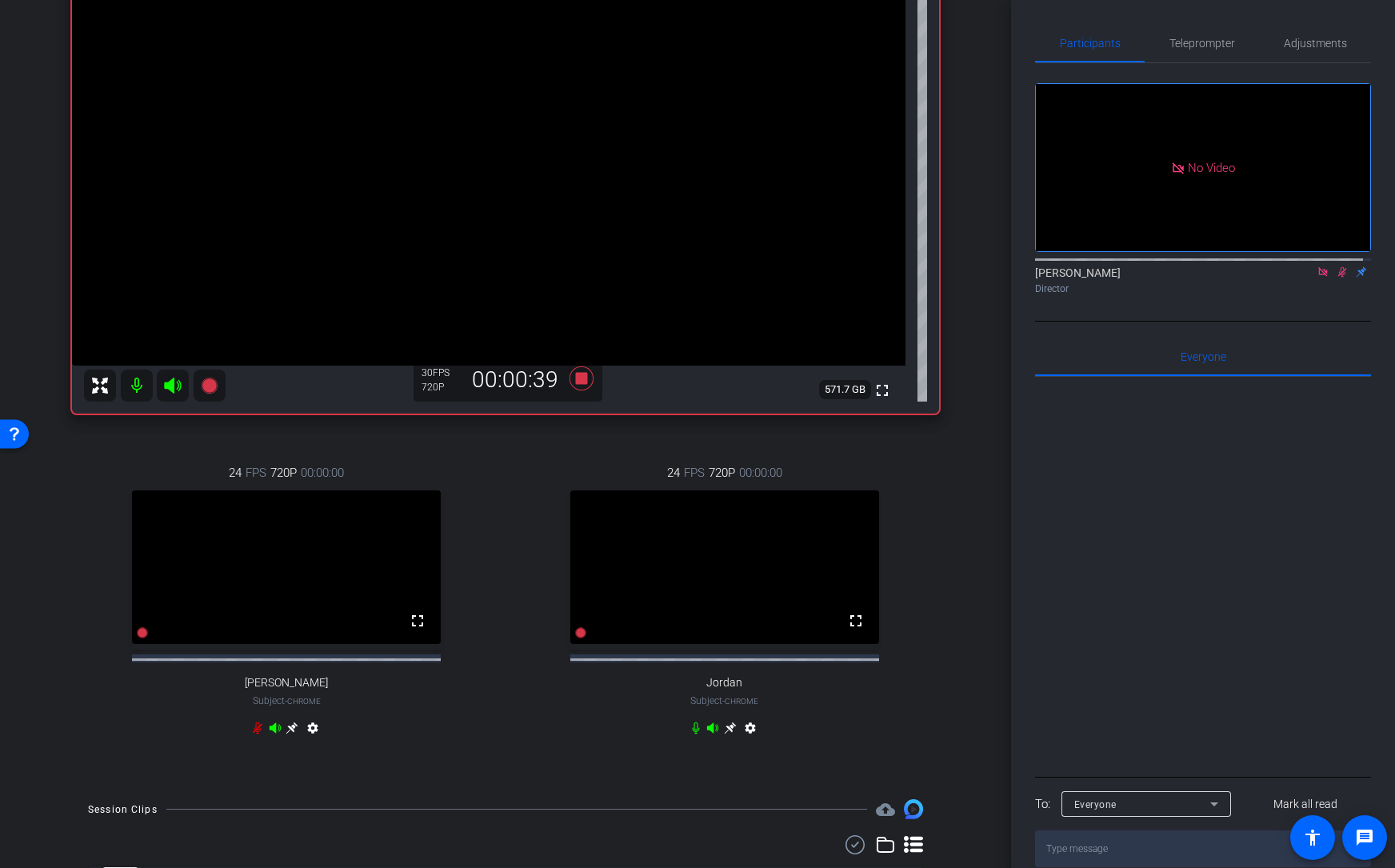
click at [689, 666] on icon at bounding box center [696, 728] width 13 height 13
click at [1203, 278] on icon at bounding box center [1343, 272] width 9 height 10
click at [1203, 278] on icon at bounding box center [1343, 272] width 13 height 11
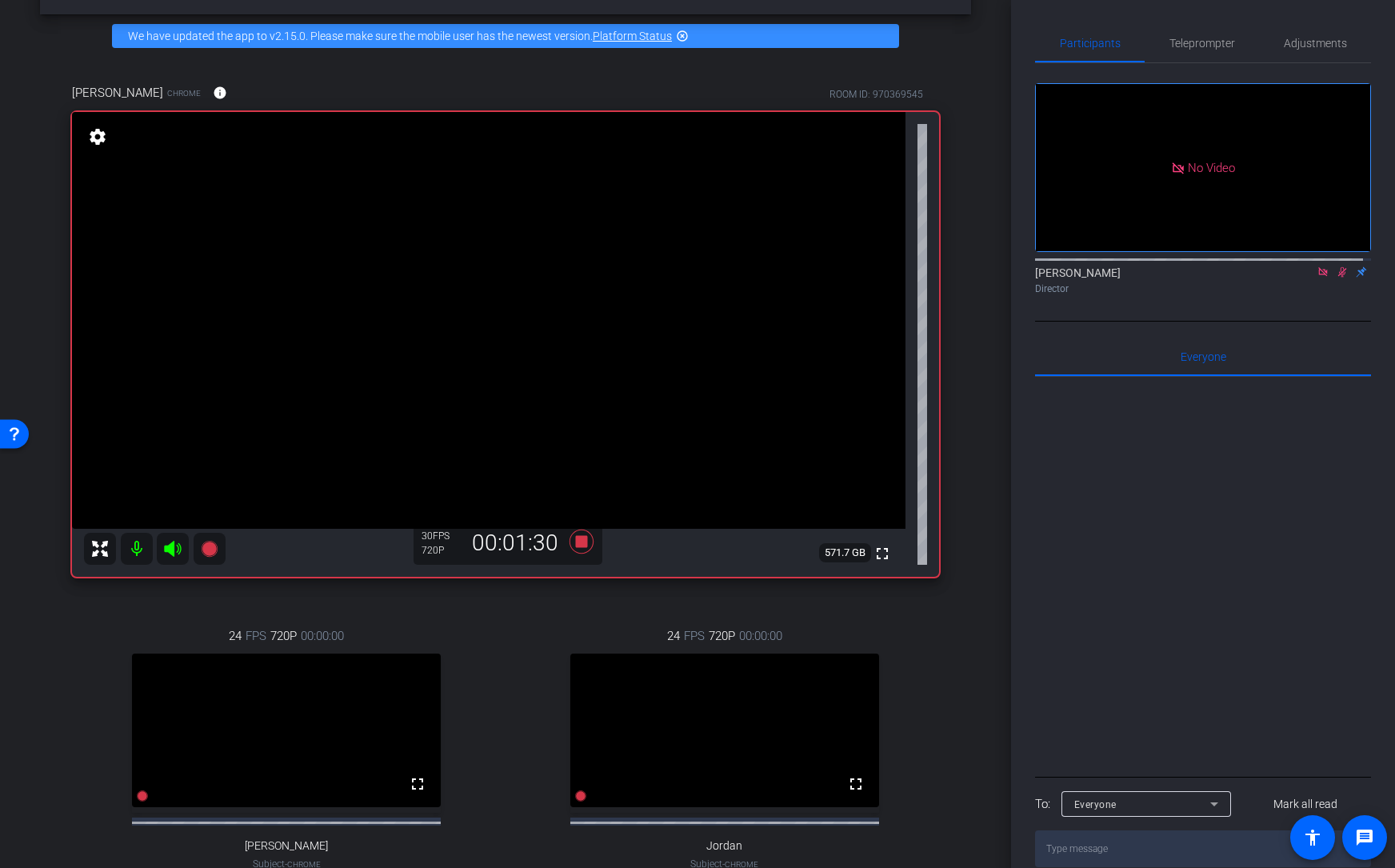
scroll to position [56, 0]
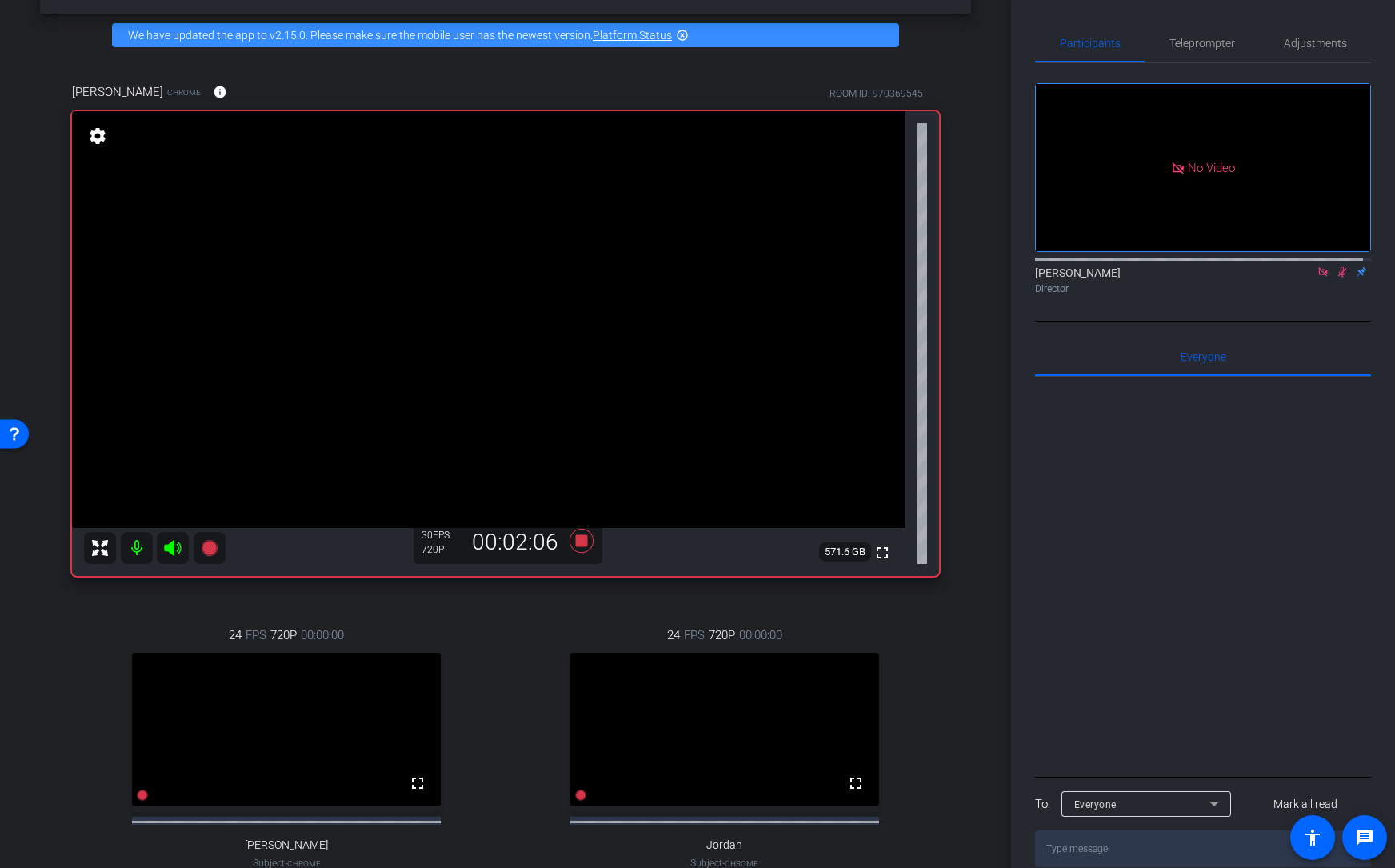
click at [1203, 278] on icon at bounding box center [1343, 272] width 13 height 11
click at [1203, 666] on div at bounding box center [1204, 574] width 336 height 396
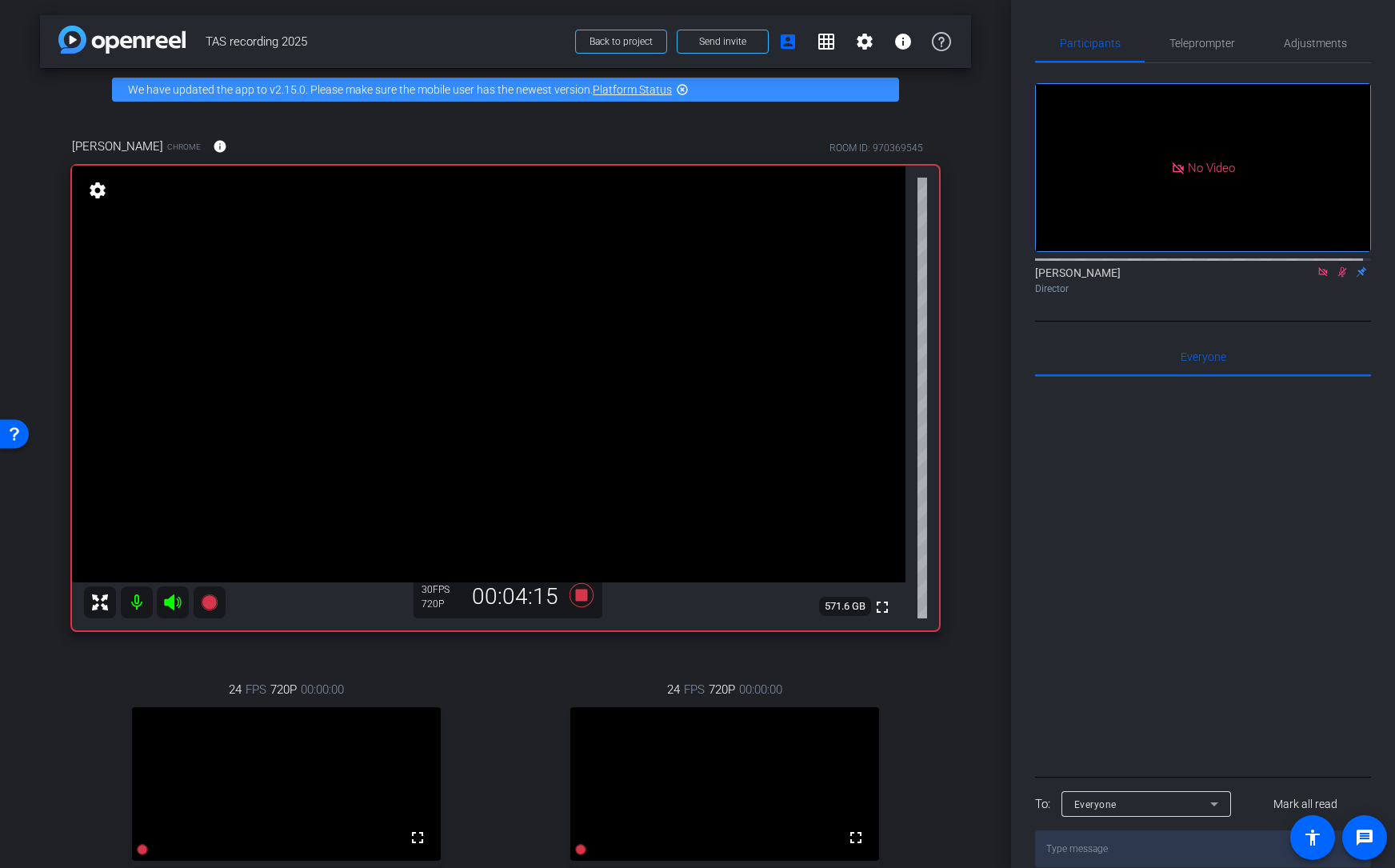
scroll to position [0, 0]
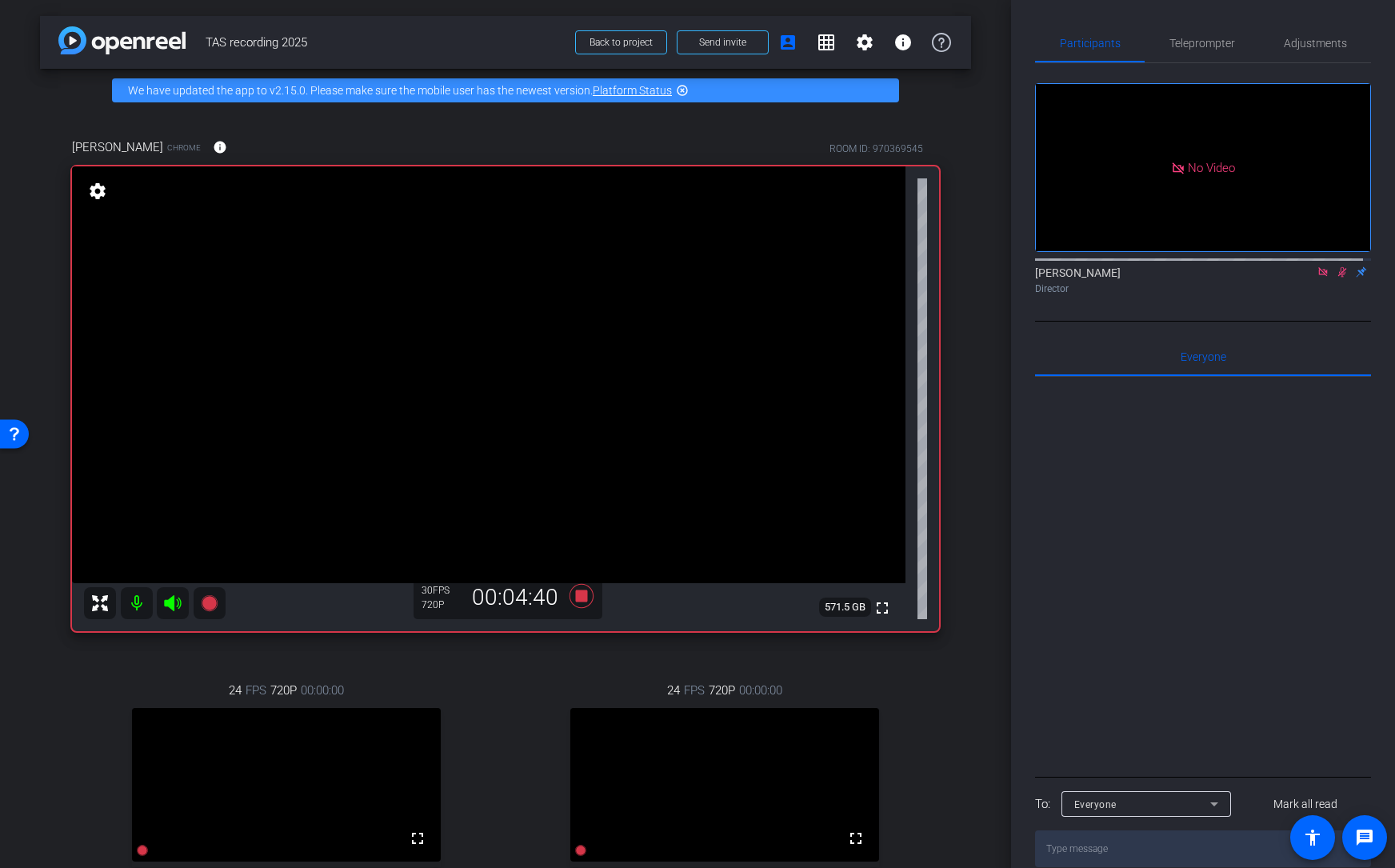
click at [1203, 278] on icon at bounding box center [1343, 272] width 9 height 10
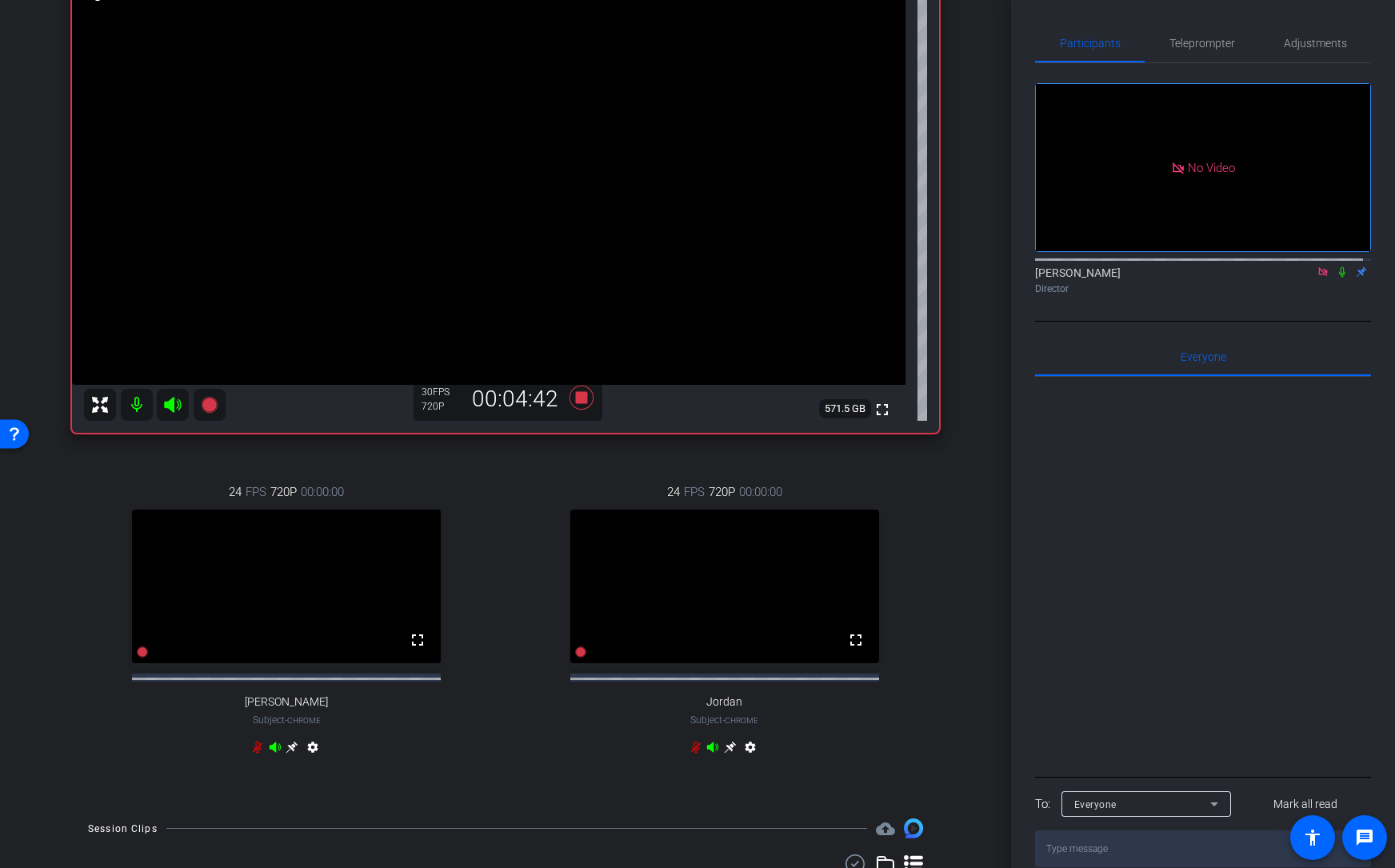
scroll to position [204, 0]
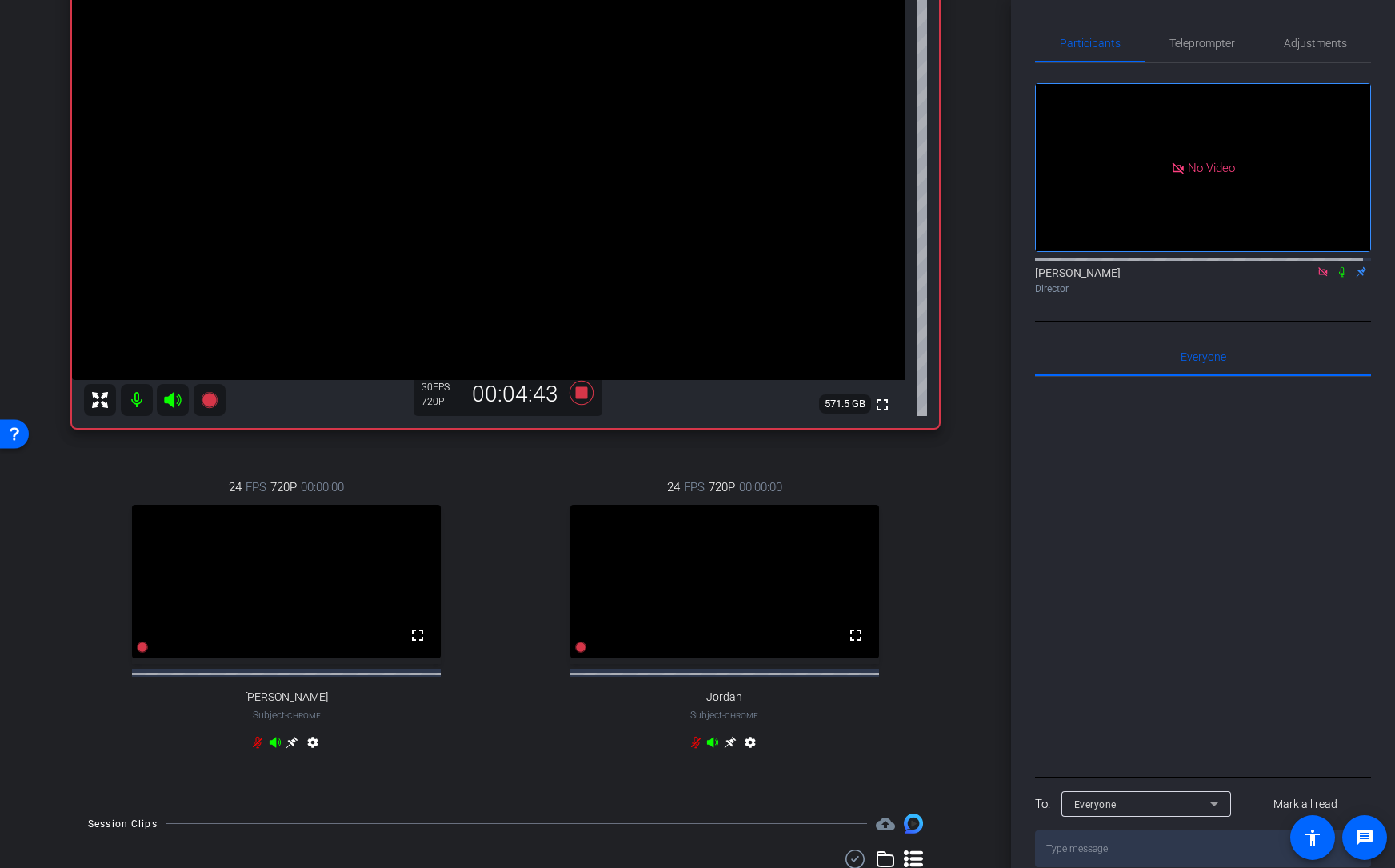
click at [689, 666] on icon at bounding box center [696, 743] width 13 height 13
click at [1203, 276] on icon at bounding box center [1323, 271] width 9 height 9
click at [576, 391] on icon at bounding box center [582, 392] width 24 height 24
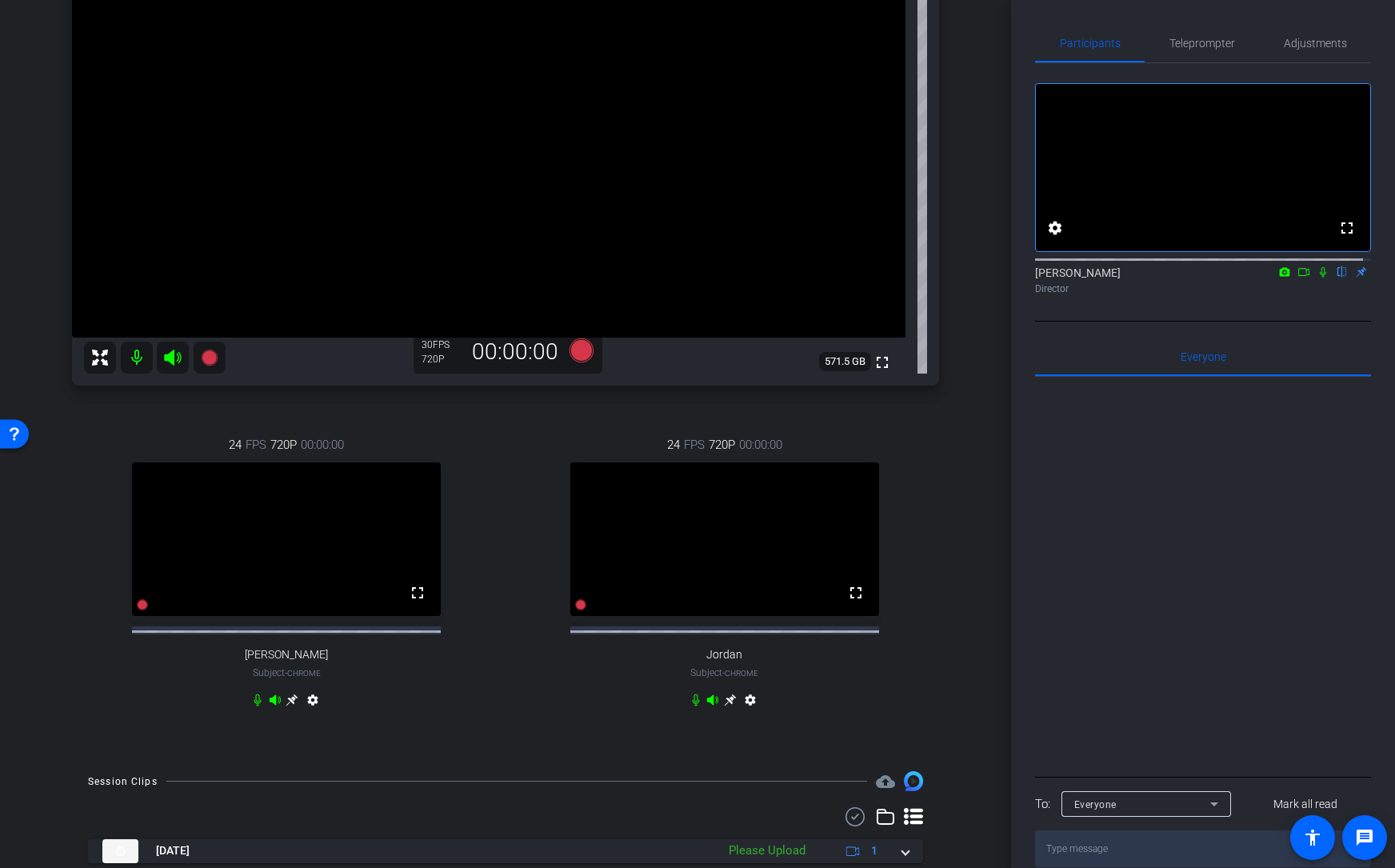
scroll to position [231, 0]
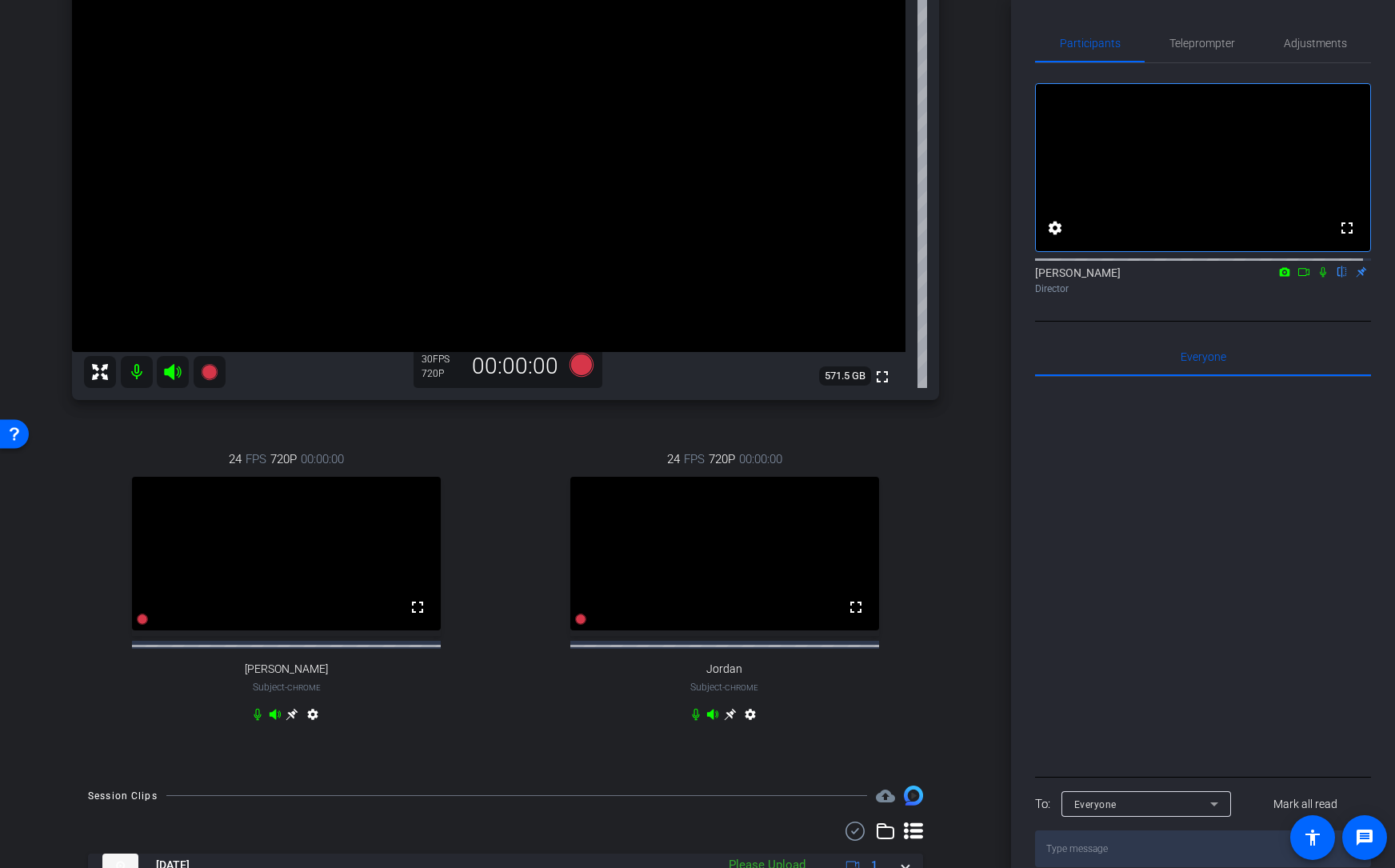
drag, startPoint x: 1011, startPoint y: 440, endPoint x: 1022, endPoint y: 508, distance: 68.9
click at [1022, 508] on div "Participants Teleprompter Adjustments fullscreen settings [PERSON_NAME] flip Di…" at bounding box center [1203, 434] width 384 height 868
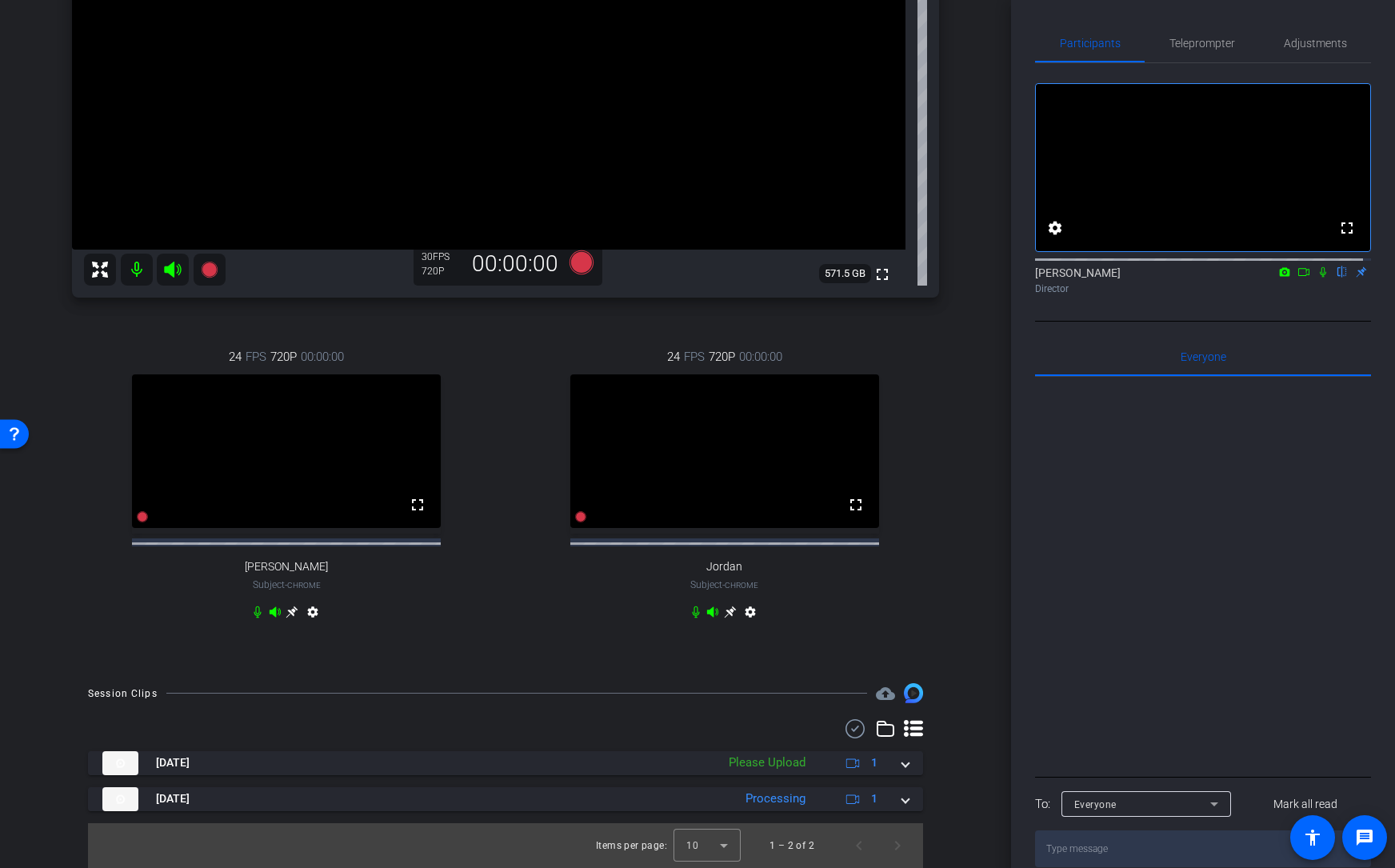
scroll to position [342, 0]
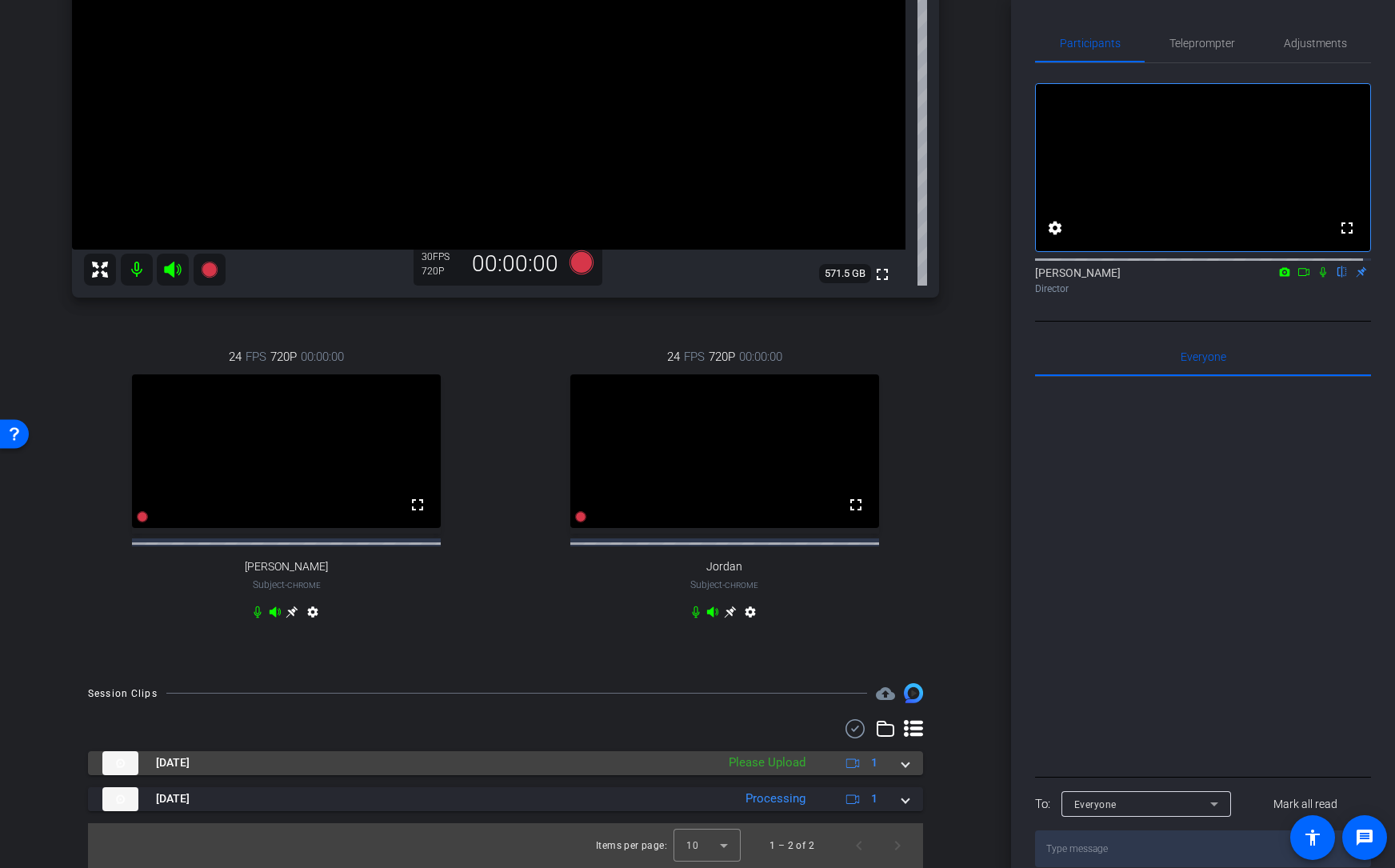
click at [903, 666] on span at bounding box center [906, 763] width 6 height 17
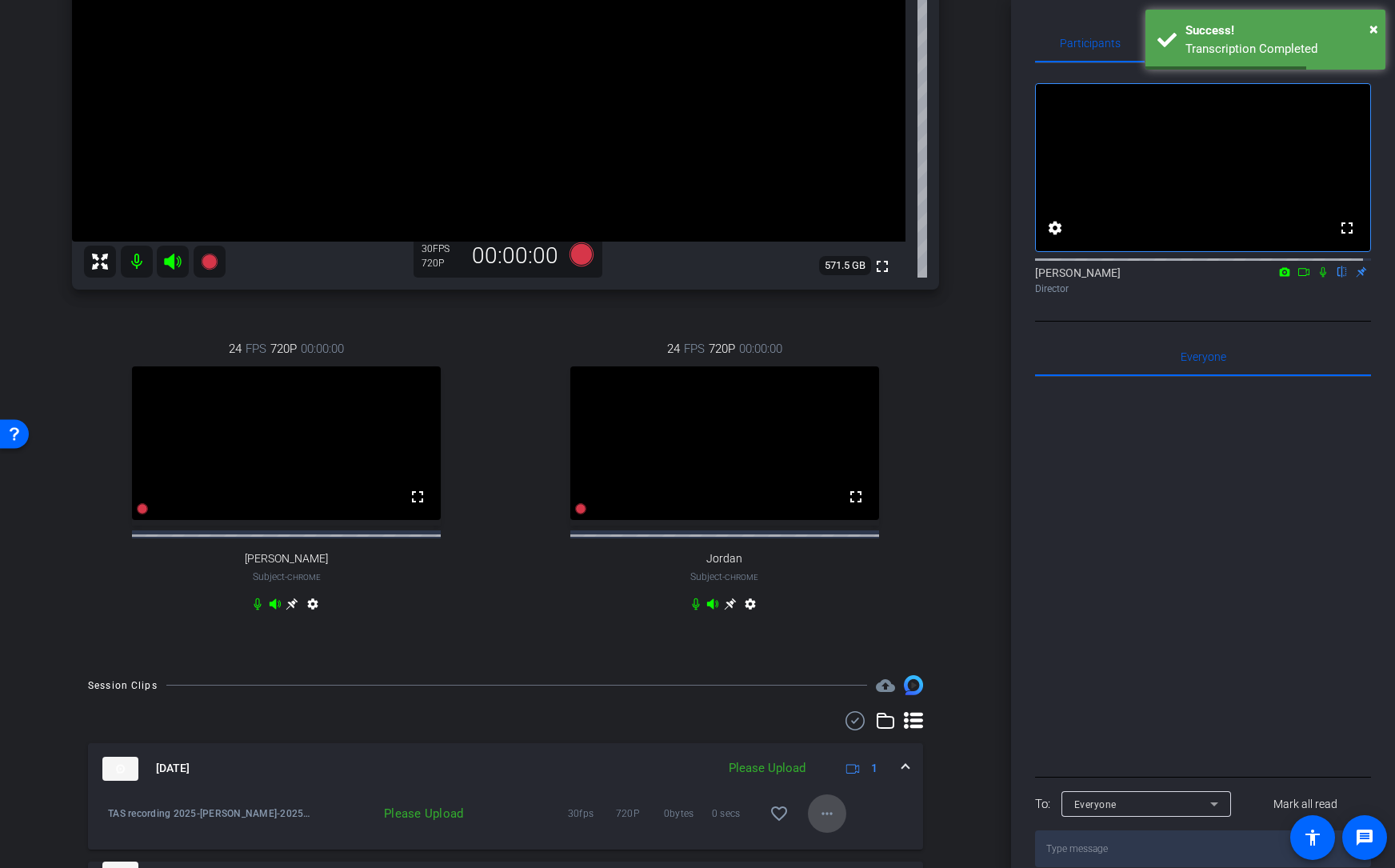
click at [818, 666] on mat-icon "more_horiz" at bounding box center [827, 813] width 19 height 19
click at [841, 666] on span "Upload" at bounding box center [846, 755] width 64 height 19
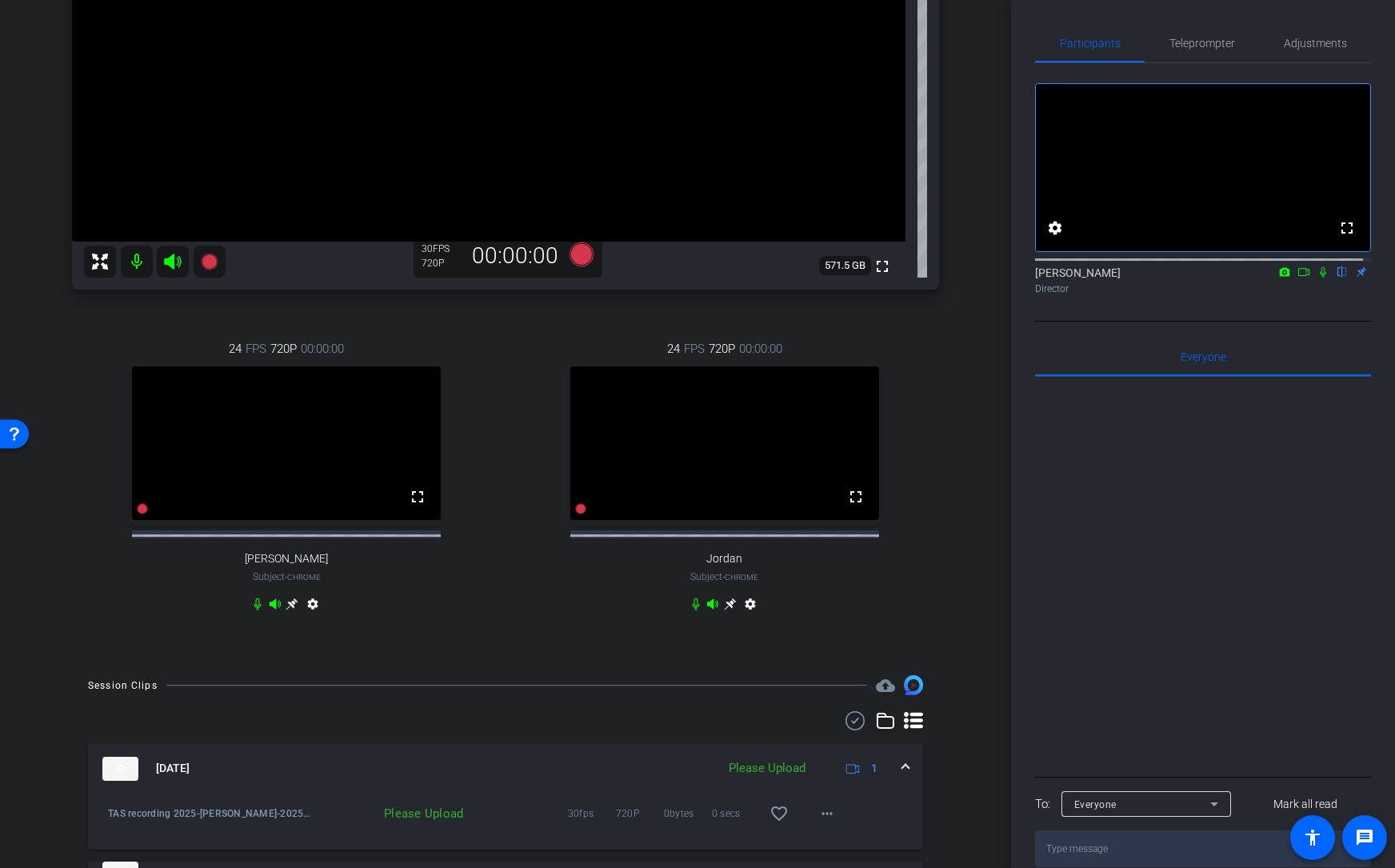
scroll to position [430, 0]
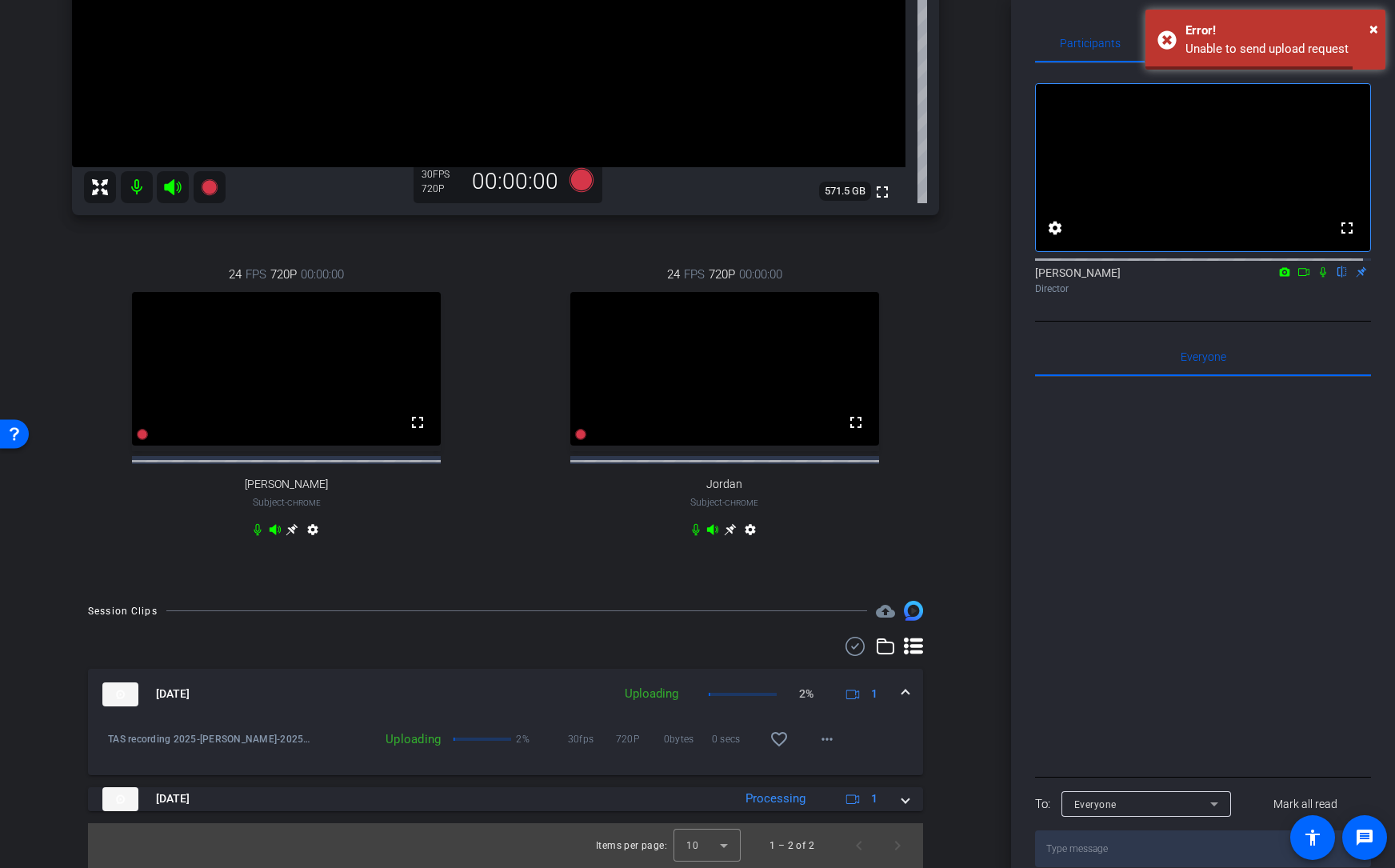
click at [894, 666] on div "[DATE] Uploading 2% 1" at bounding box center [502, 694] width 800 height 24
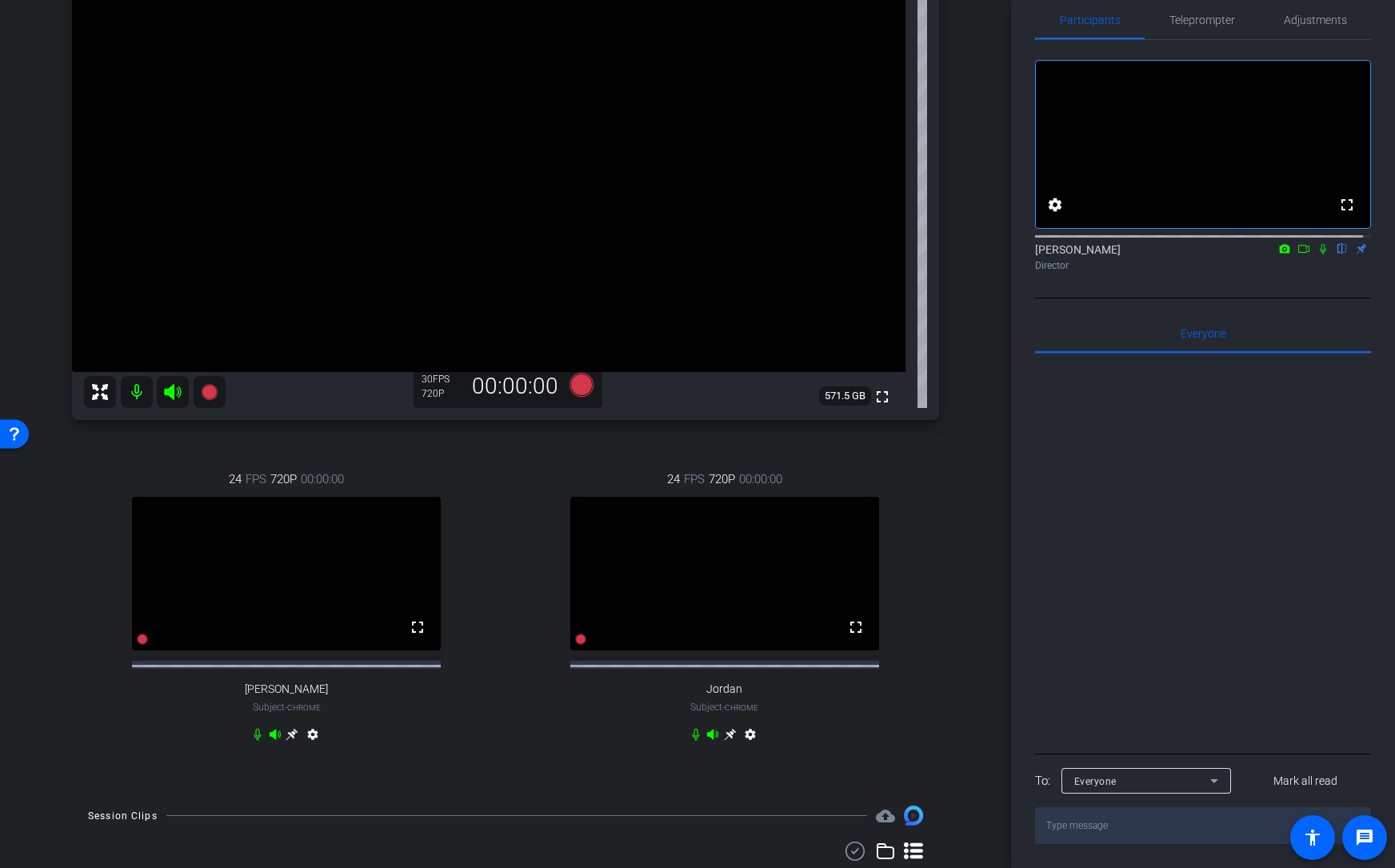
scroll to position [348, 0]
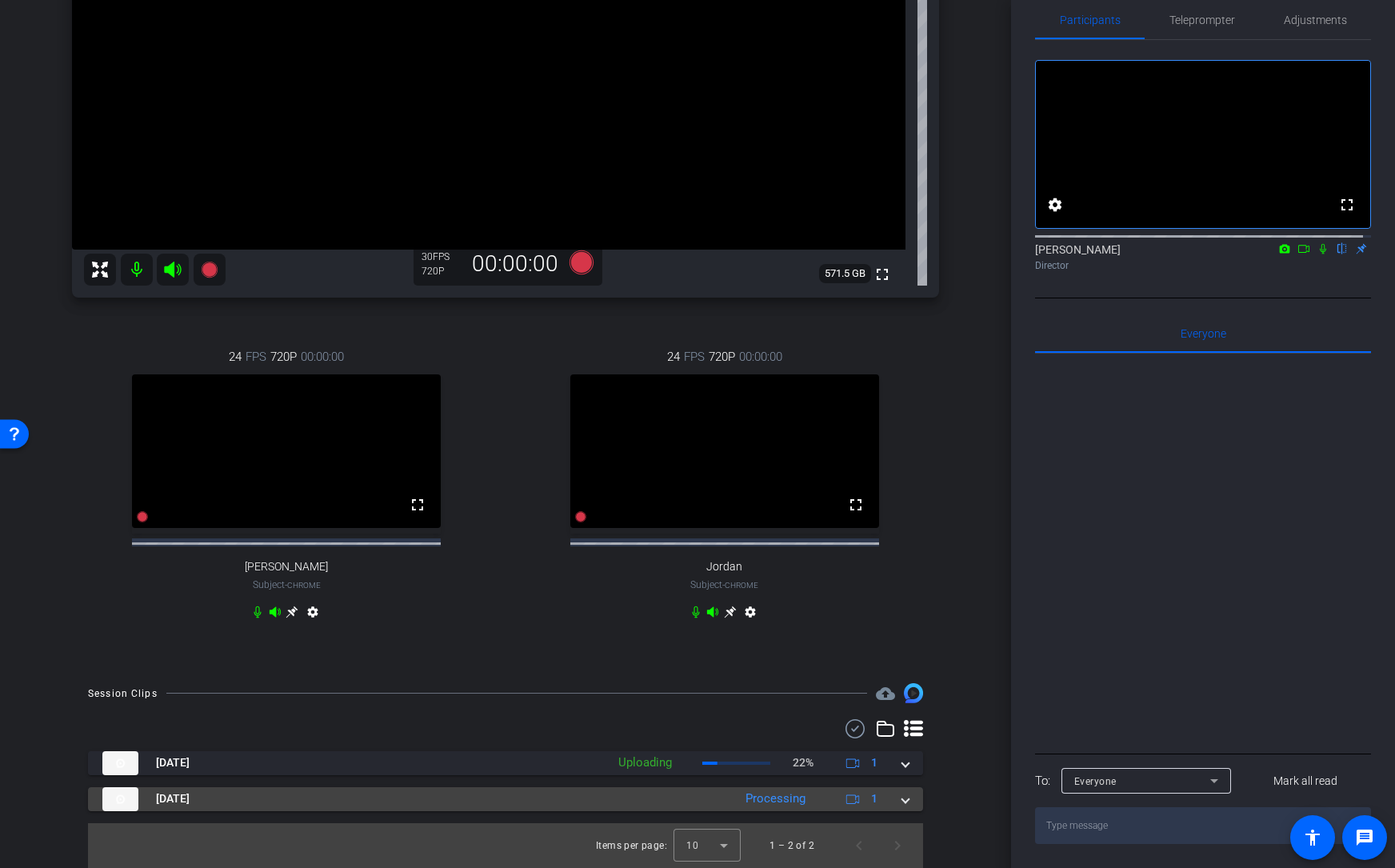
click at [903, 666] on span at bounding box center [906, 799] width 6 height 17
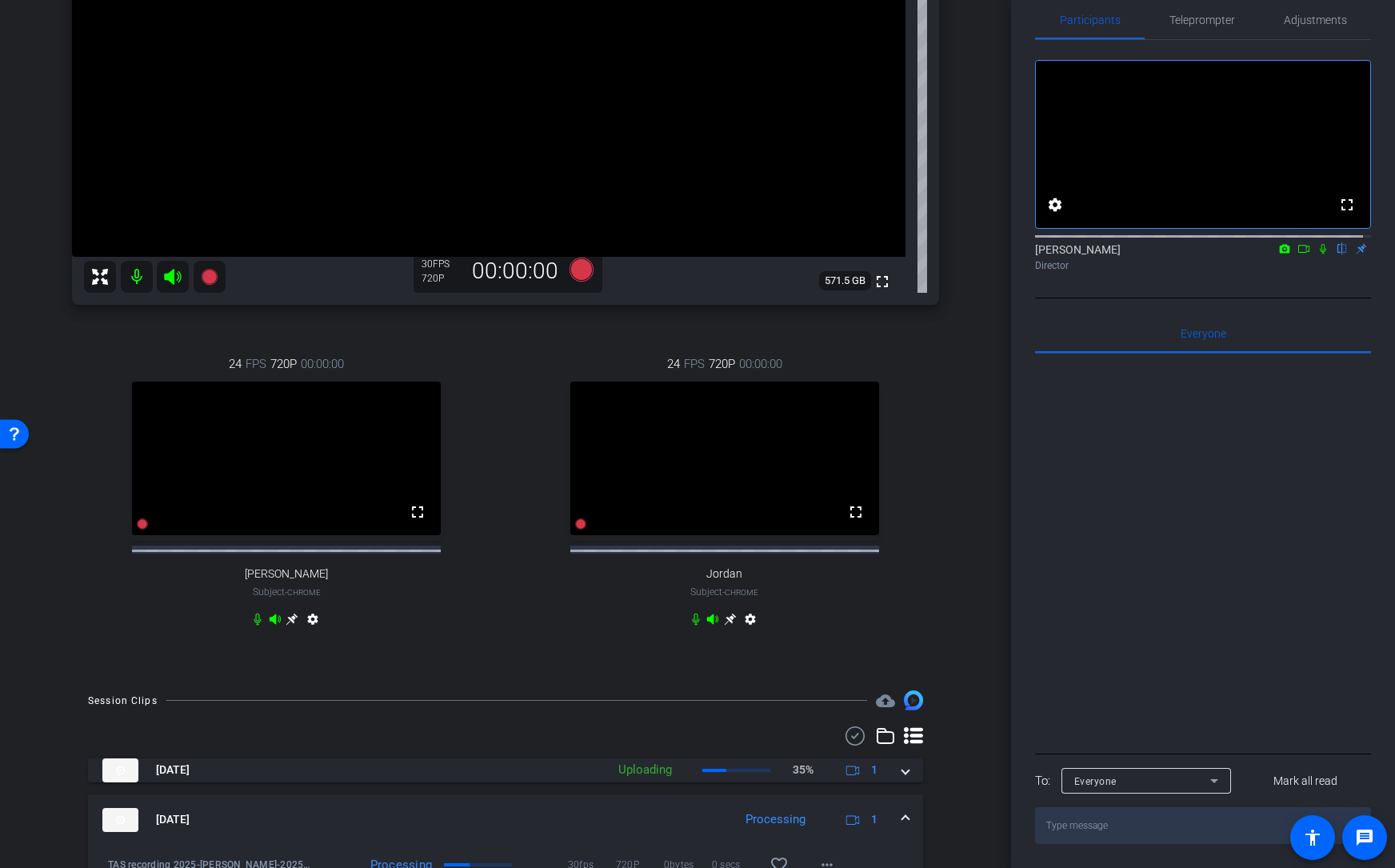
scroll to position [335, 0]
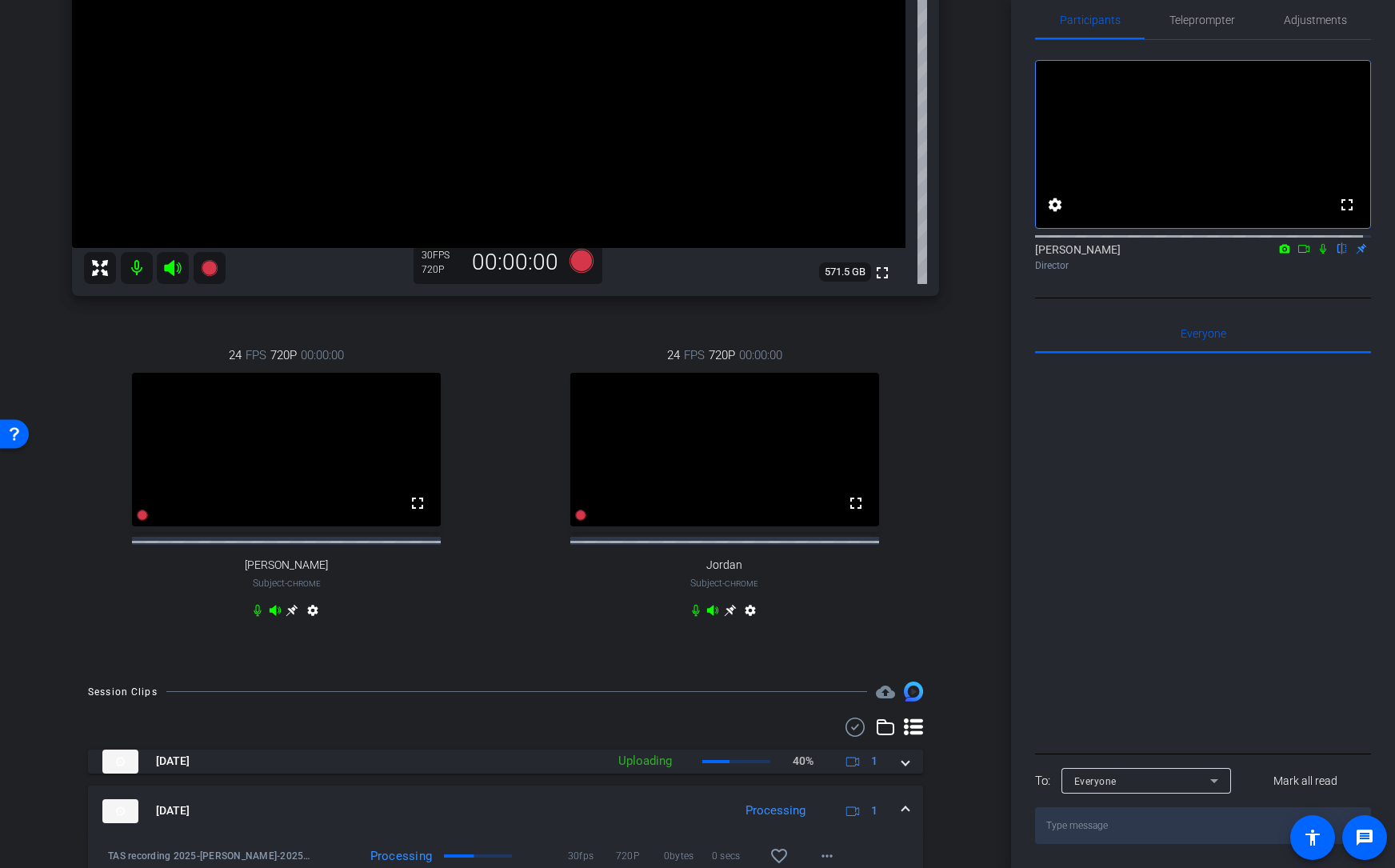
click at [1014, 452] on div "Participants Teleprompter Adjustments fullscreen settings [PERSON_NAME] flip Di…" at bounding box center [1203, 434] width 384 height 868
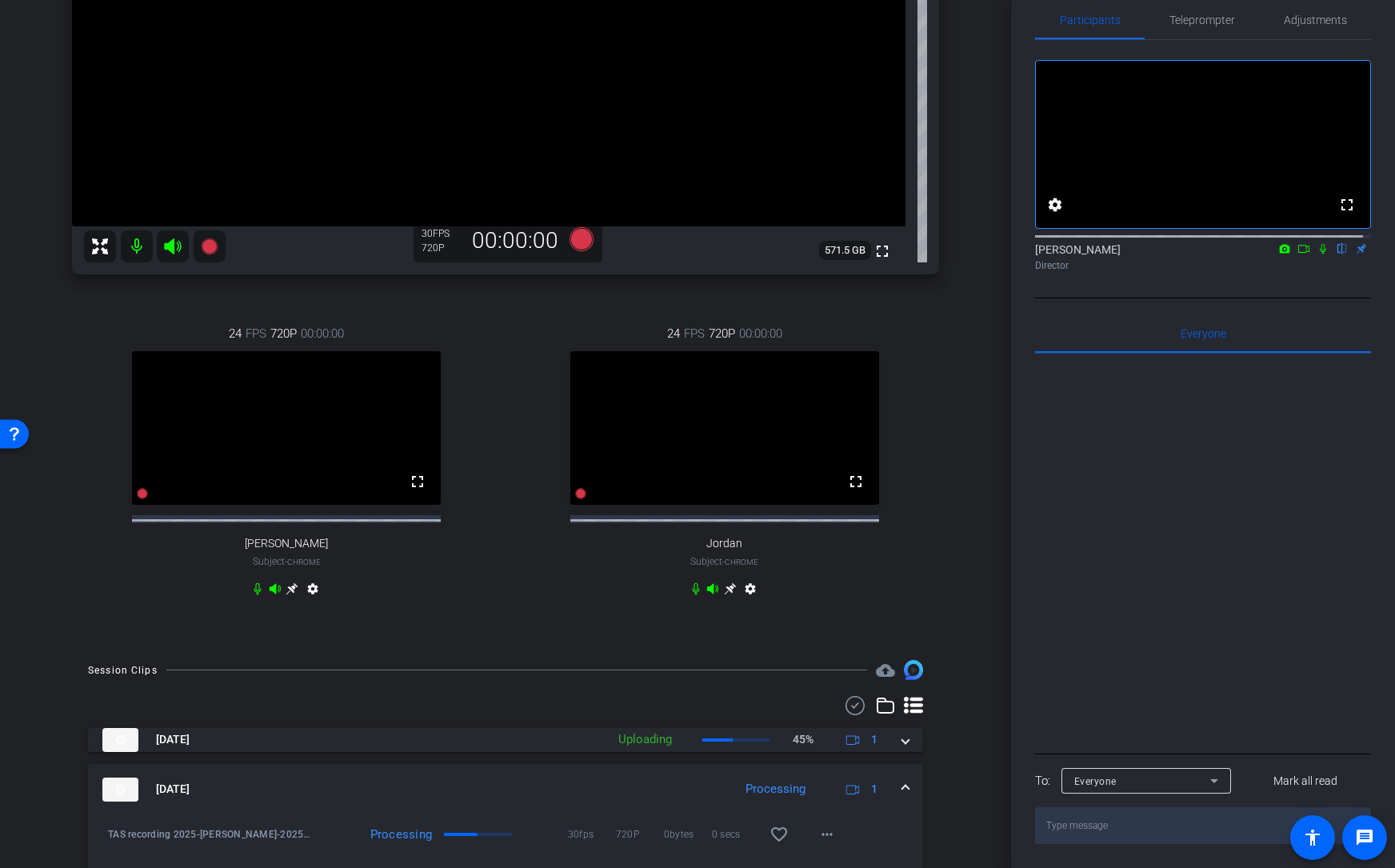
scroll to position [360, 0]
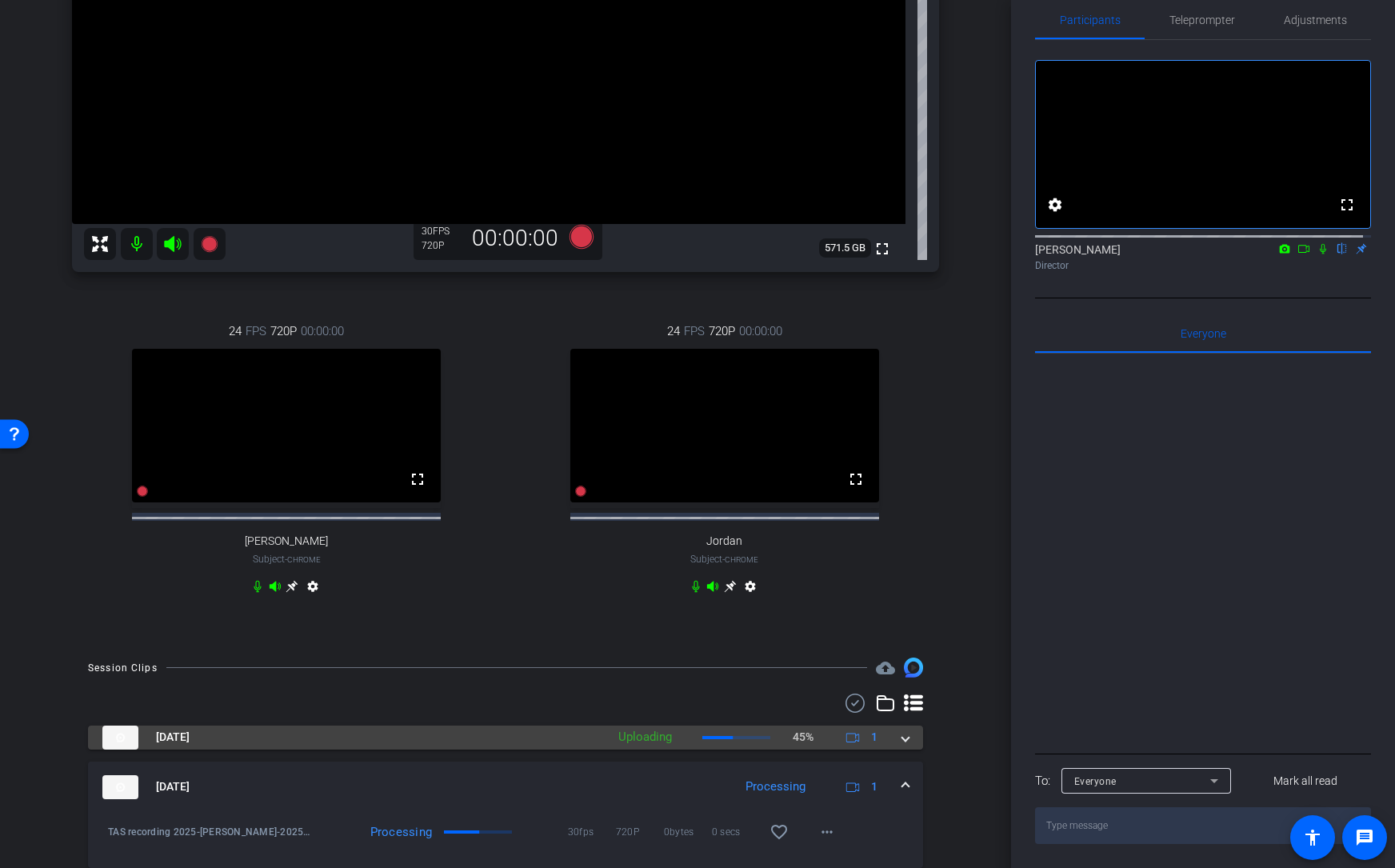
click at [903, 666] on span at bounding box center [906, 737] width 6 height 17
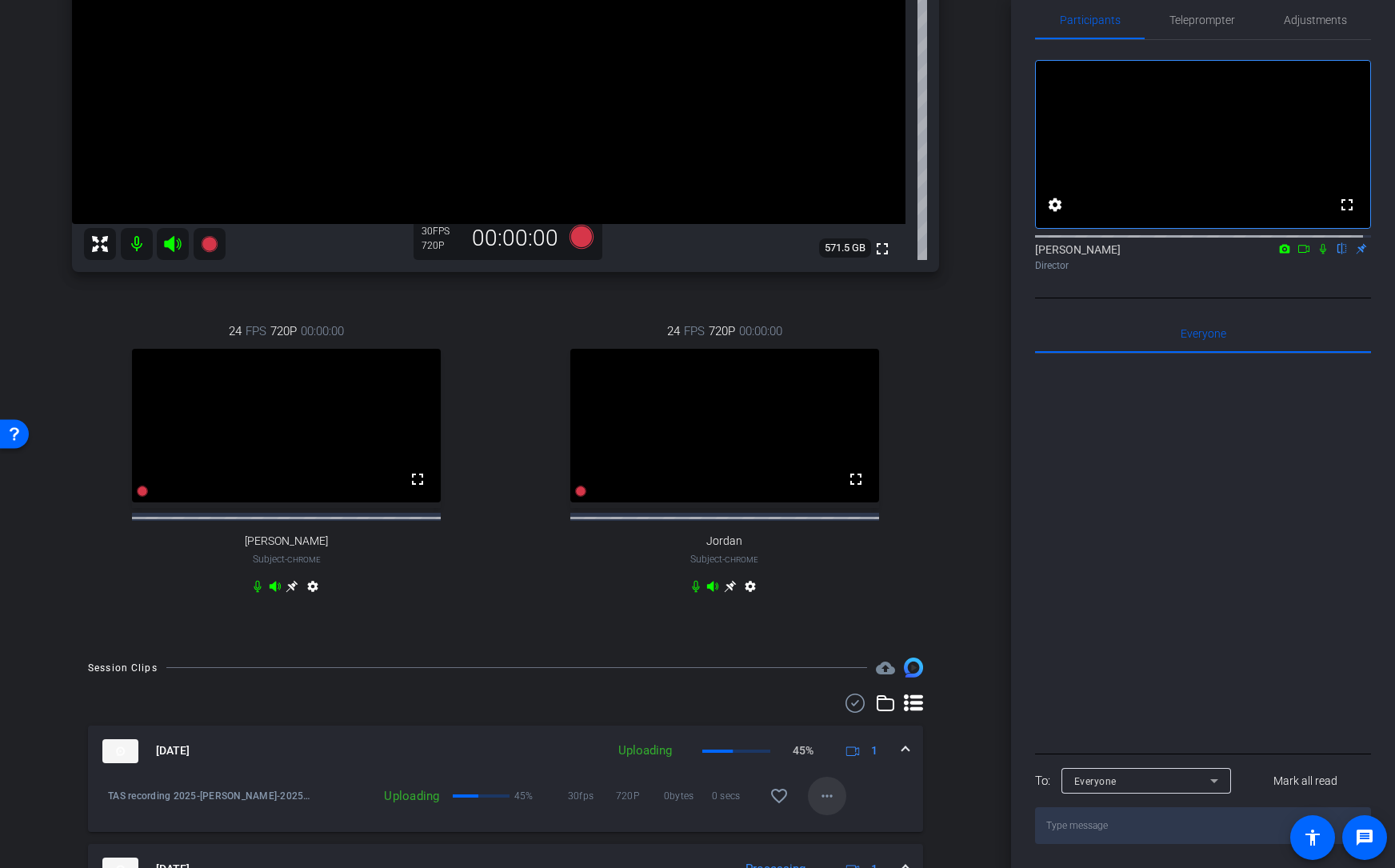
click at [825, 666] on mat-icon "more_horiz" at bounding box center [827, 796] width 19 height 19
click at [1077, 655] on div at bounding box center [698, 434] width 1395 height 868
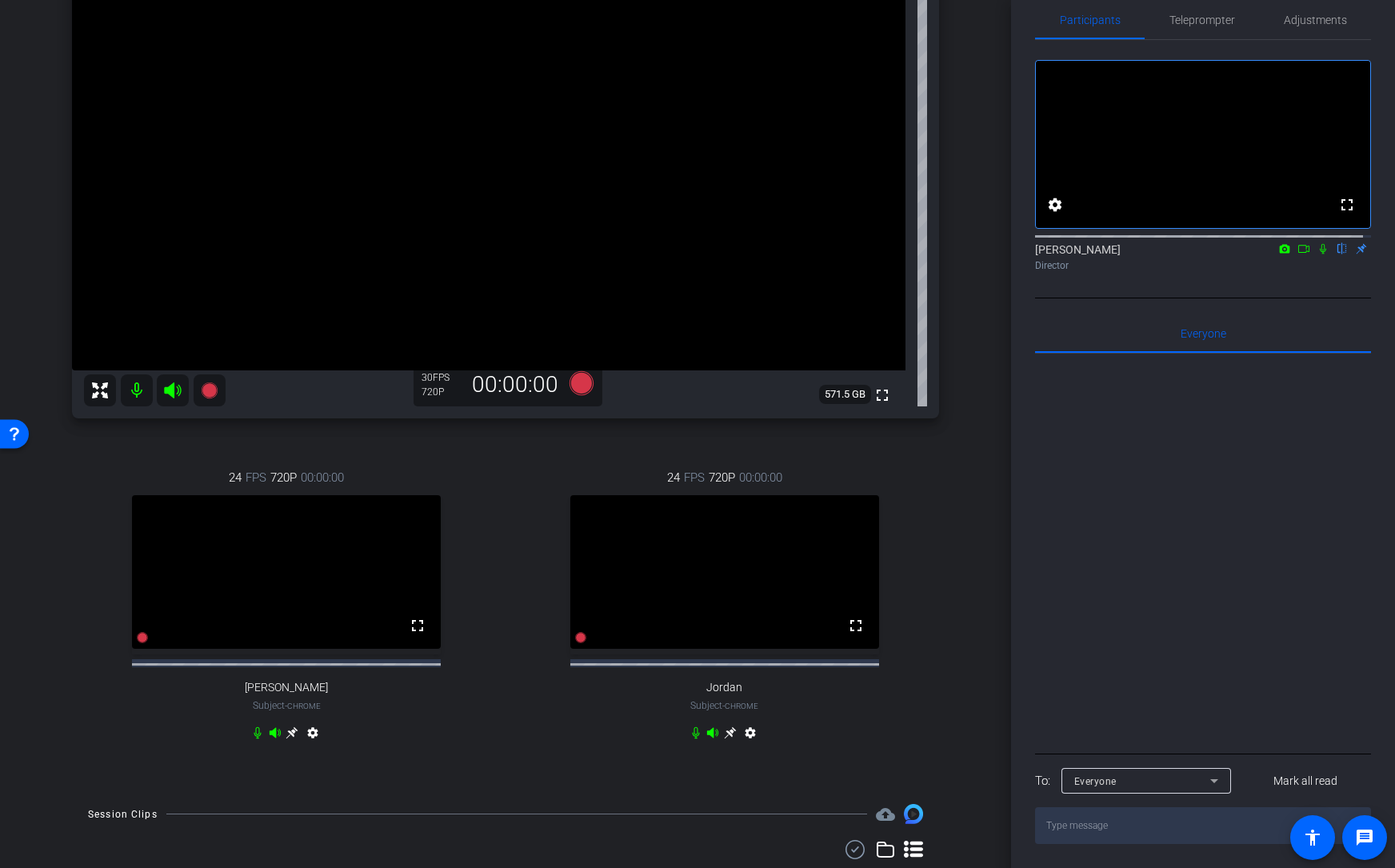
scroll to position [214, 0]
click at [291, 666] on icon at bounding box center [292, 732] width 13 height 13
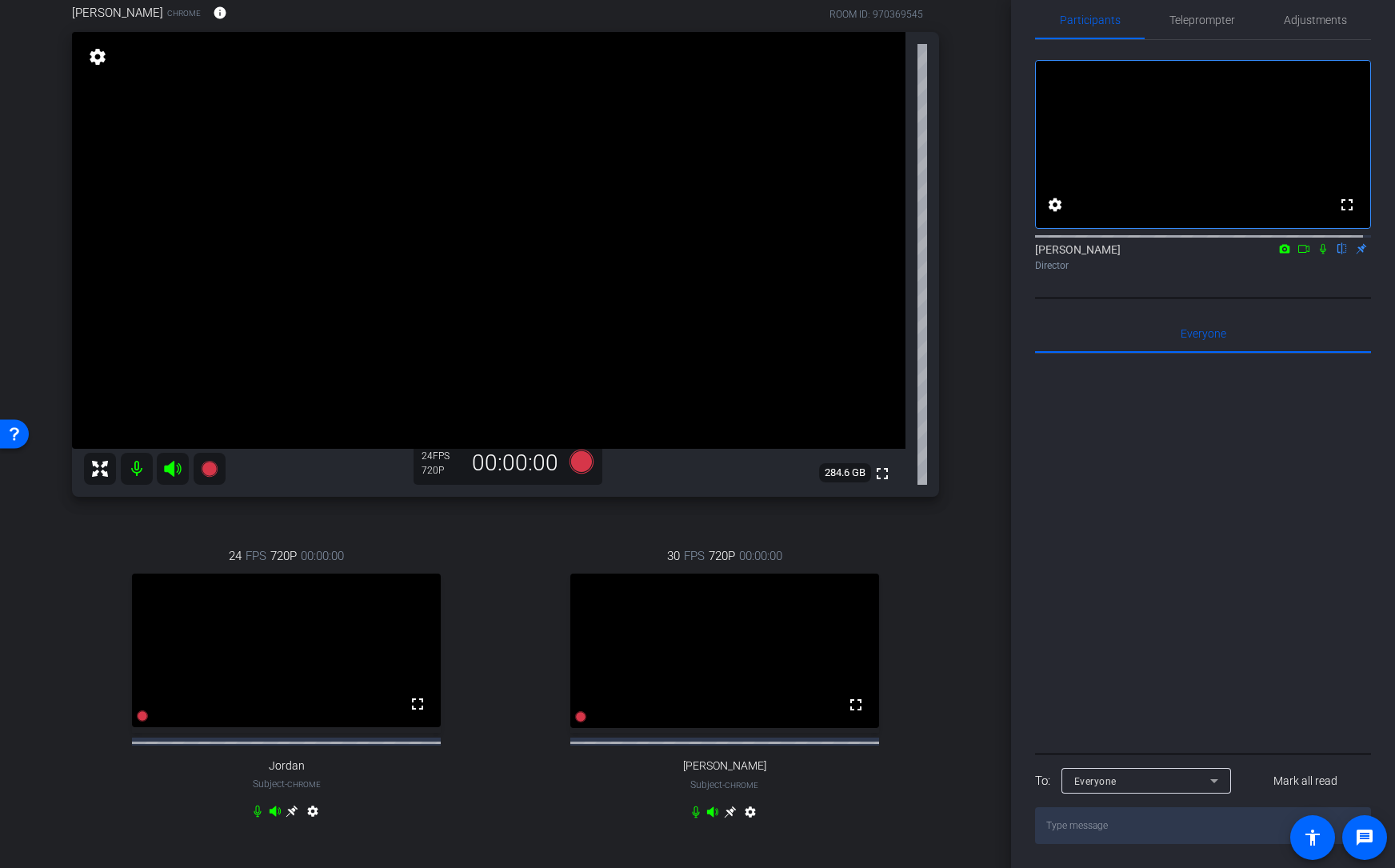
scroll to position [130, 0]
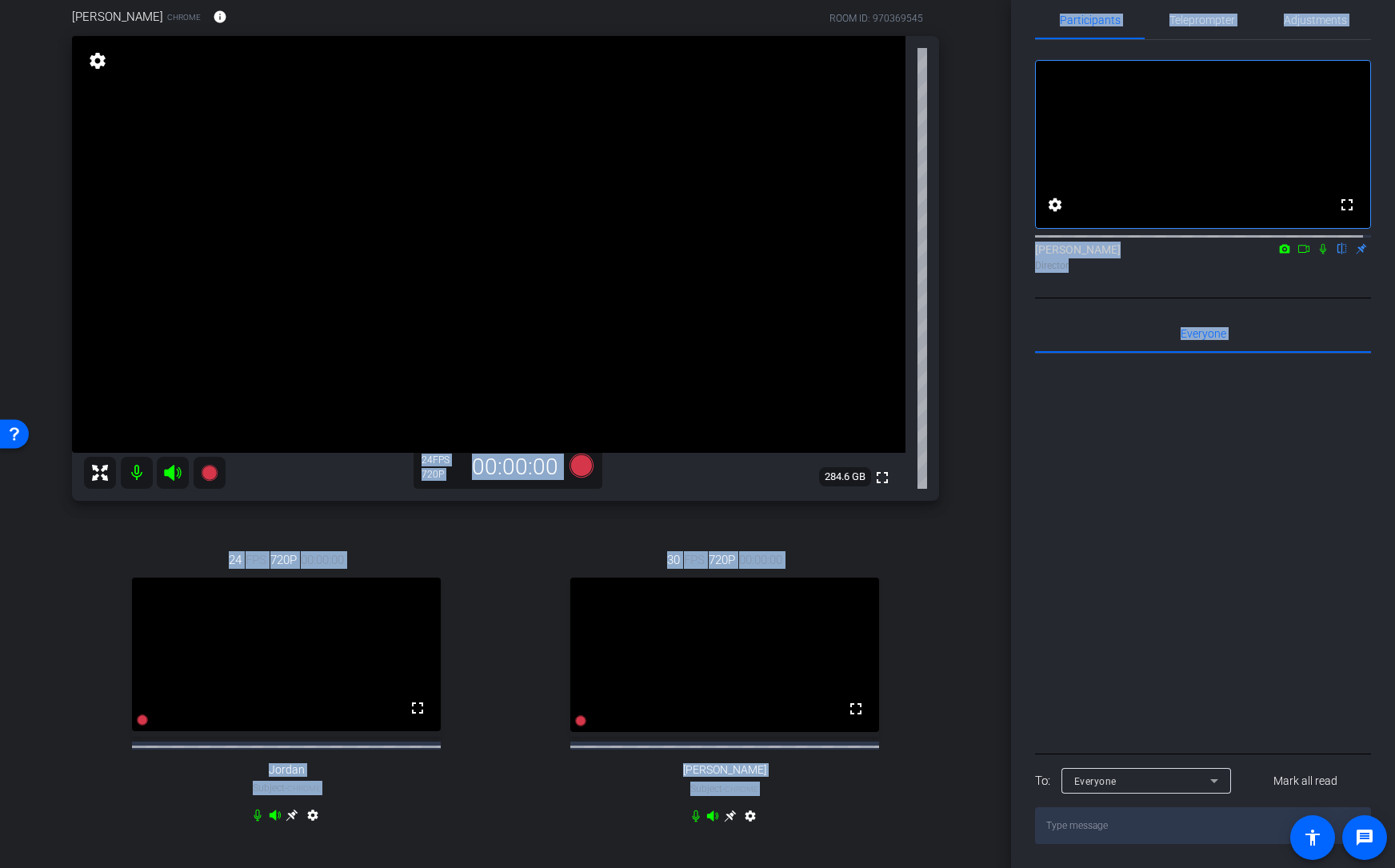
drag, startPoint x: 1011, startPoint y: 387, endPoint x: 1009, endPoint y: 413, distance: 26.1
click at [1009, 413] on div "arrow_back TAS recording 2025 Back to project Send invite account_box grid_on s…" at bounding box center [698, 434] width 1395 height 868
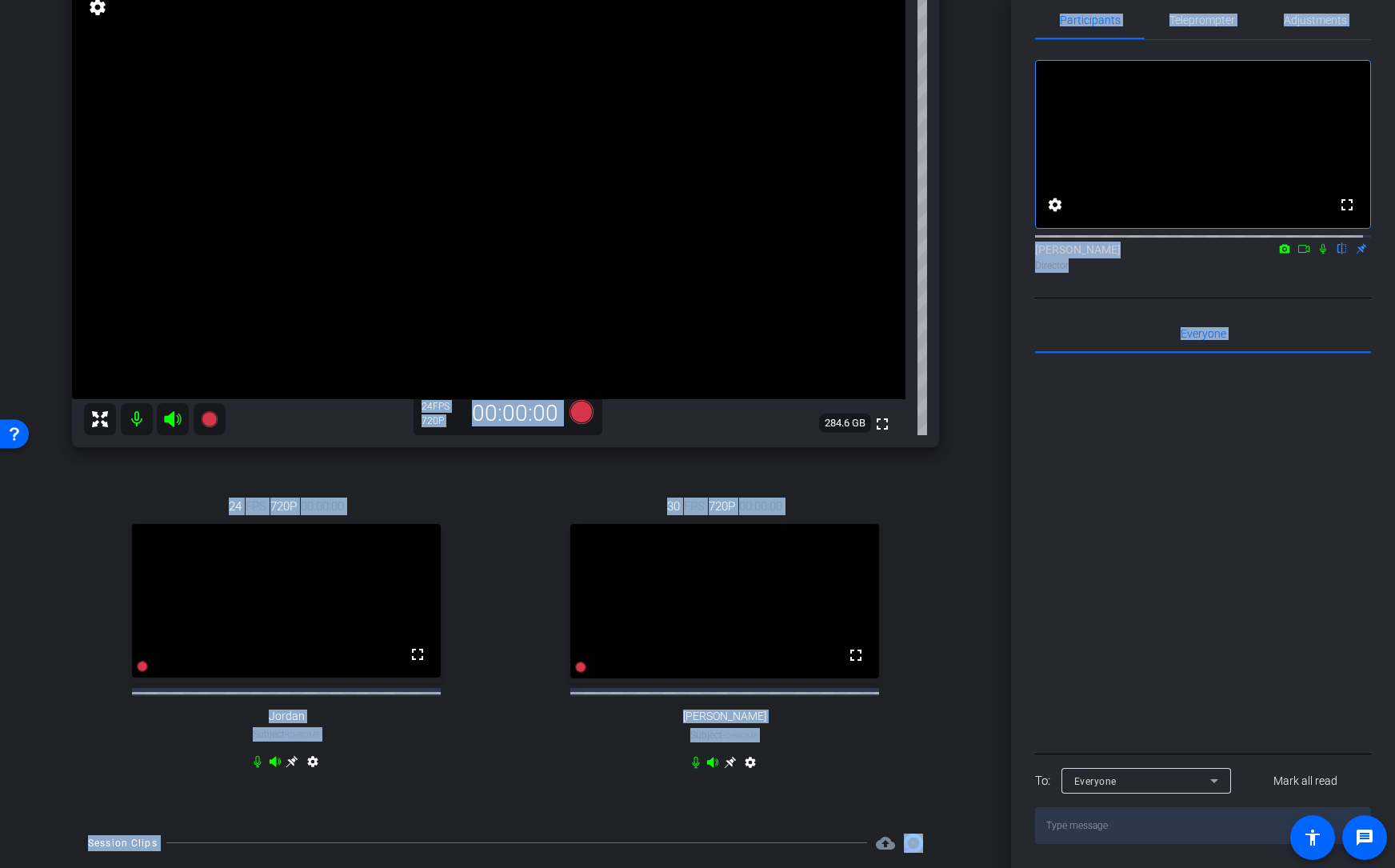
scroll to position [222, 0]
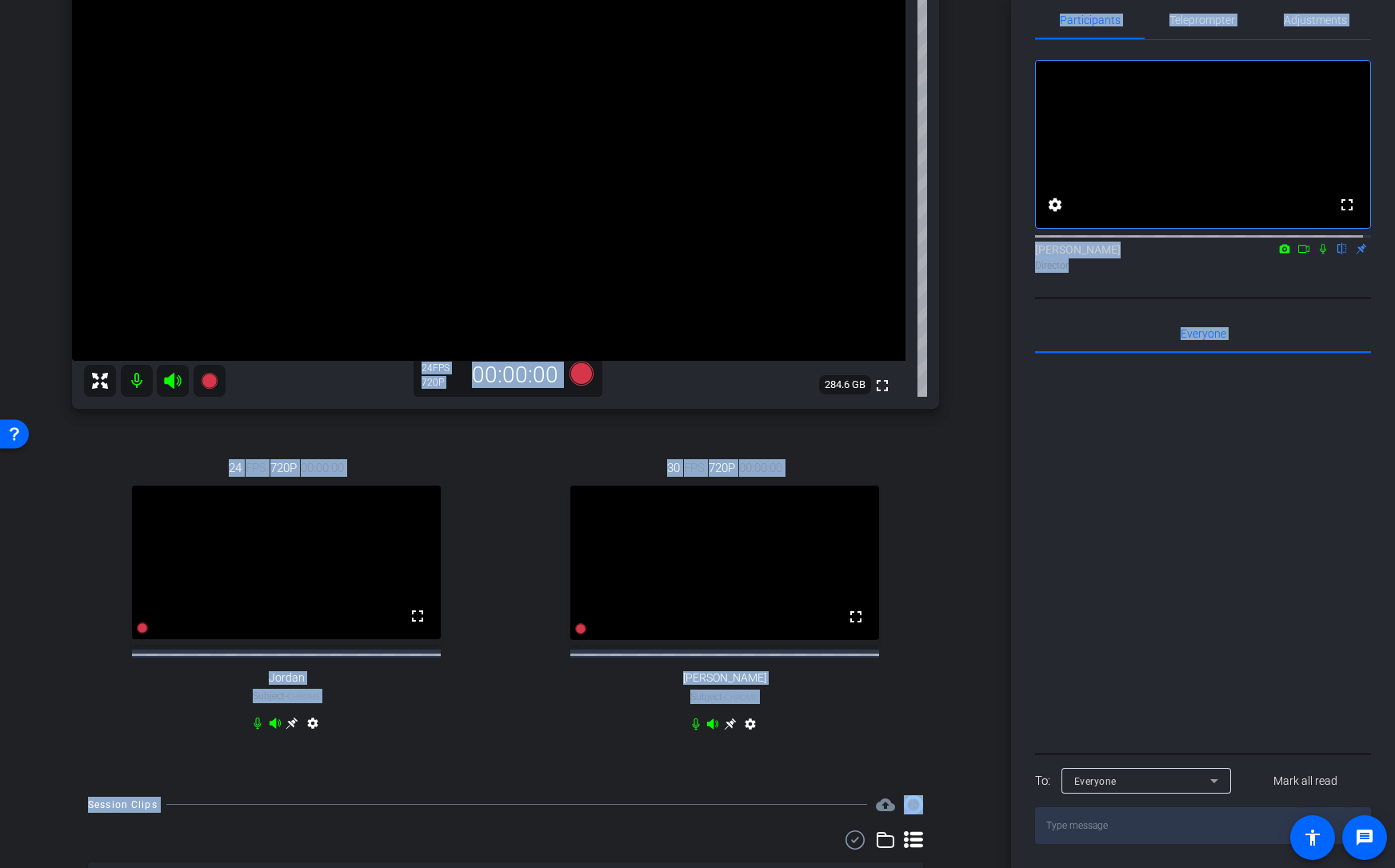
click at [1127, 491] on div at bounding box center [1204, 552] width 336 height 396
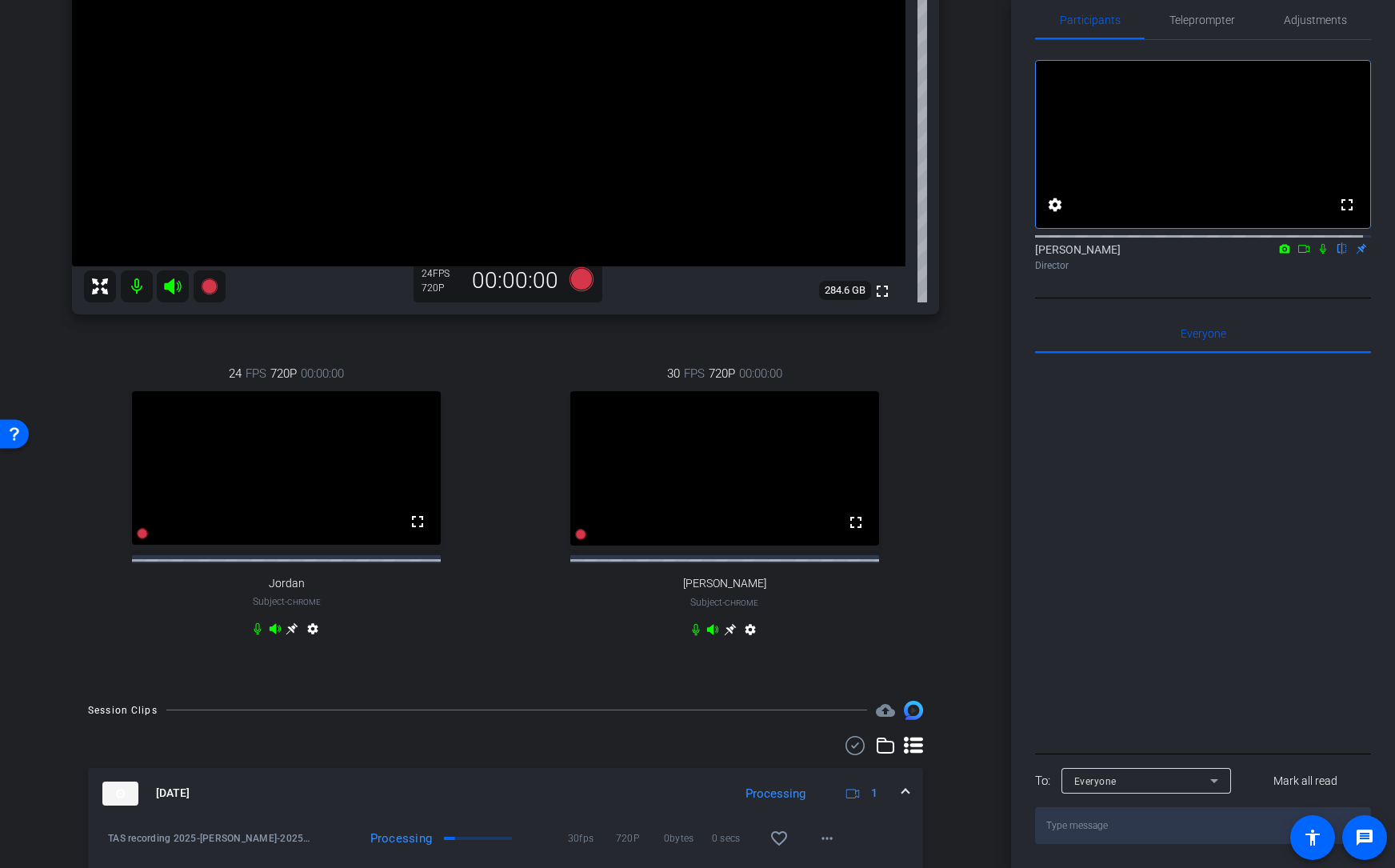
scroll to position [320, 0]
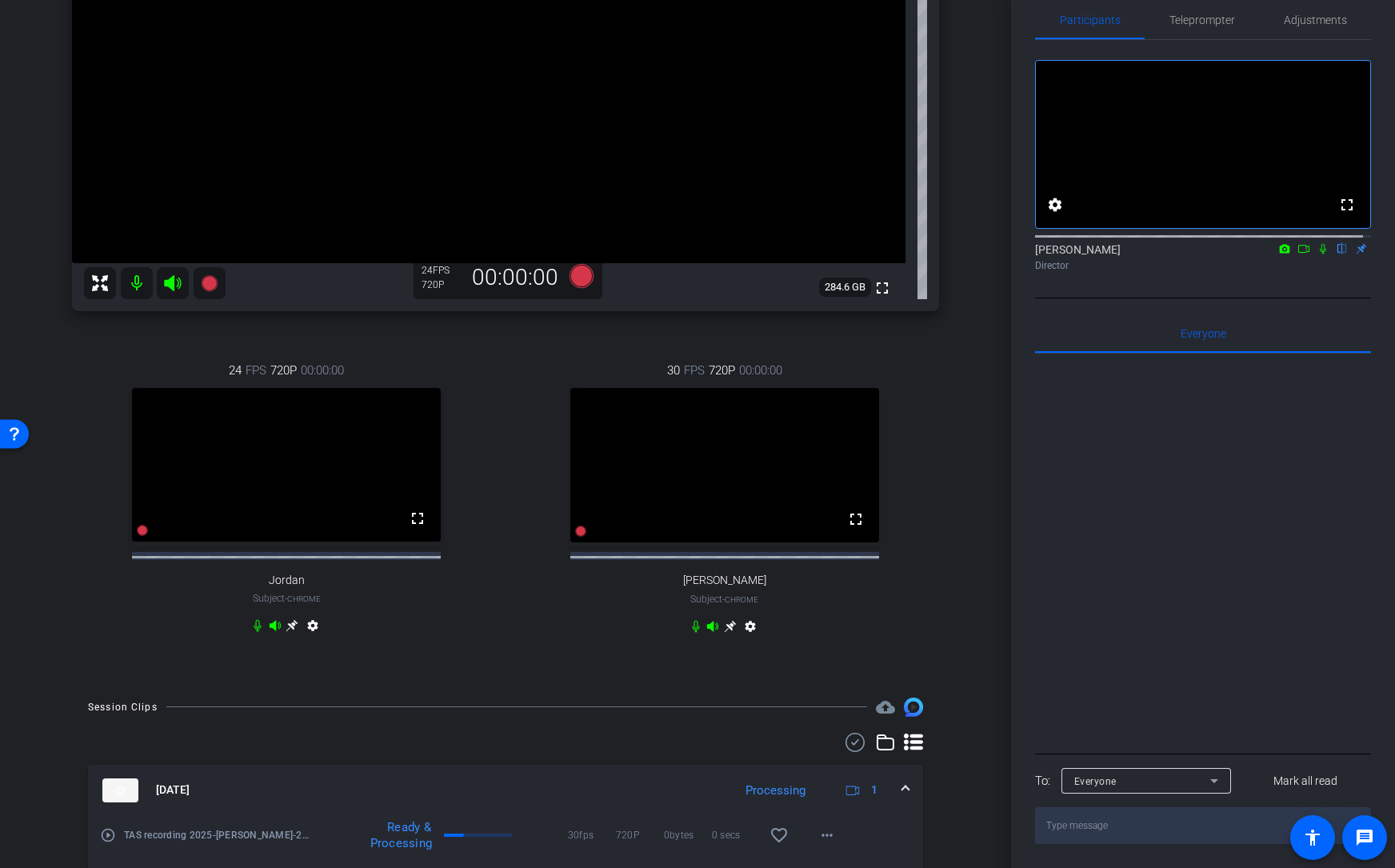
click at [530, 666] on div "[PERSON_NAME] Chrome info ROOM ID: 970369545 fullscreen settings 284.6 GB 24 FP…" at bounding box center [506, 237] width 932 height 890
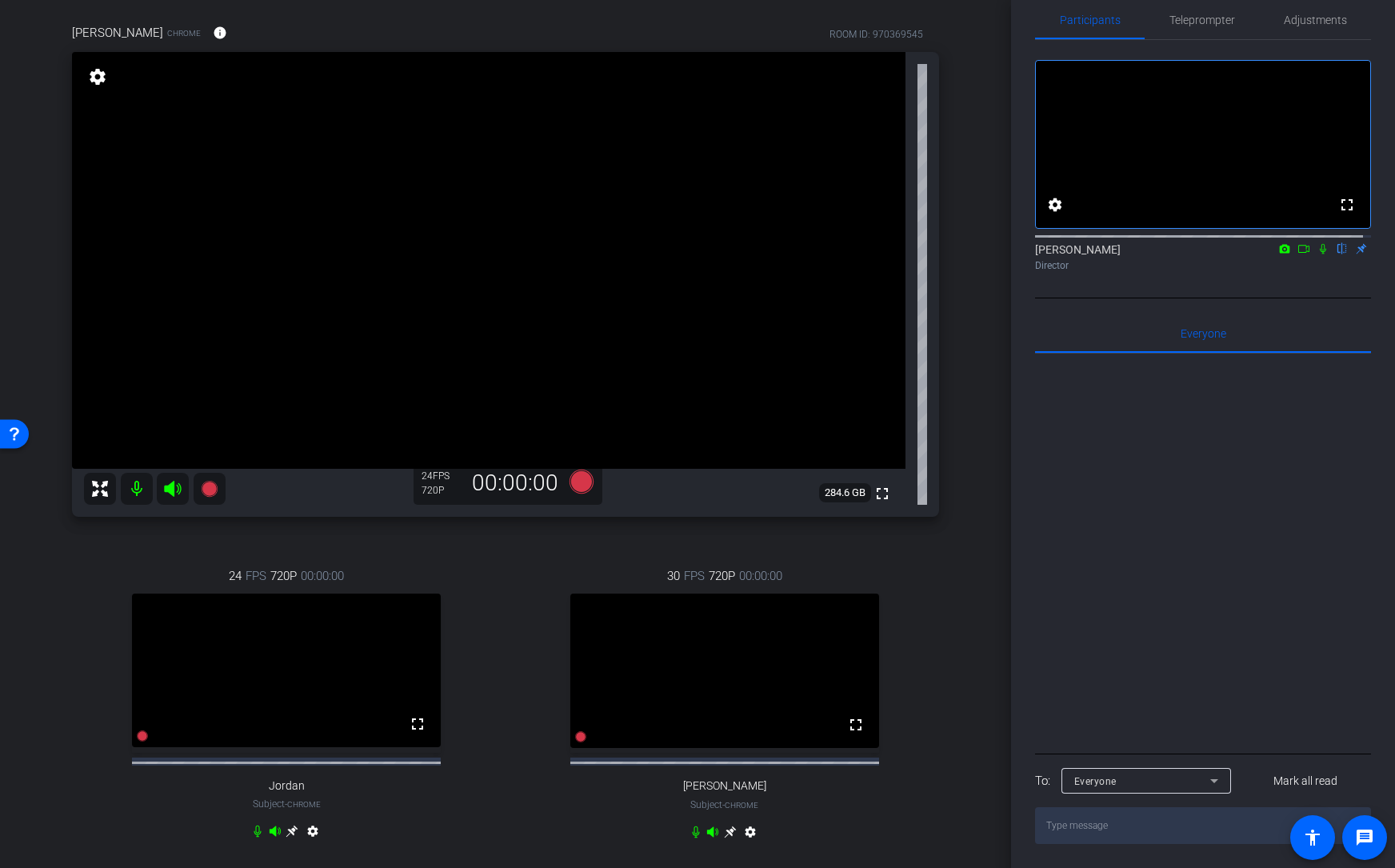
scroll to position [115, 0]
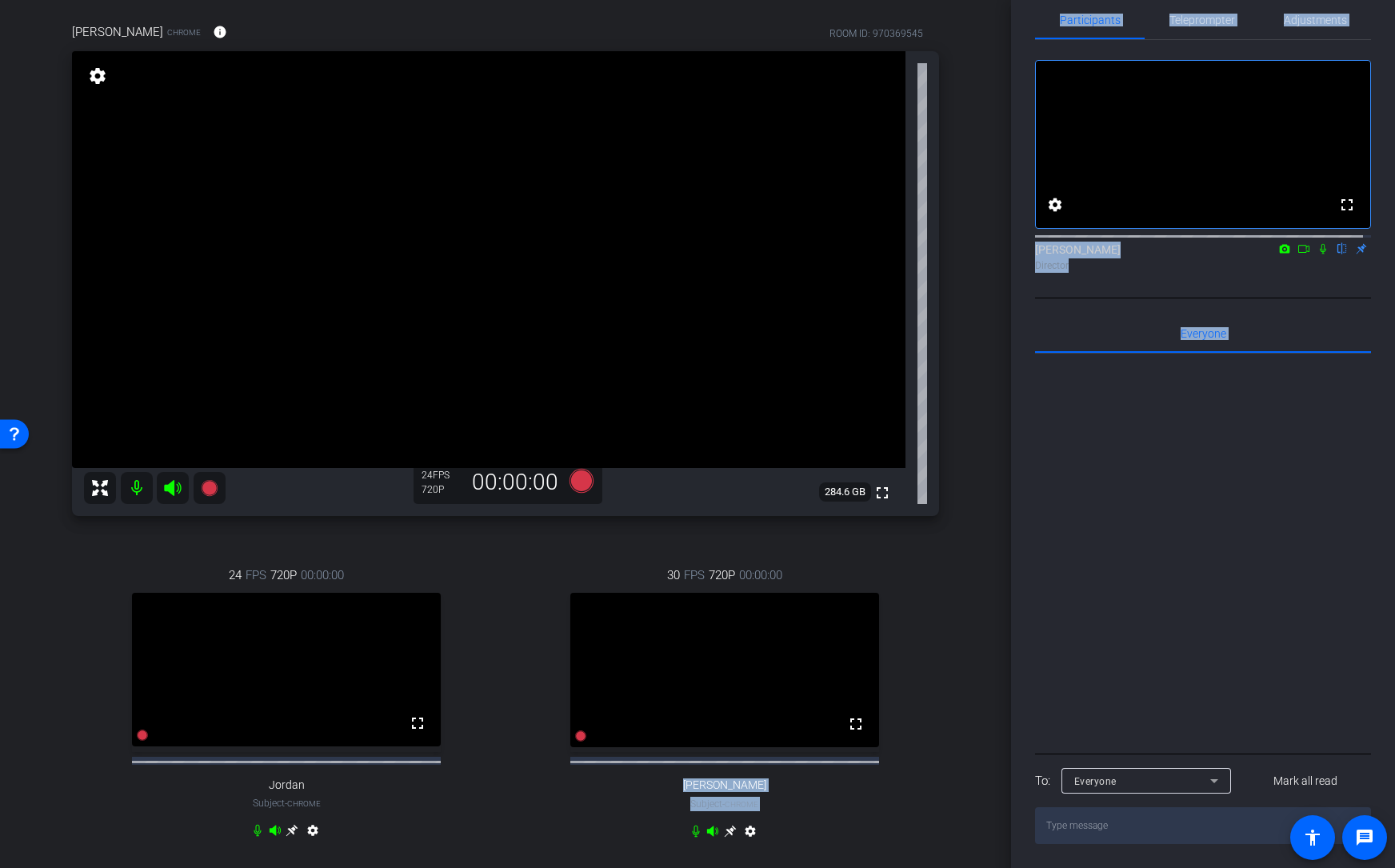
drag, startPoint x: 1011, startPoint y: 400, endPoint x: 997, endPoint y: 526, distance: 126.8
click at [997, 526] on div "arrow_back TAS recording 2025 Back to project Send invite account_box grid_on s…" at bounding box center [698, 434] width 1395 height 868
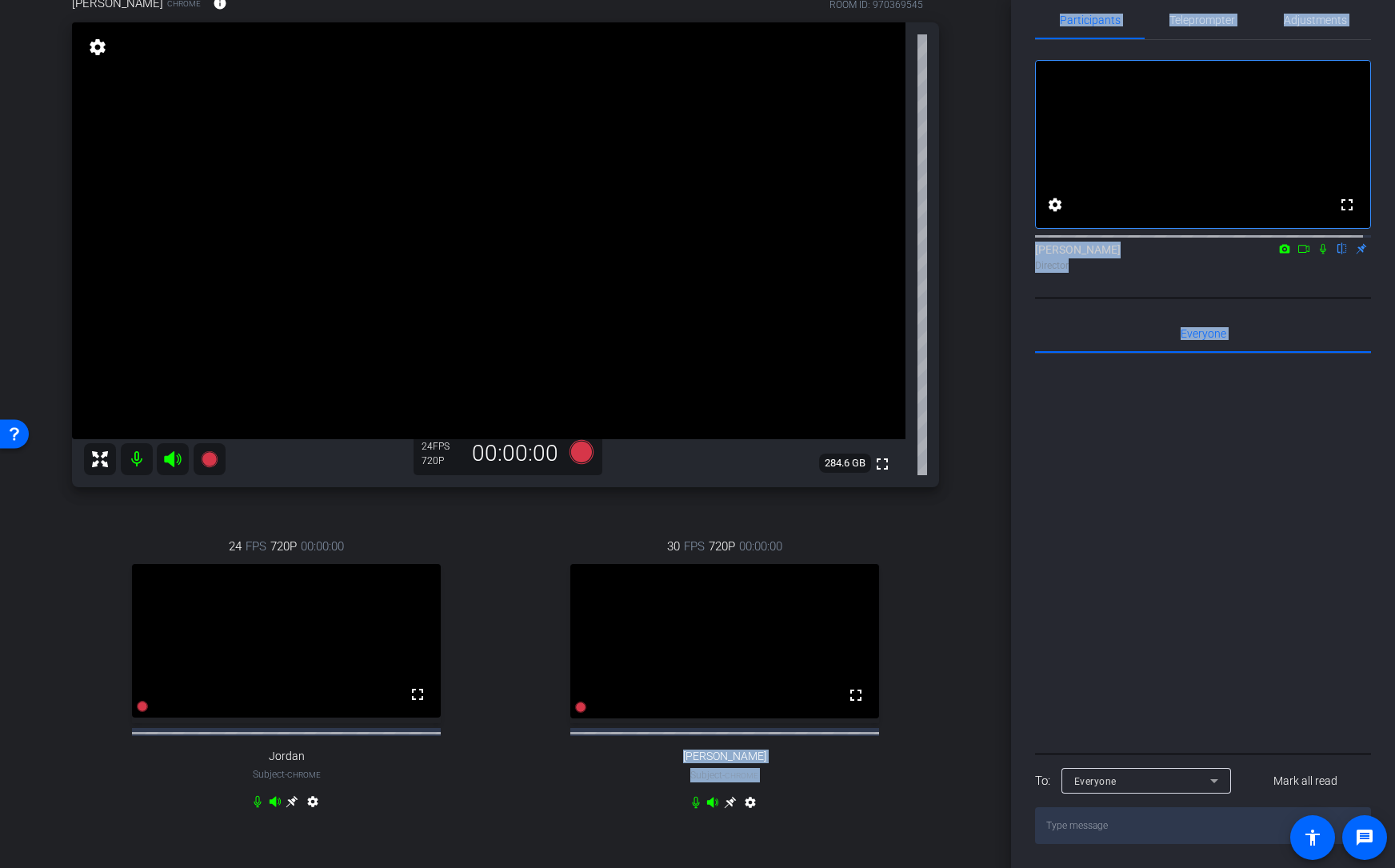
scroll to position [146, 0]
